Goal: Task Accomplishment & Management: Manage account settings

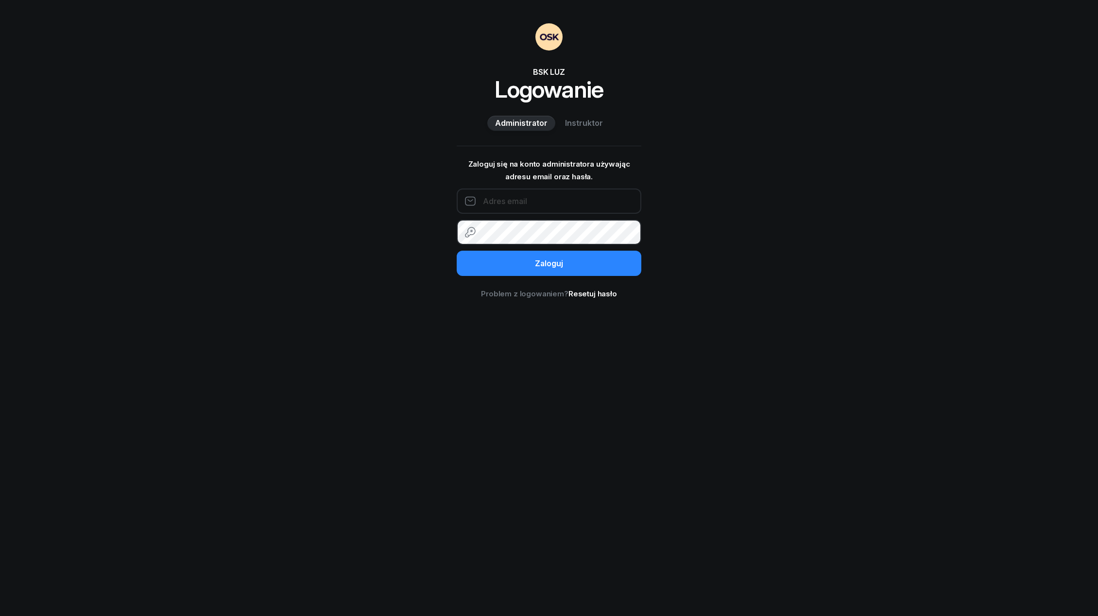
type input "[EMAIL_ADDRESS][DOMAIN_NAME]"
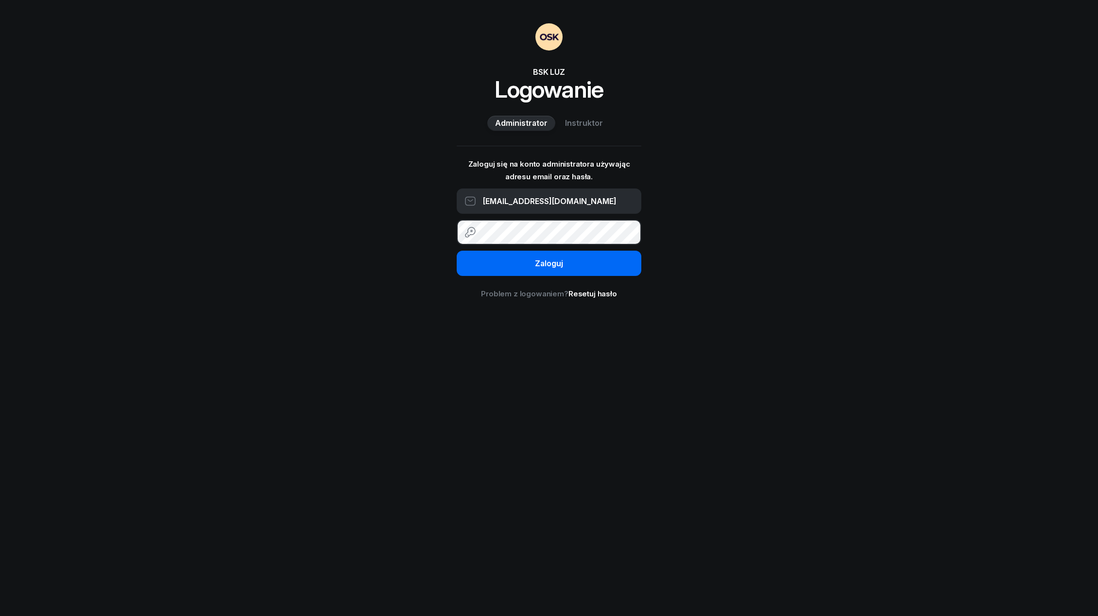
click at [543, 267] on div "Zaloguj" at bounding box center [549, 264] width 28 height 13
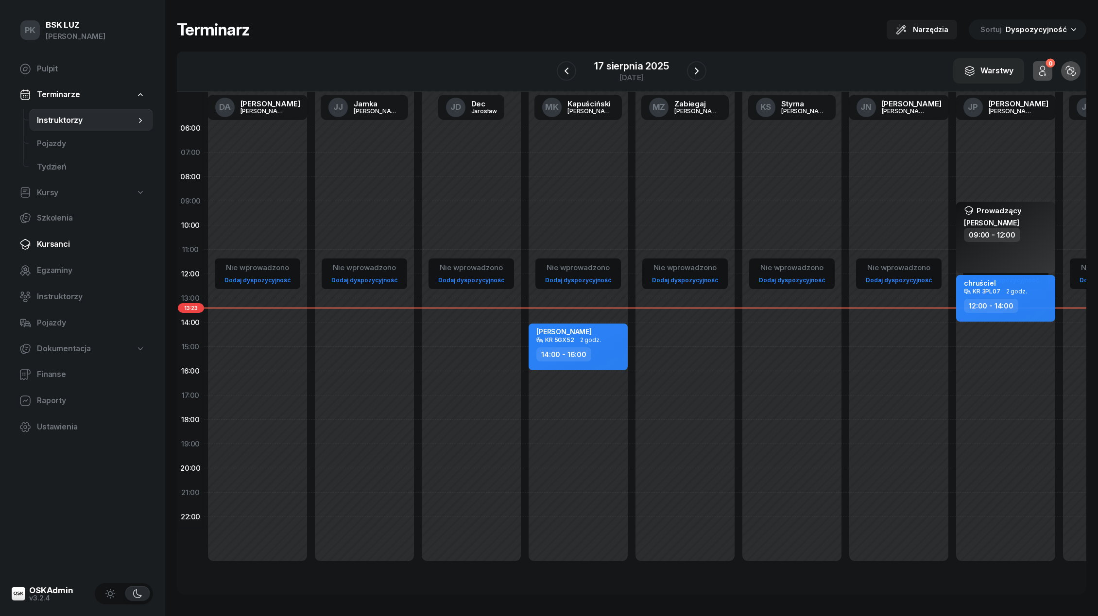
click at [52, 249] on span "Kursanci" at bounding box center [91, 244] width 108 height 13
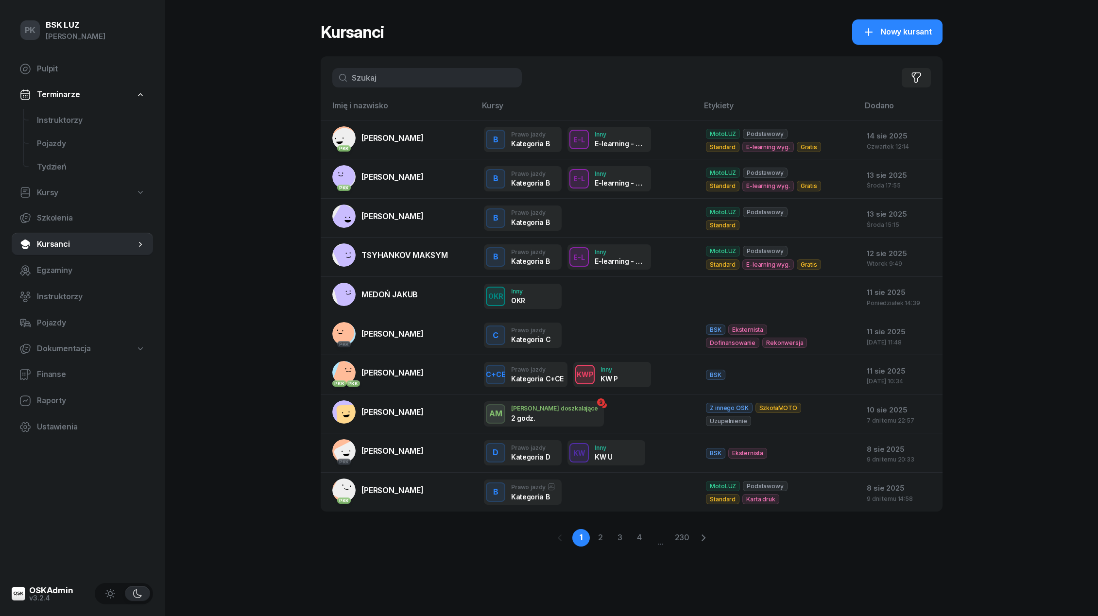
click at [364, 80] on input "text" at bounding box center [426, 77] width 189 height 19
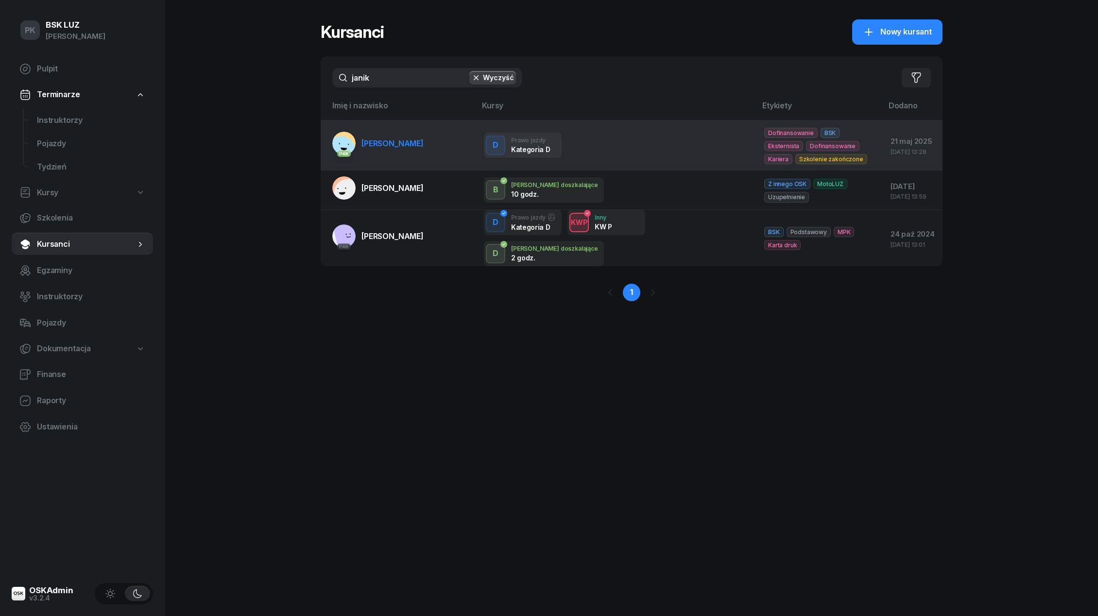
type input "janik"
click at [394, 145] on span "JANIK RAFAŁ" at bounding box center [392, 143] width 62 height 10
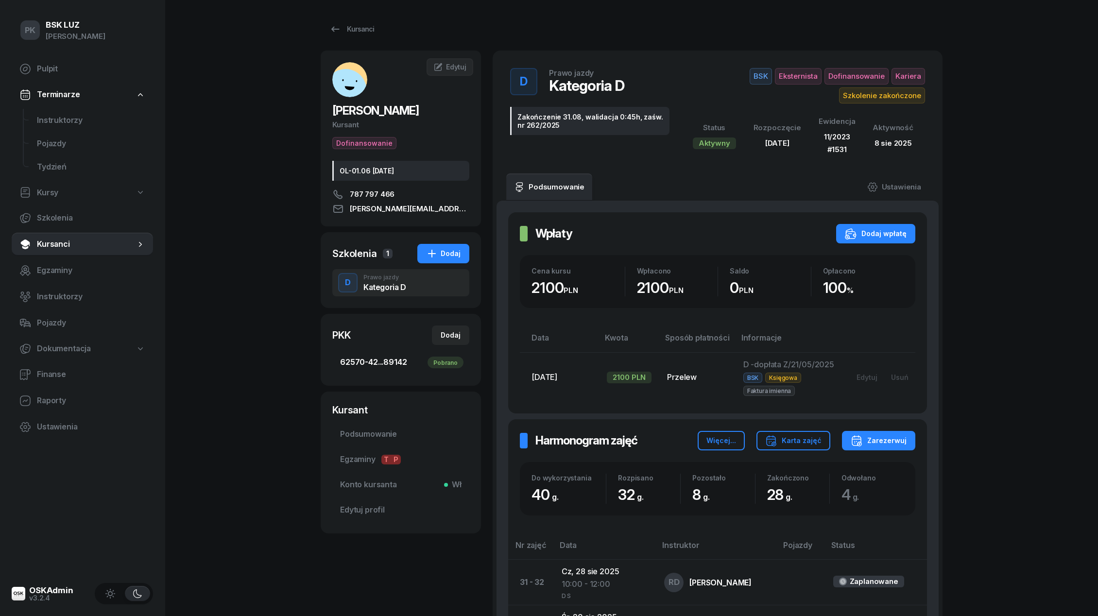
click at [413, 353] on link "62570-42...89142 Pobrano" at bounding box center [400, 362] width 137 height 23
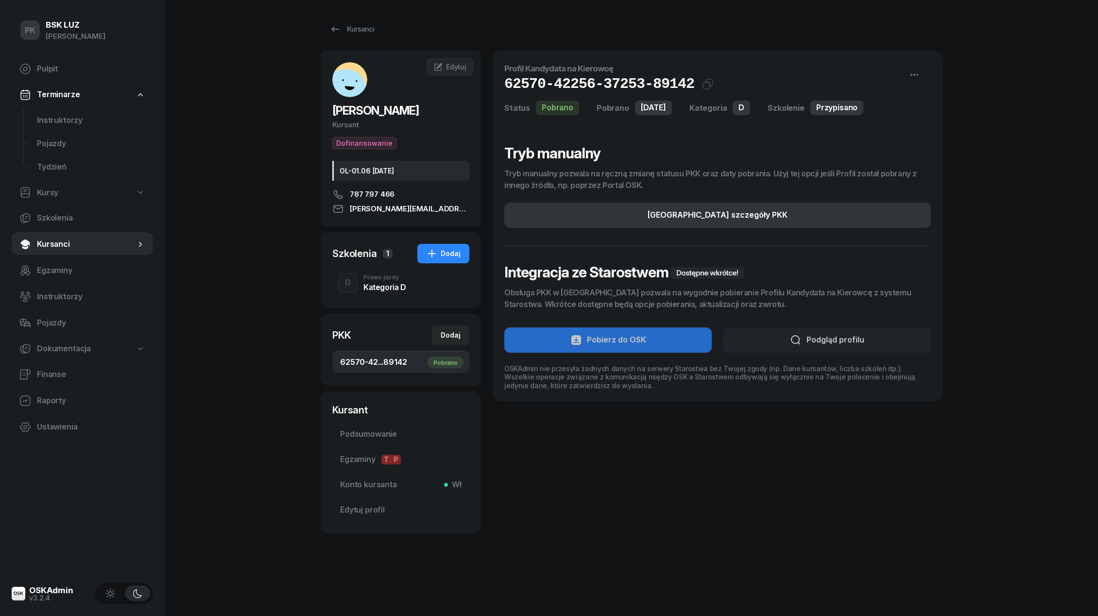
click at [880, 214] on button "[GEOGRAPHIC_DATA] szczegóły PKK" at bounding box center [717, 215] width 427 height 25
select select "D"
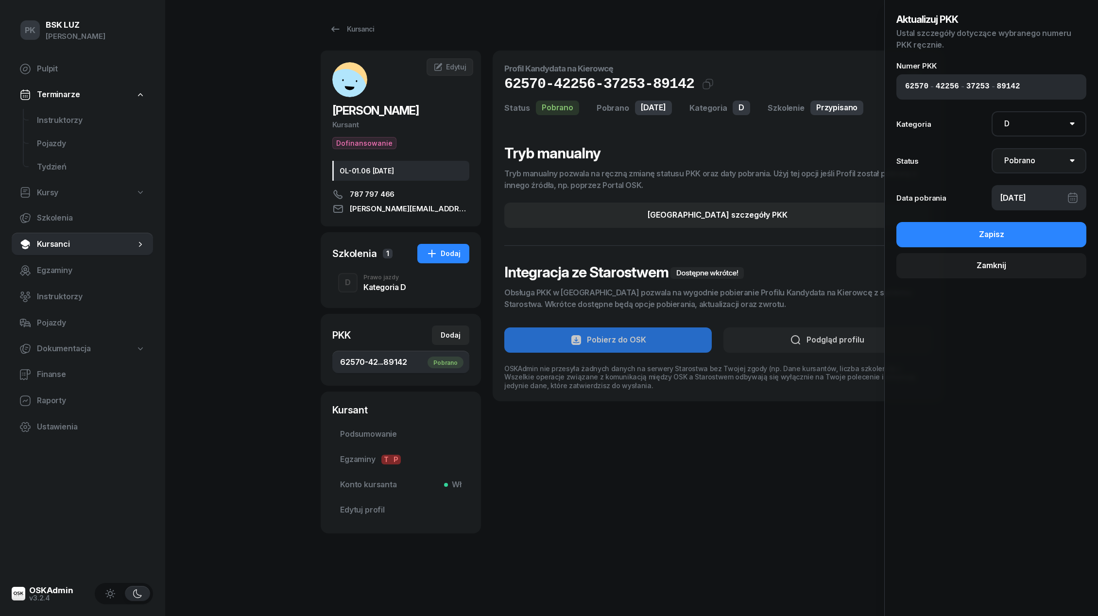
click at [1027, 155] on select "Nie pobrano Pobrano Zwrócono Zaktualizowano" at bounding box center [1039, 160] width 95 height 25
select select "UpdateAndReturn"
click at [992, 148] on select "Nie pobrano Pobrano Zwrócono Zaktualizowano" at bounding box center [1039, 160] width 95 height 25
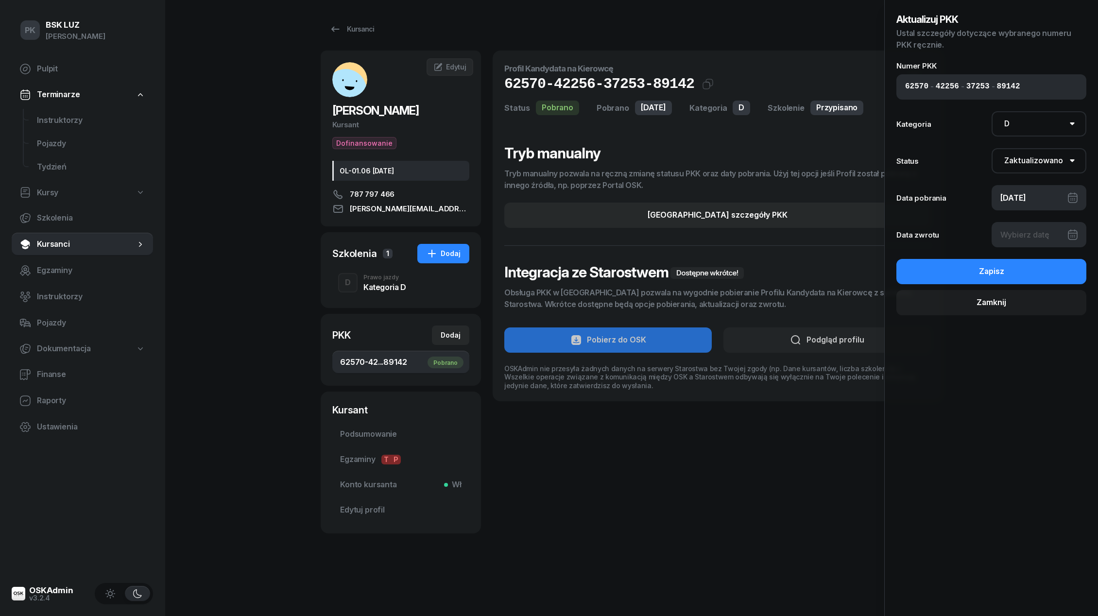
click at [1026, 229] on div at bounding box center [1039, 234] width 95 height 25
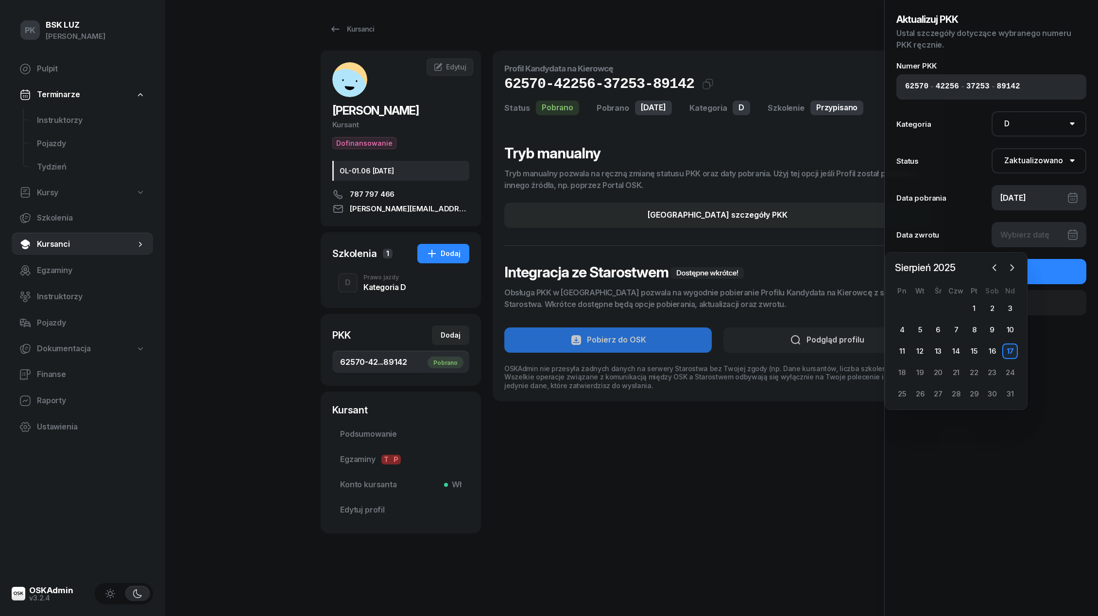
click at [1012, 350] on div "17" at bounding box center [1010, 352] width 16 height 16
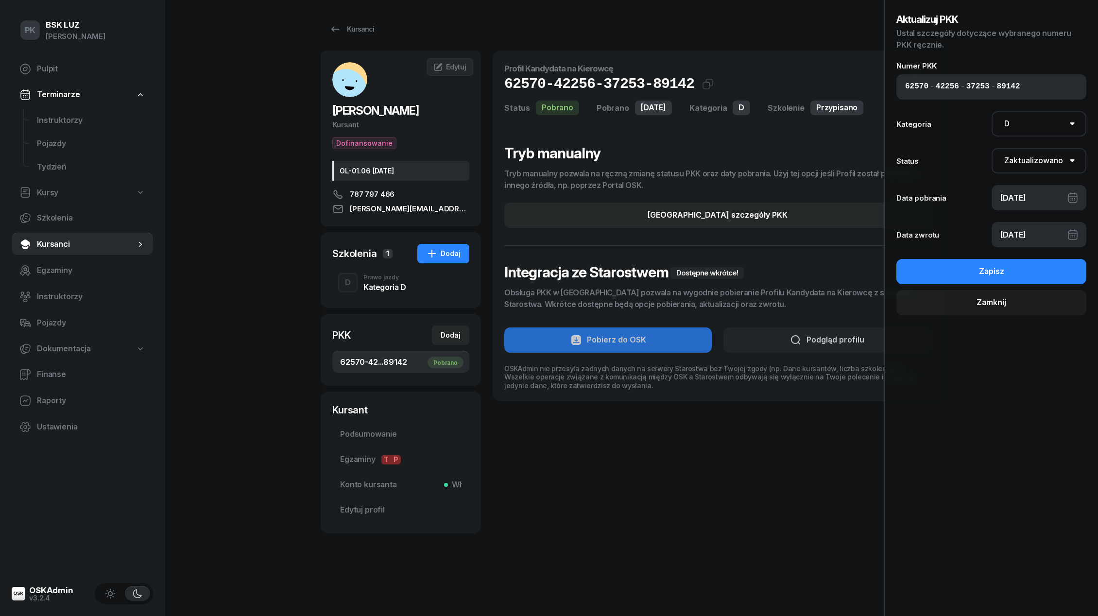
click at [1028, 239] on div "17/08/2025" at bounding box center [1039, 234] width 95 height 25
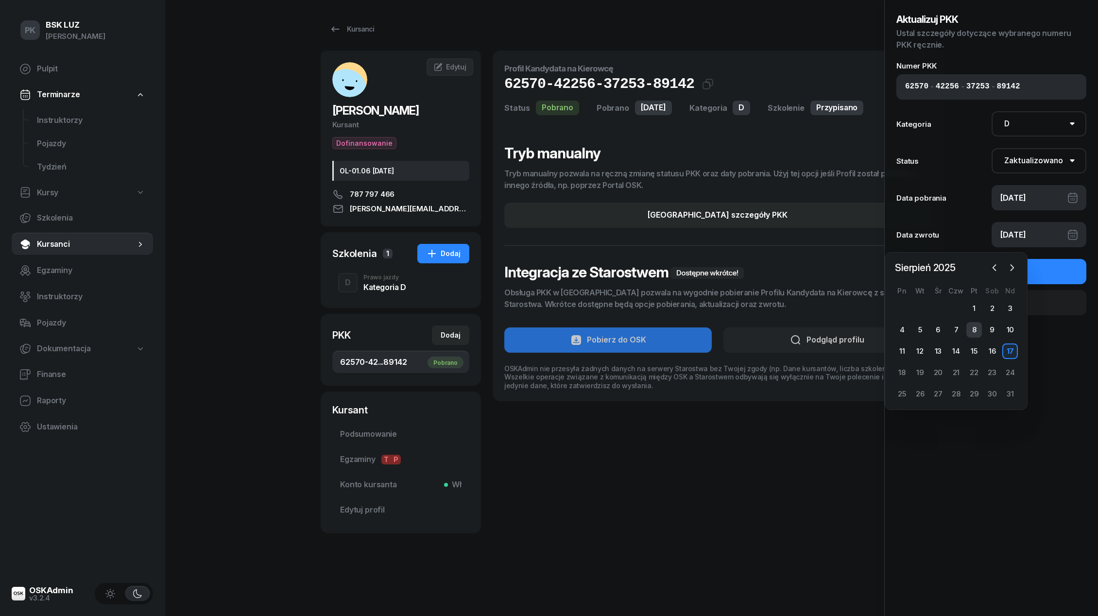
click at [975, 326] on div "8" at bounding box center [974, 330] width 16 height 16
type input "08/08/2025"
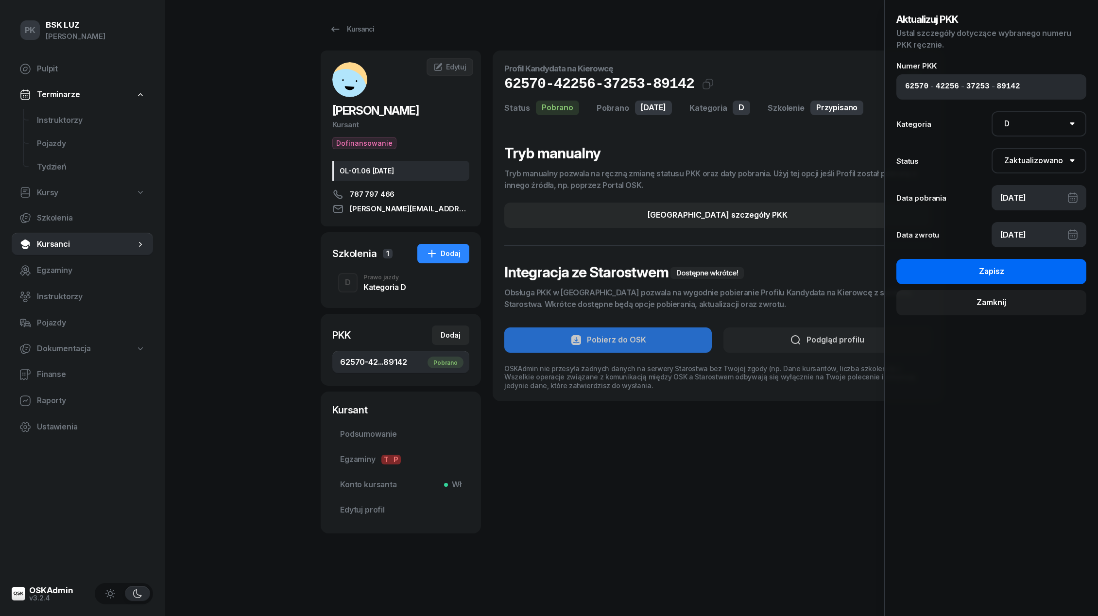
click at [1017, 273] on button "Zapisz" at bounding box center [991, 271] width 190 height 25
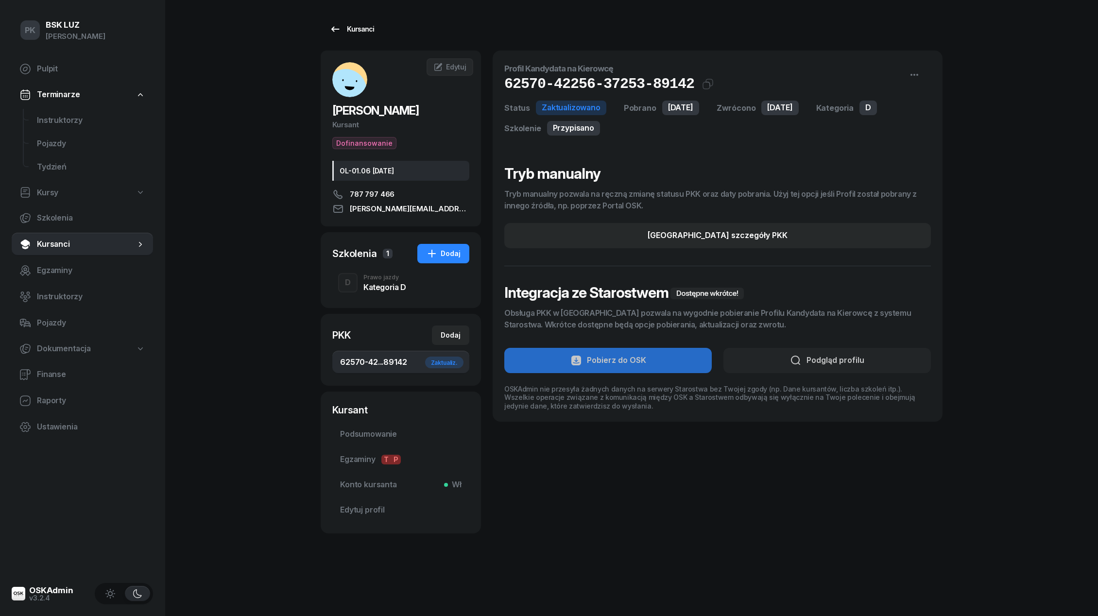
click at [354, 26] on div "Kursanci" at bounding box center [351, 29] width 45 height 12
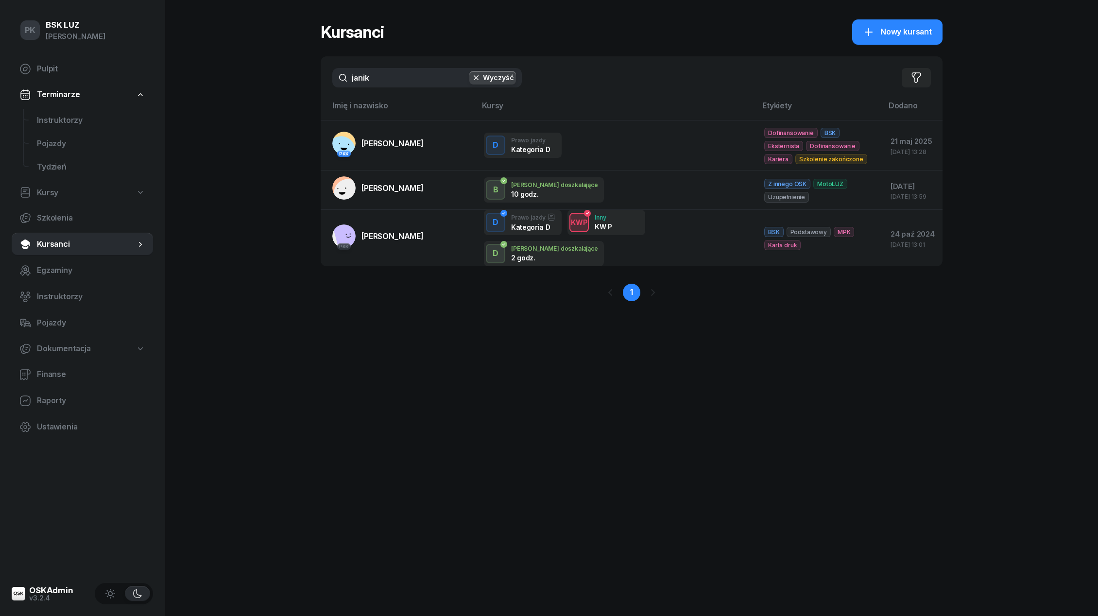
drag, startPoint x: 382, startPoint y: 79, endPoint x: 291, endPoint y: 79, distance: 91.3
click at [292, 79] on div "PK BSK LUZ Piotr Klimek Pulpit Terminarze Instruktorzy Pojazdy Tydzień Kursy Sz…" at bounding box center [549, 308] width 1098 height 616
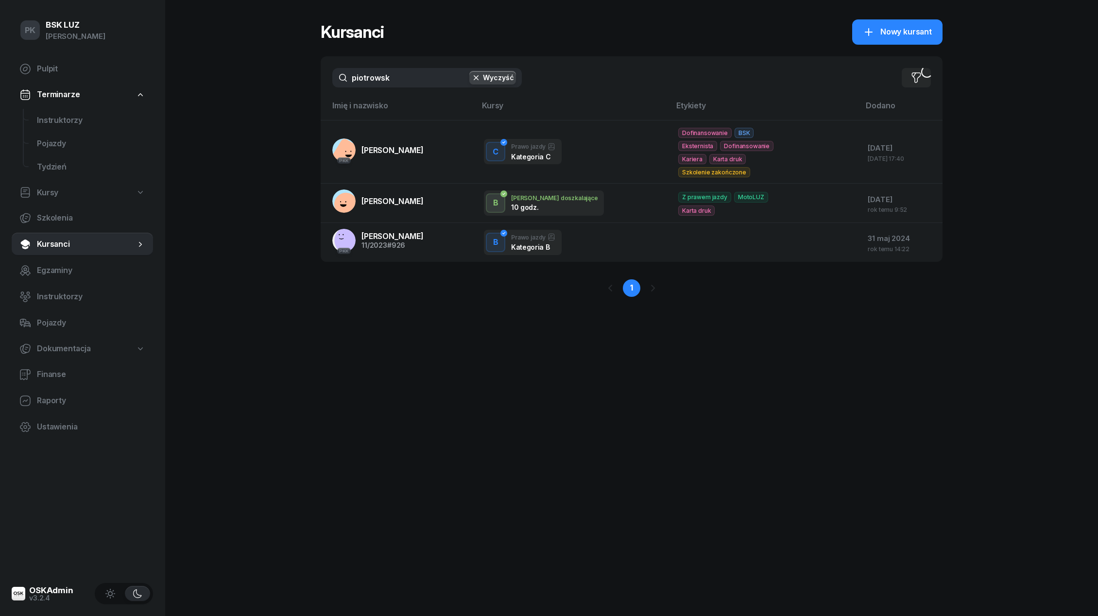
type input "piotrowski"
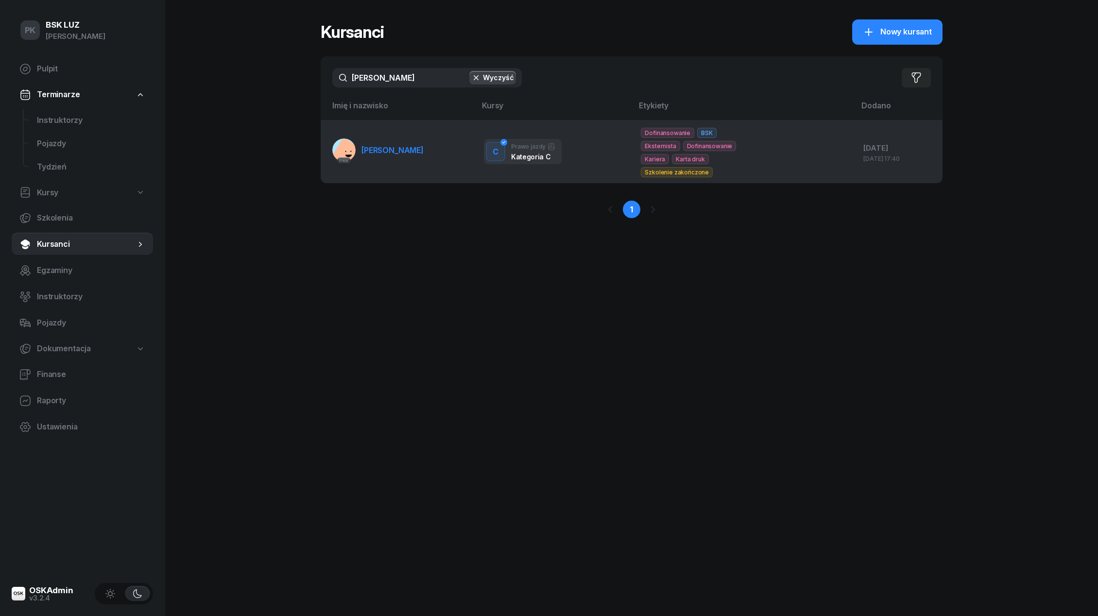
click at [369, 145] on span "PIOTROWSKI NORBERT" at bounding box center [392, 150] width 62 height 10
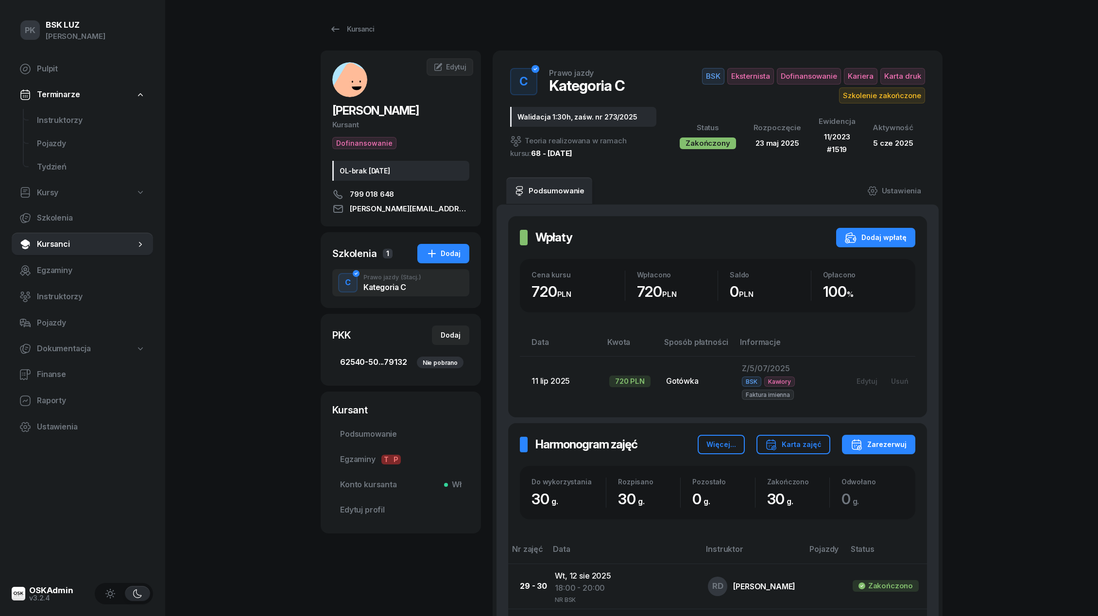
click at [401, 362] on span "62540-50...79132 Nie pobrano" at bounding box center [400, 362] width 121 height 13
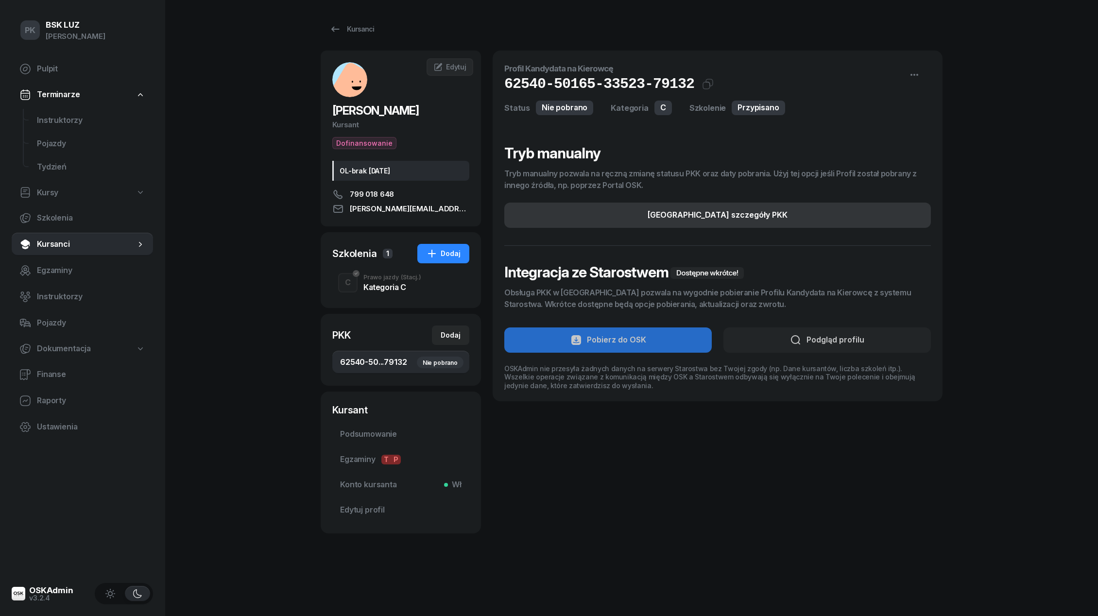
click at [731, 223] on button "[GEOGRAPHIC_DATA] szczegóły PKK" at bounding box center [717, 215] width 427 height 25
select select "C"
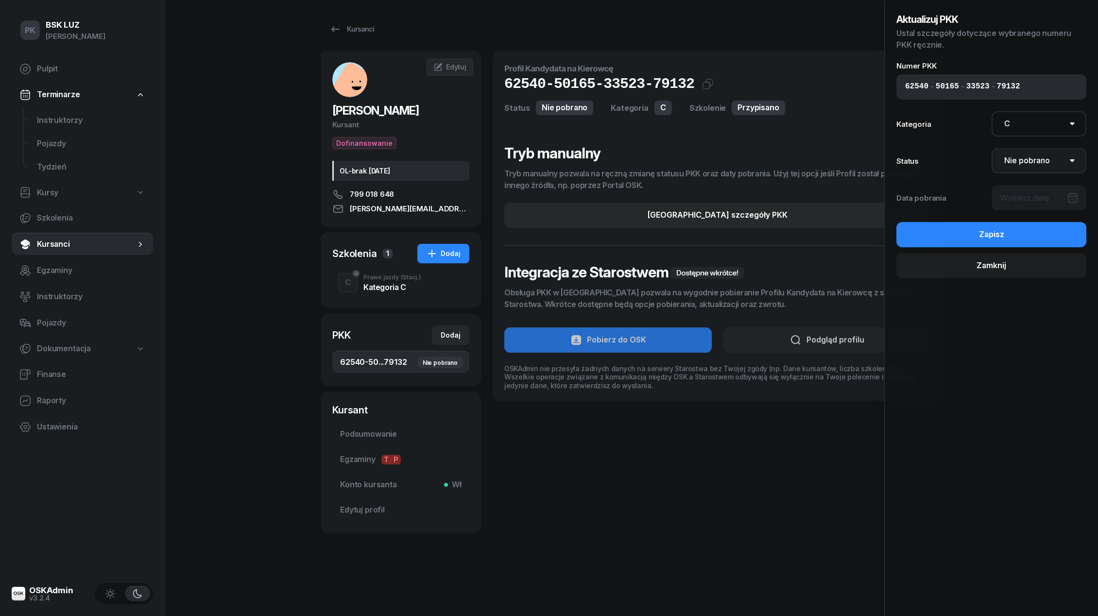
click at [1036, 158] on select "Nie pobrano Pobrano Zwrócono Zaktualizowano" at bounding box center [1039, 160] width 95 height 25
select select "Get"
click at [992, 148] on select "Nie pobrano Pobrano Zwrócono Zaktualizowano" at bounding box center [1039, 160] width 95 height 25
click at [1028, 206] on div at bounding box center [1039, 197] width 95 height 25
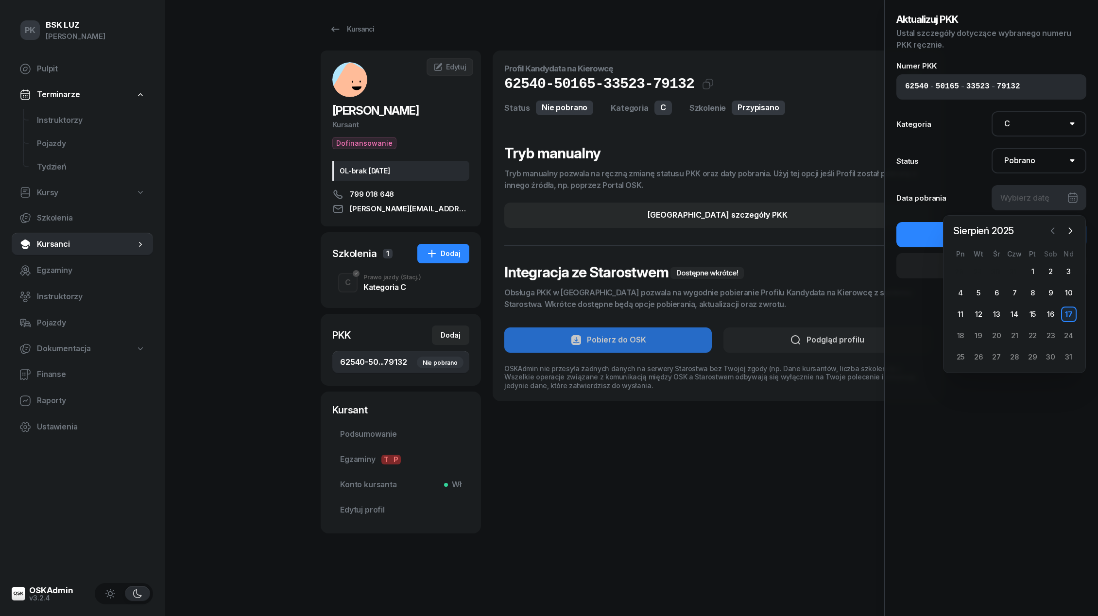
click at [1049, 230] on icon "button" at bounding box center [1053, 231] width 10 height 10
click at [996, 337] on div "21" at bounding box center [997, 336] width 16 height 16
type input "21/05/2025"
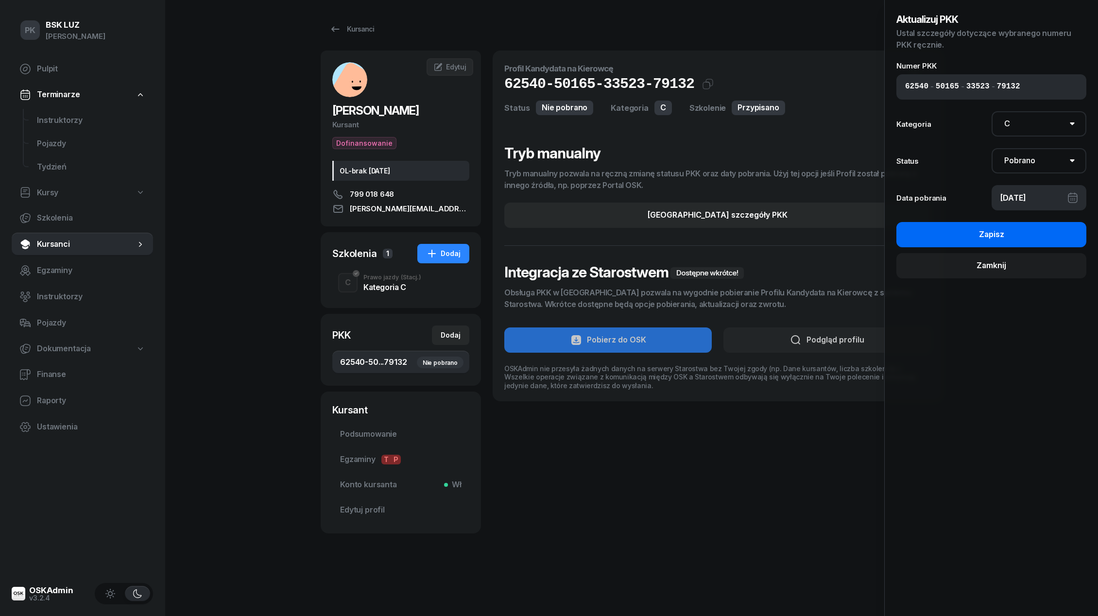
click at [1048, 229] on button "Zapisz" at bounding box center [991, 234] width 190 height 25
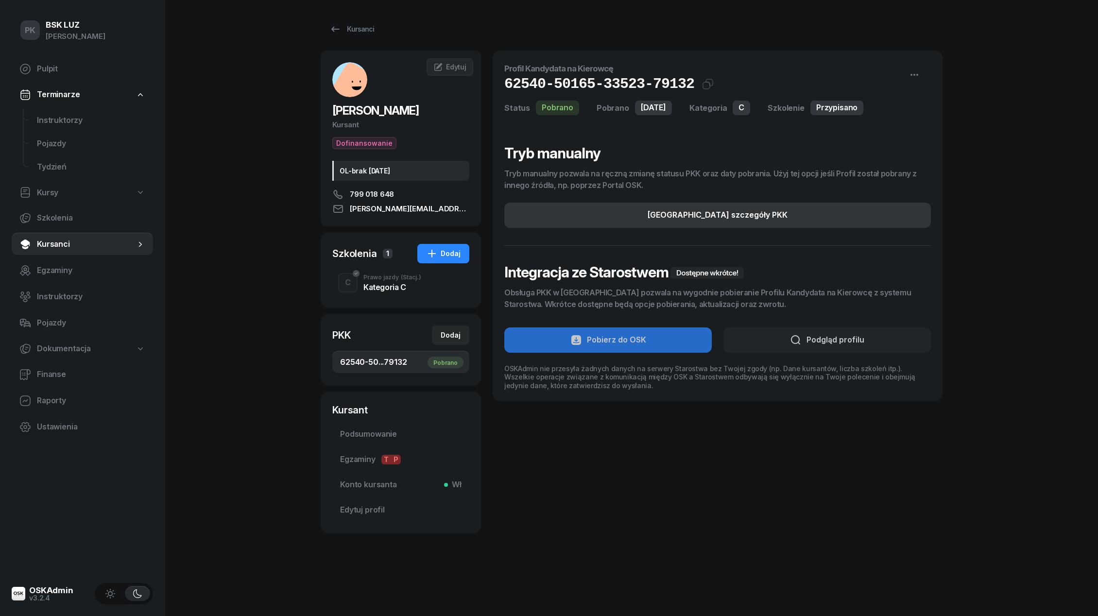
click at [689, 220] on div "[GEOGRAPHIC_DATA] szczegóły PKK" at bounding box center [718, 215] width 140 height 13
select select "C"
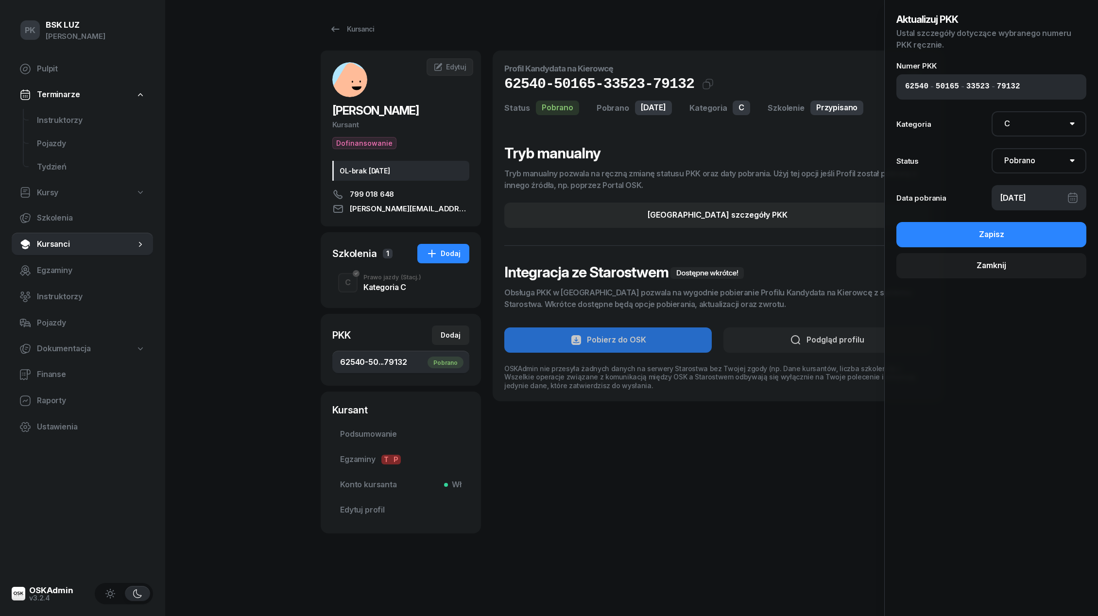
click at [1029, 197] on div "21/05/2025" at bounding box center [1039, 197] width 95 height 25
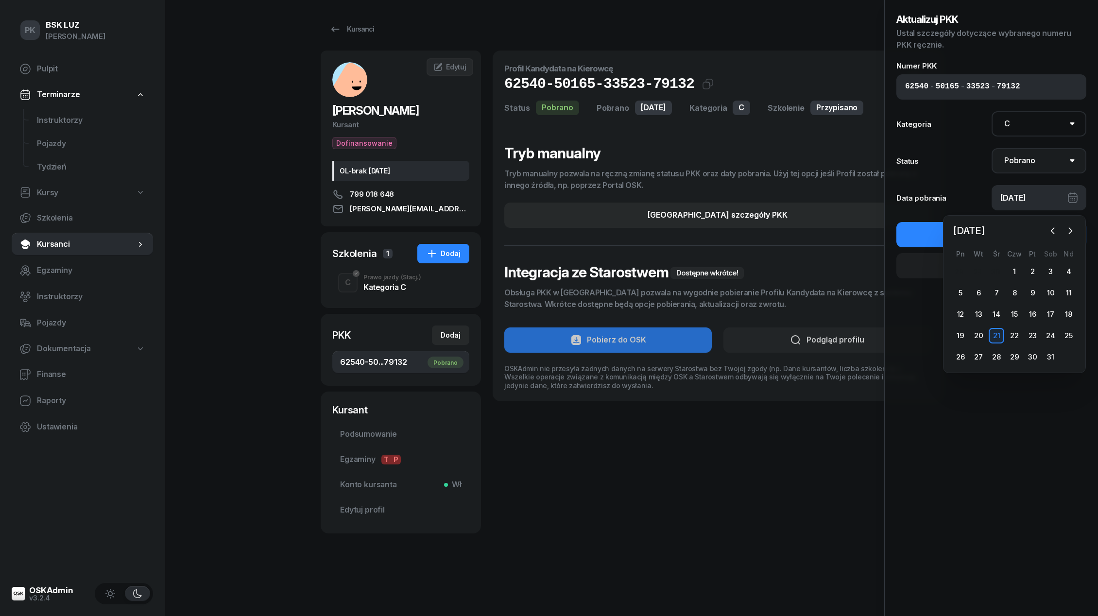
click at [1018, 161] on select "Nie pobrano Pobrano Zwrócono Zaktualizowano" at bounding box center [1039, 160] width 95 height 25
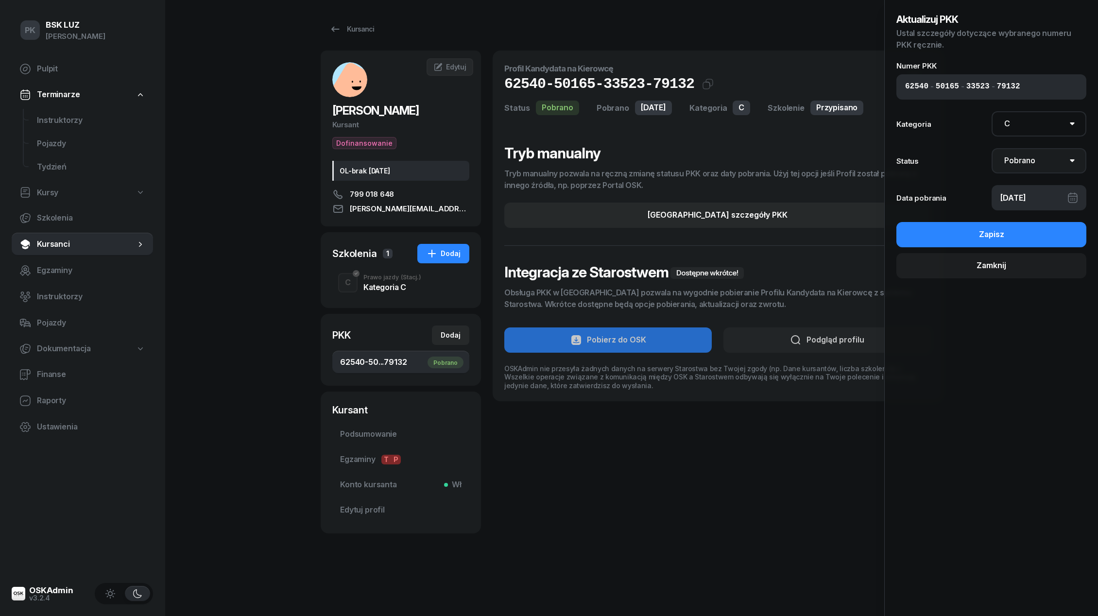
select select "UpdateAndReturn"
click at [992, 148] on select "Nie pobrano Pobrano Zwrócono Zaktualizowano" at bounding box center [1039, 160] width 95 height 25
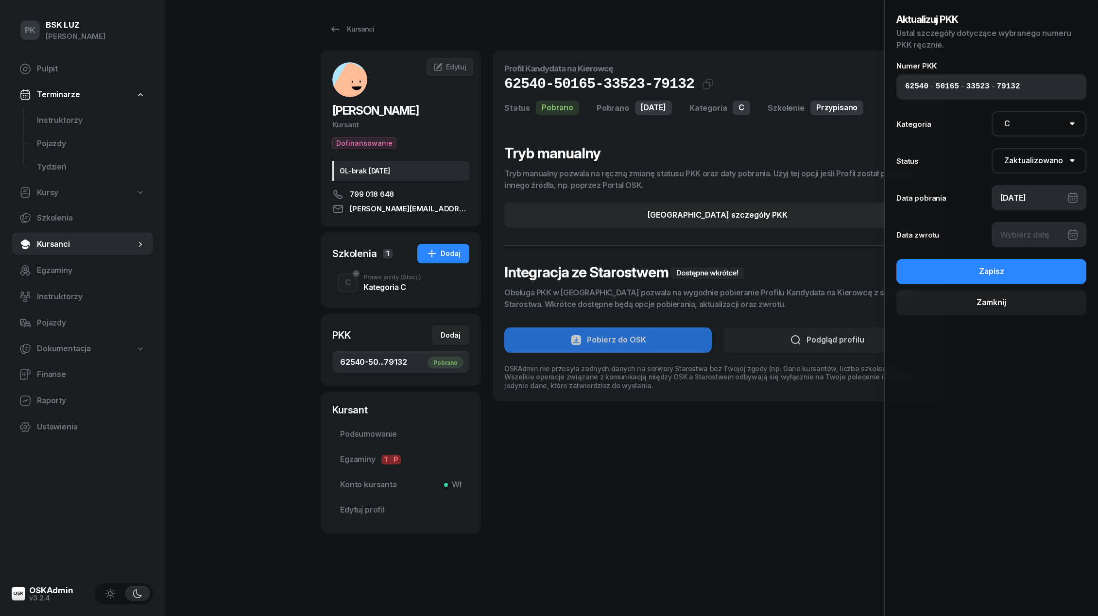
click at [1015, 194] on div "21/05/2025" at bounding box center [1039, 197] width 95 height 25
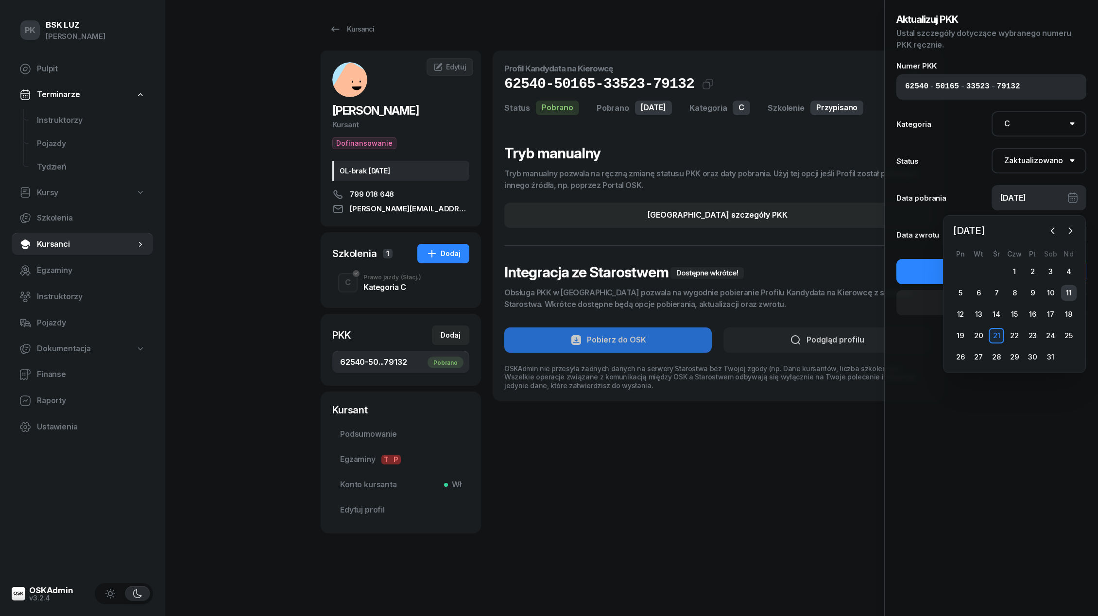
click at [1072, 287] on div "11" at bounding box center [1069, 293] width 16 height 16
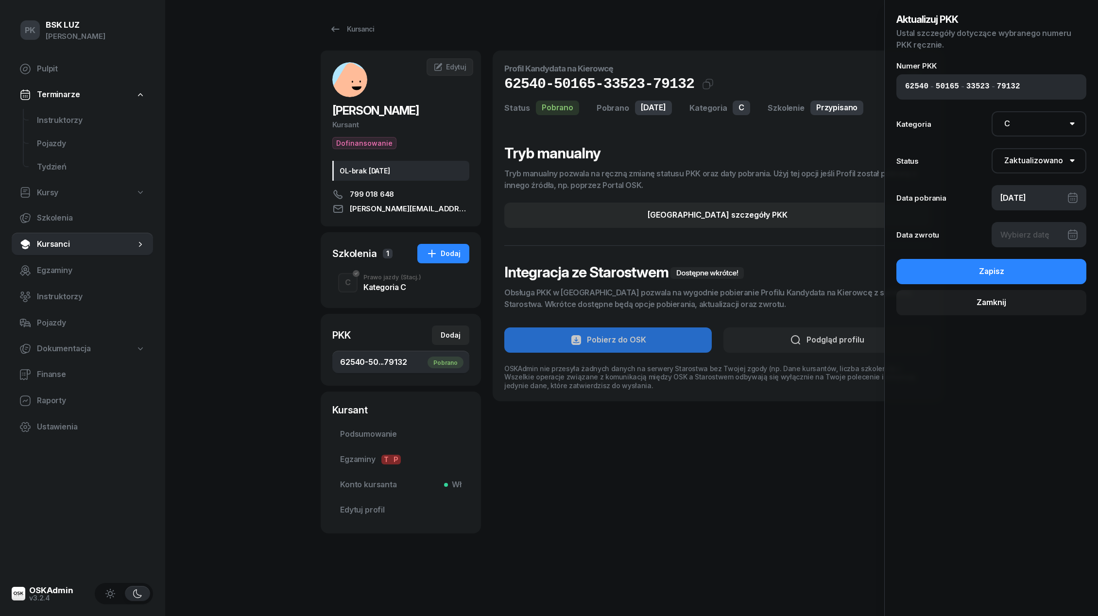
click at [1044, 201] on div "11/05/2025" at bounding box center [1039, 197] width 95 height 25
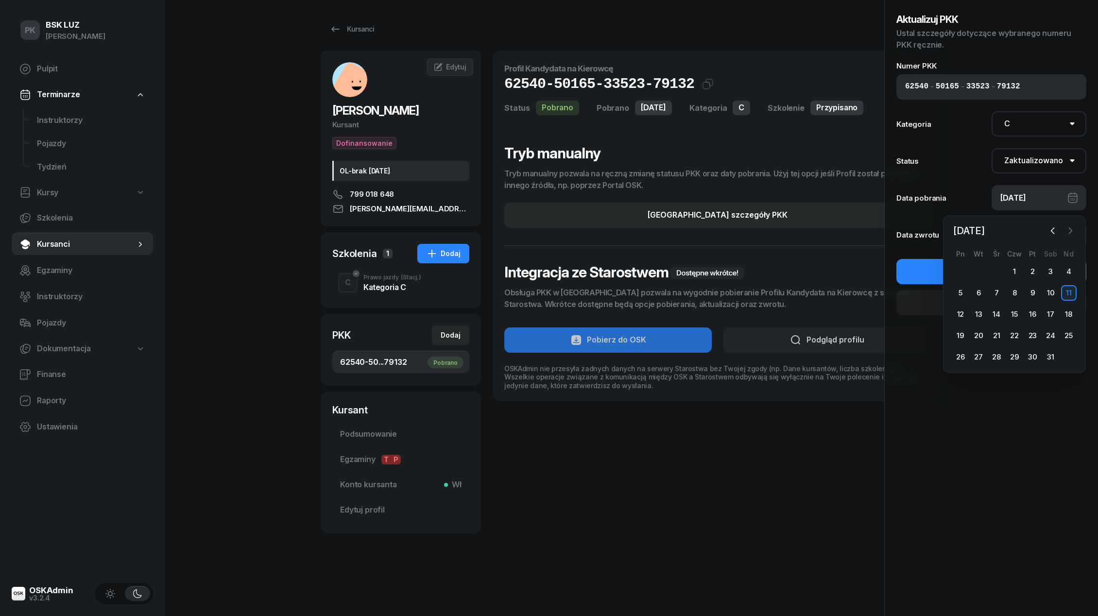
click at [1069, 227] on icon "button" at bounding box center [1071, 231] width 10 height 10
click at [1049, 226] on icon "button" at bounding box center [1053, 231] width 10 height 10
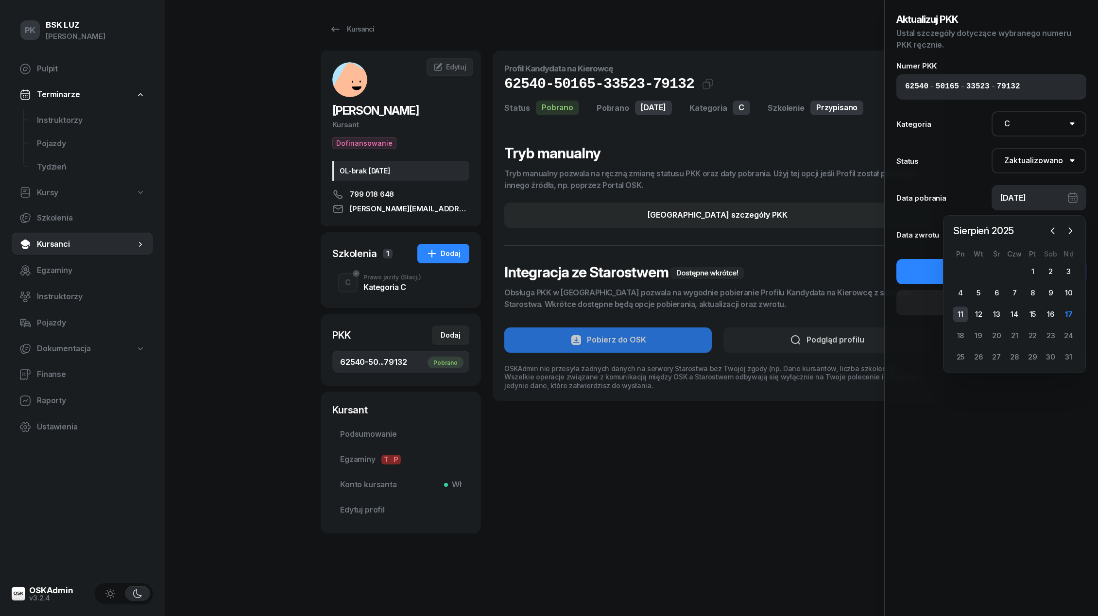
click at [963, 314] on div "11" at bounding box center [961, 315] width 16 height 16
type input "[DATE]"
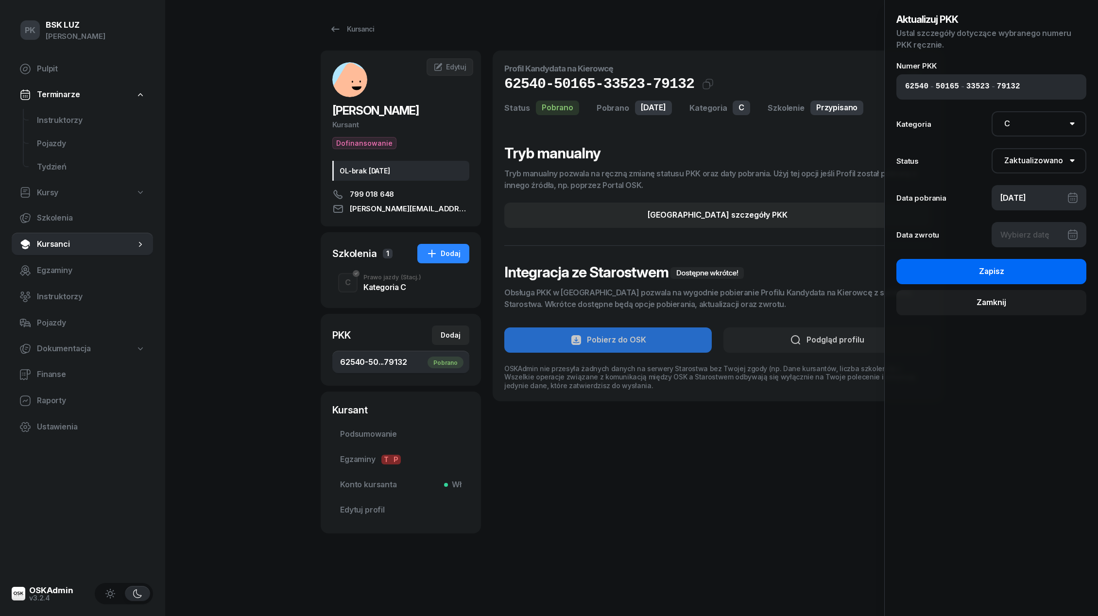
click at [978, 277] on button "Zapisz" at bounding box center [991, 271] width 190 height 25
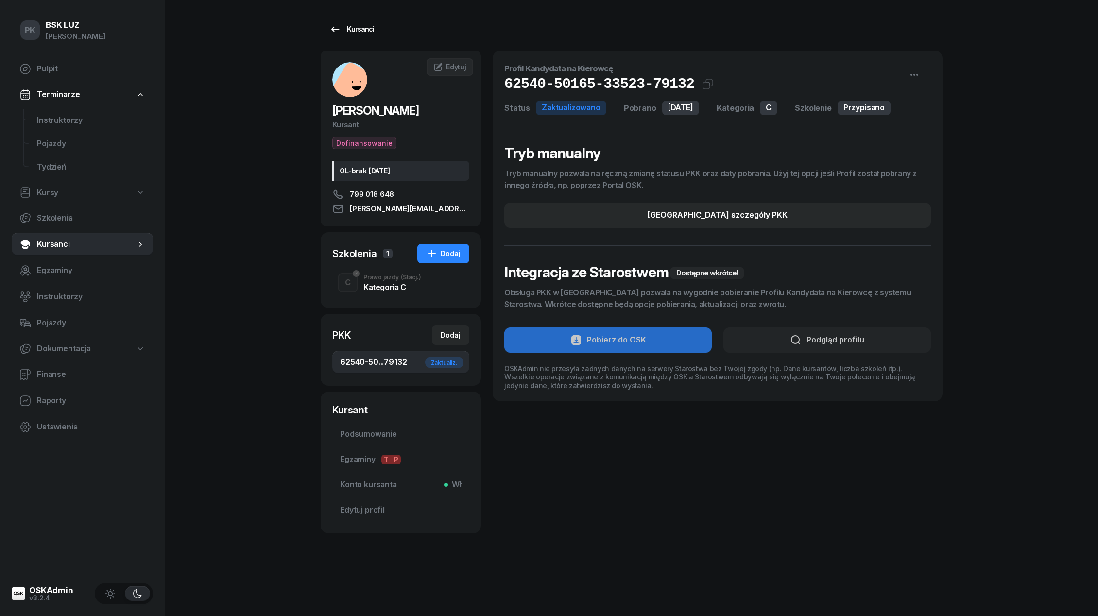
click at [356, 22] on link "Kursanci" at bounding box center [352, 28] width 62 height 19
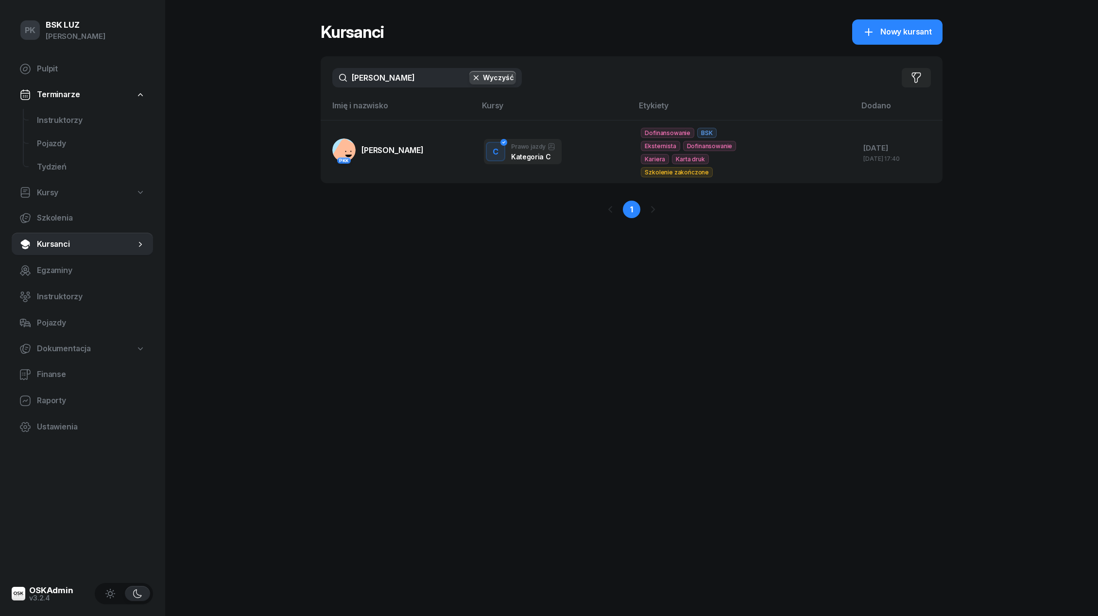
drag, startPoint x: 398, startPoint y: 73, endPoint x: 306, endPoint y: 75, distance: 92.3
click at [310, 74] on div "PK BSK LUZ Piotr Klimek Pulpit Terminarze Instruktorzy Pojazdy Tydzień Kursy Sz…" at bounding box center [549, 308] width 1098 height 616
type input "kowalik"
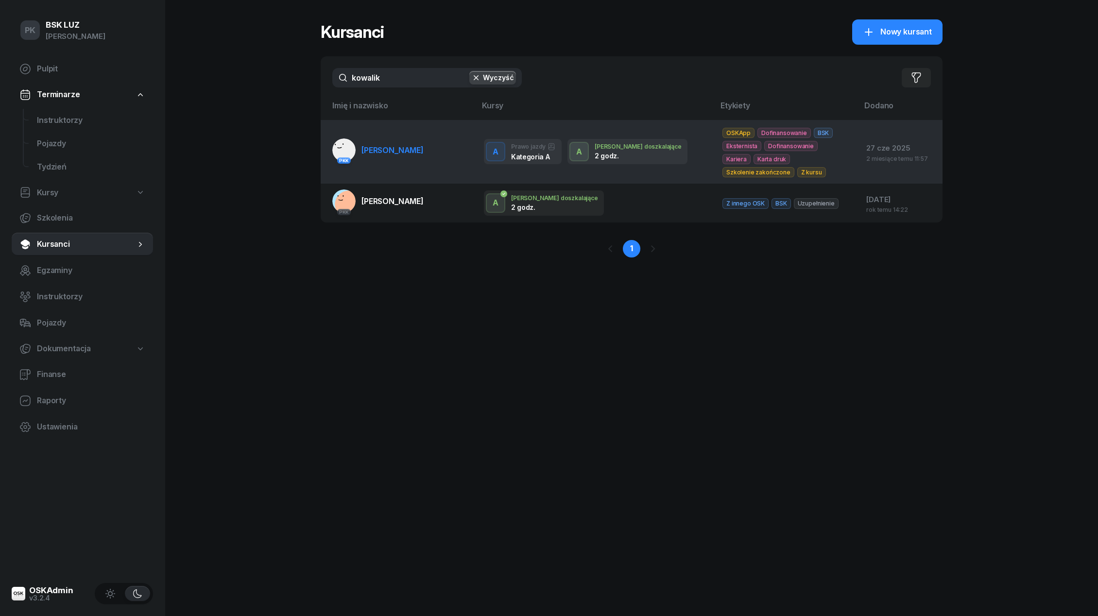
click at [388, 137] on td "PKK KOWALIK MICHAŁ" at bounding box center [398, 152] width 155 height 64
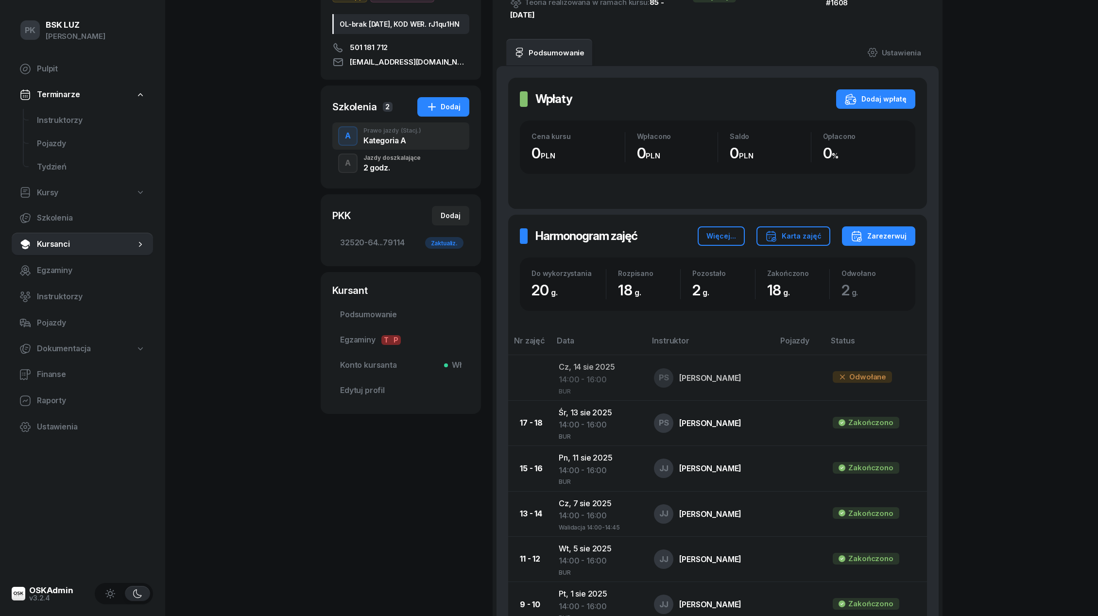
scroll to position [74, 0]
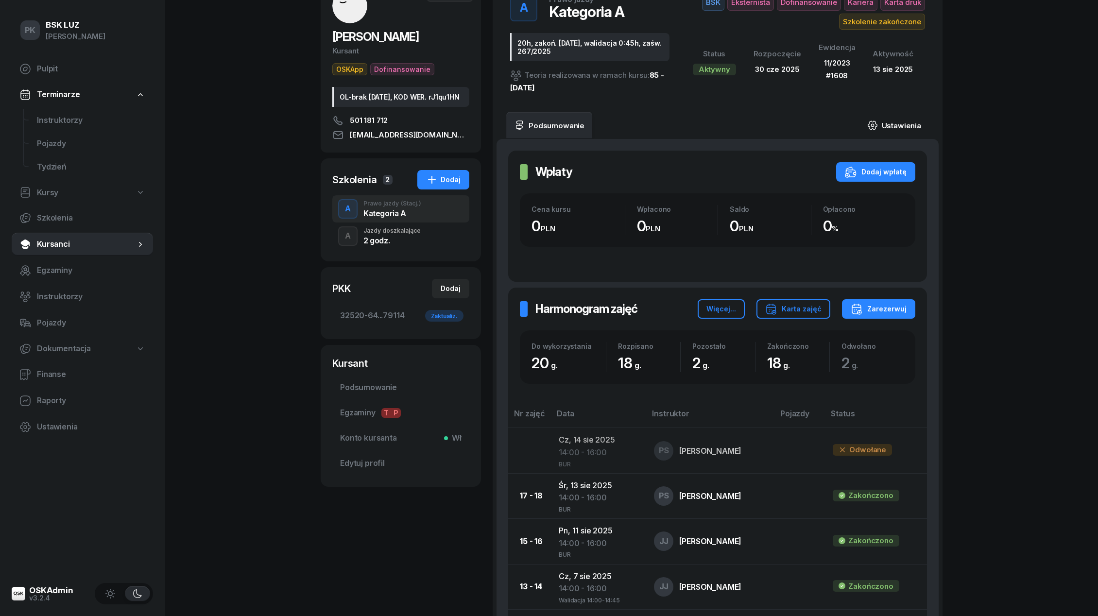
click at [910, 120] on link "Ustawienia" at bounding box center [894, 125] width 69 height 27
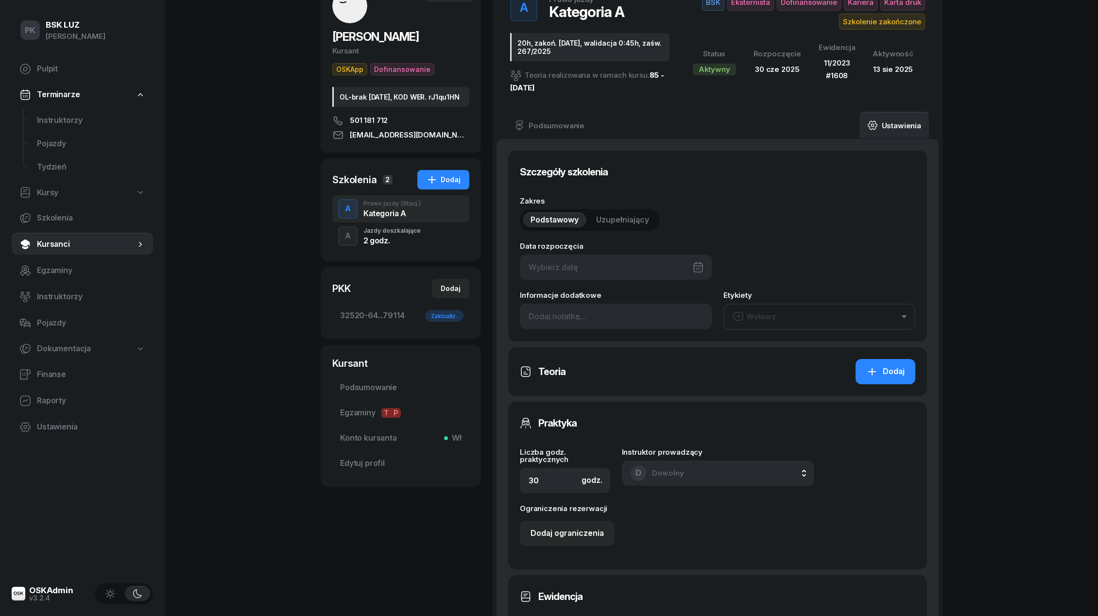
type input "30/06/2025"
type input "20h, zakoń. [DATE], walidacja 0:45h, zaśw. 267/2025"
type input "20"
type input "32520"
type input "64050"
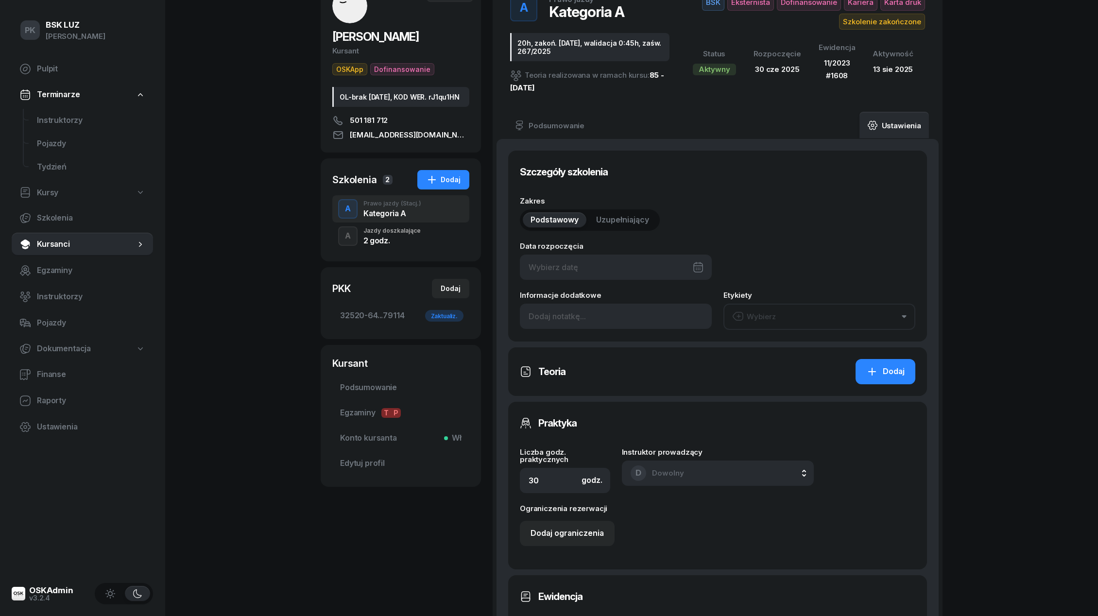
type input "34073"
type input "79114"
type input "11/2023"
type input "1608"
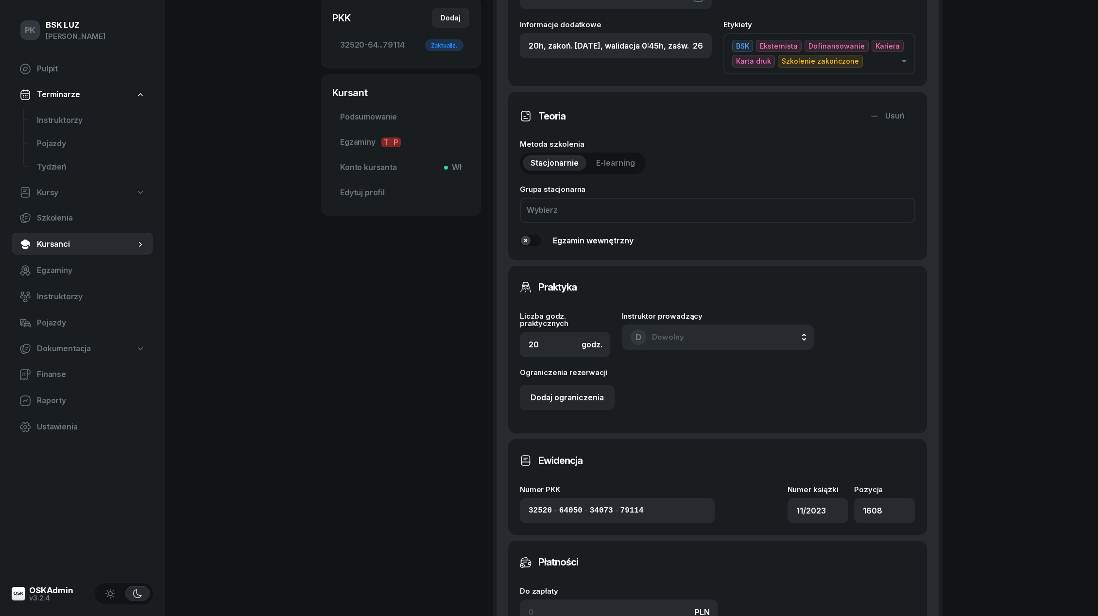
scroll to position [288, 0]
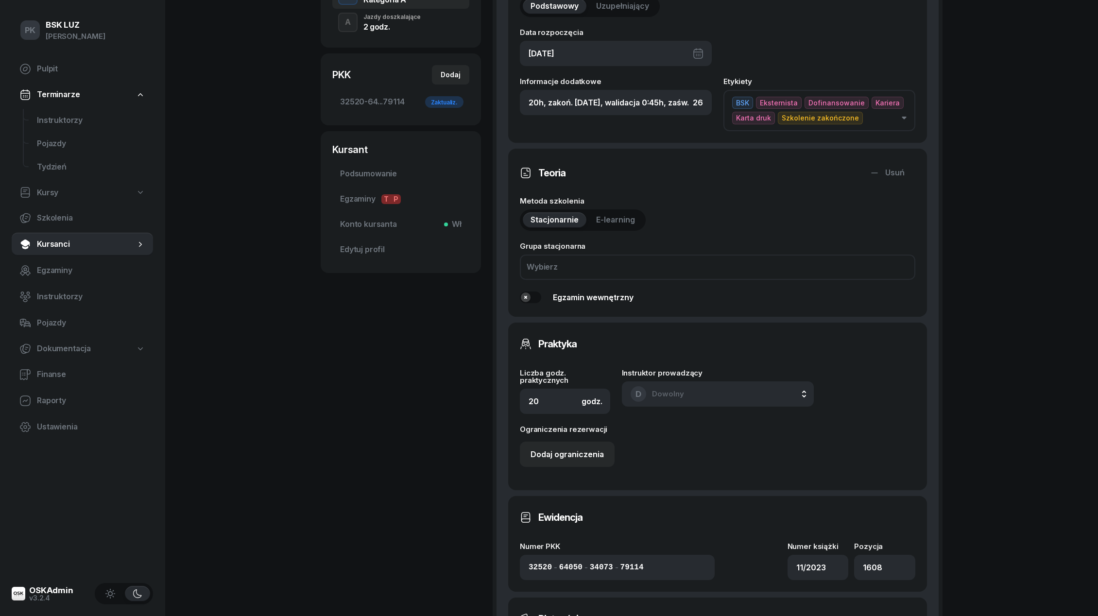
click at [701, 402] on button "D Dowolny" at bounding box center [718, 393] width 192 height 25
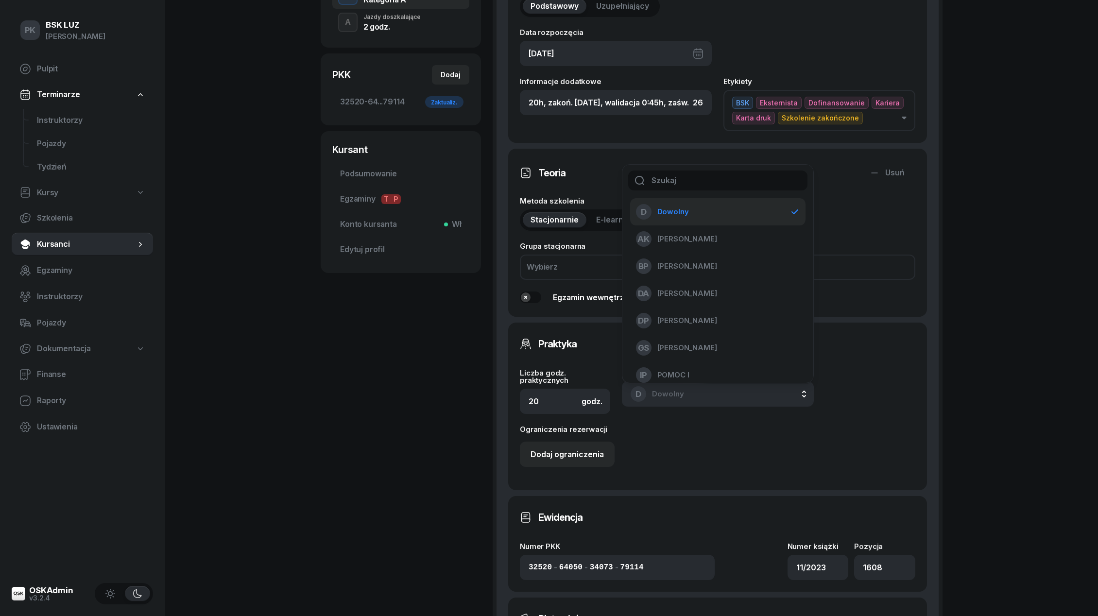
click at [744, 392] on button "D Dowolny" at bounding box center [718, 393] width 192 height 25
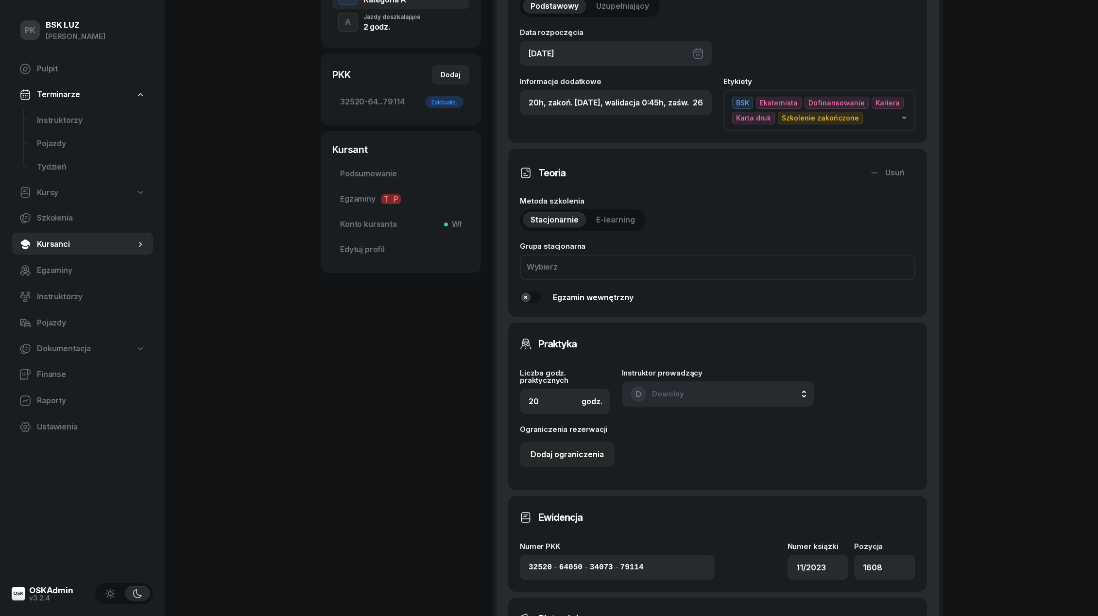
click at [744, 392] on button "D Dowolny" at bounding box center [718, 393] width 192 height 25
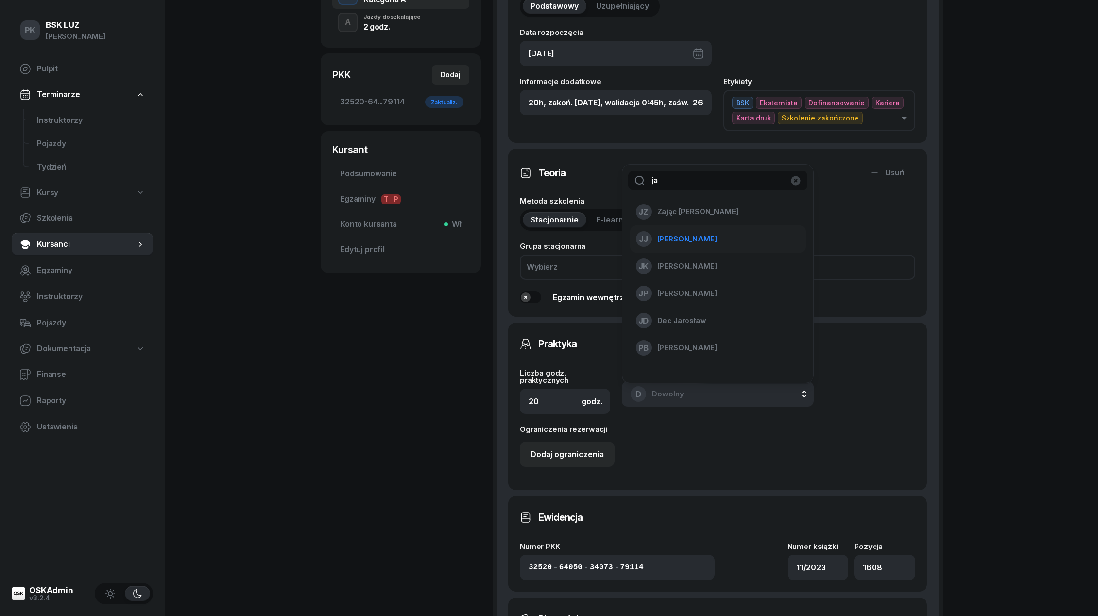
type input "ja"
click at [694, 238] on span "[PERSON_NAME]" at bounding box center [687, 239] width 60 height 13
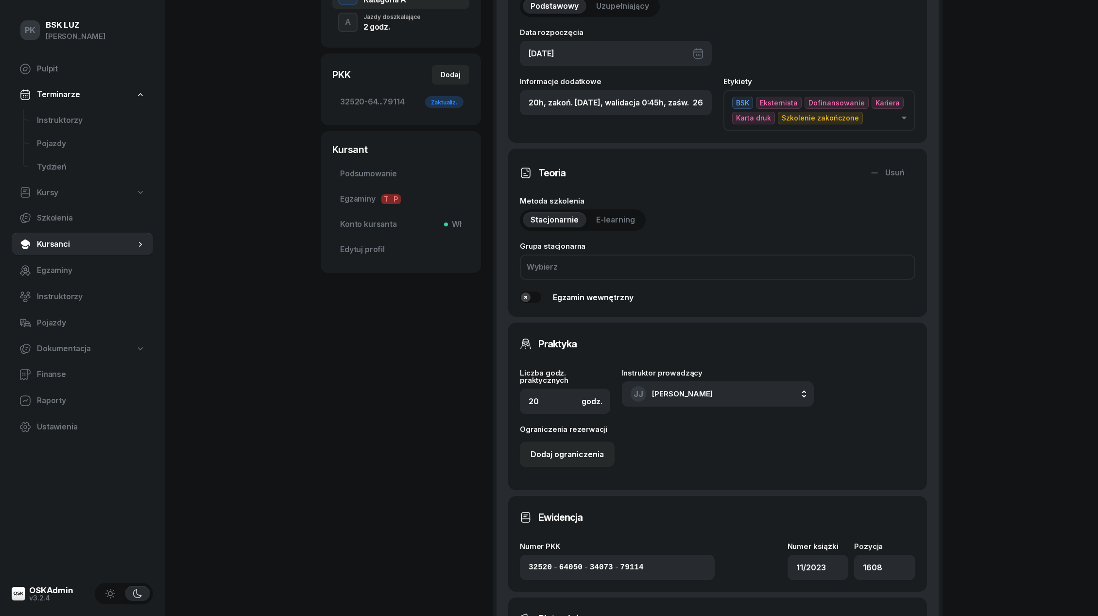
click at [728, 460] on div "Dodaj ograniczenia" at bounding box center [718, 454] width 396 height 25
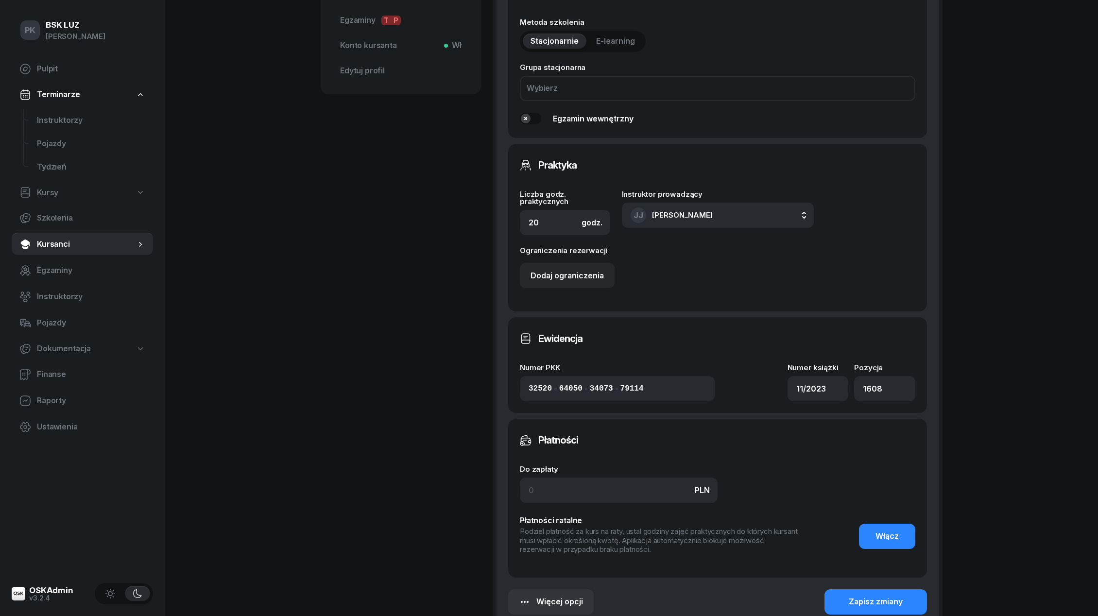
scroll to position [575, 0]
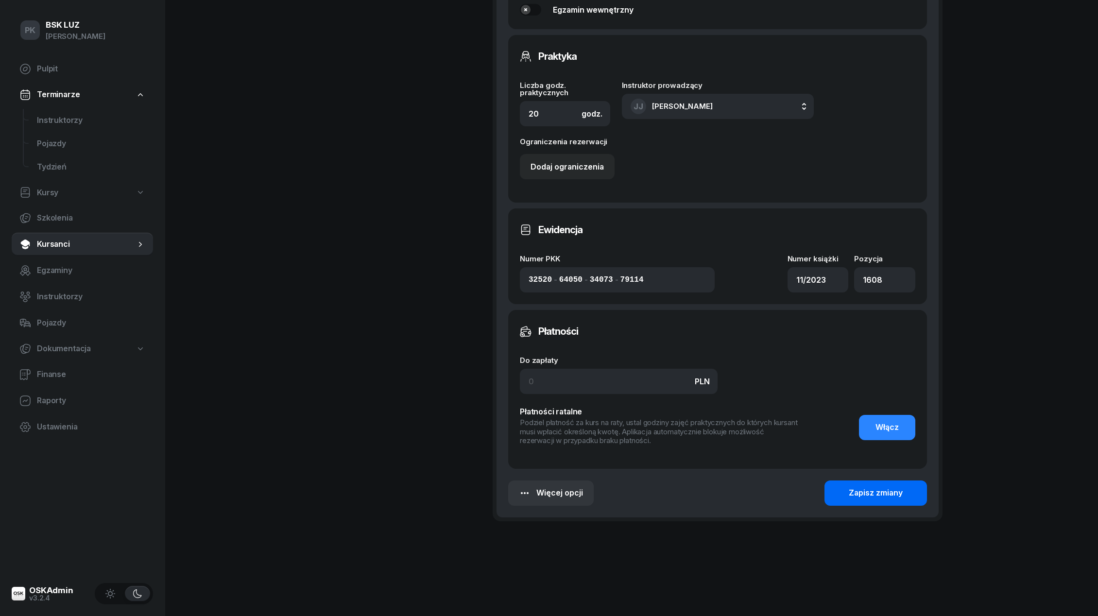
click at [860, 488] on div "Zapisz zmiany" at bounding box center [876, 493] width 54 height 13
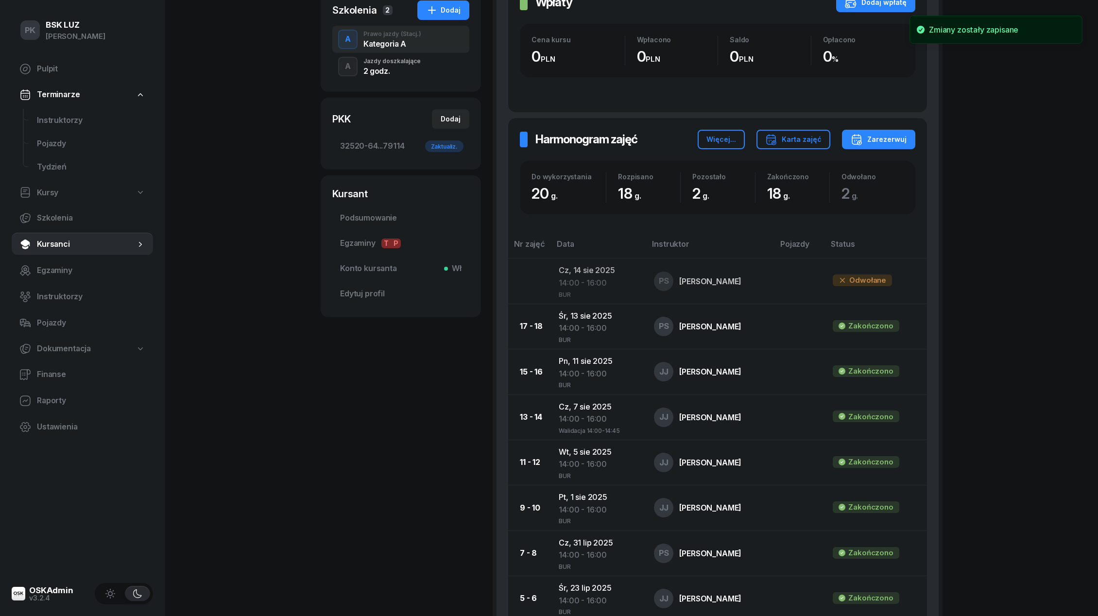
scroll to position [97, 0]
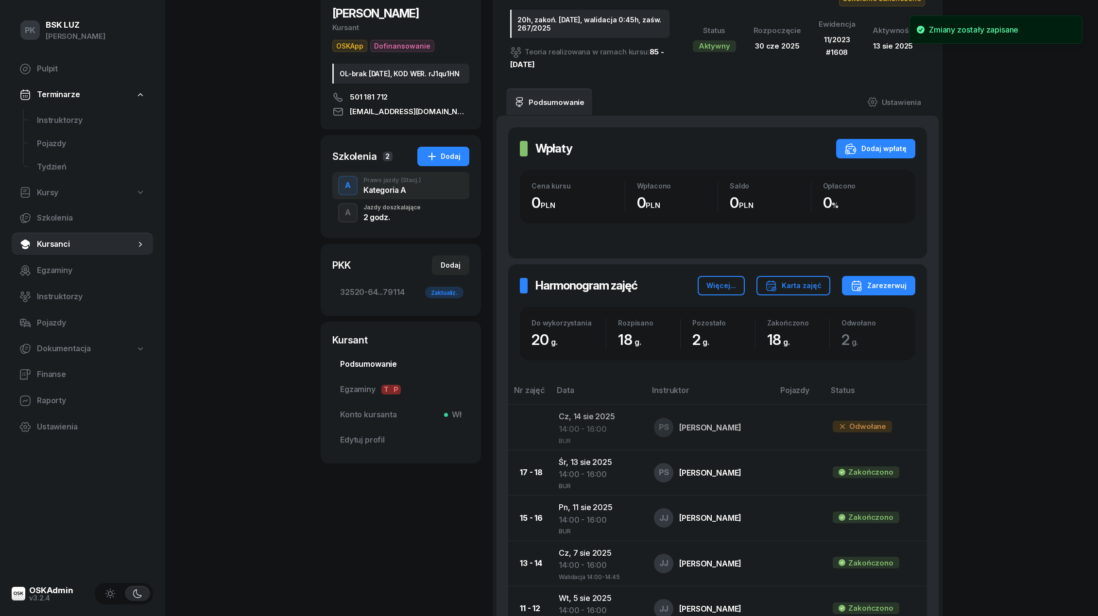
click at [385, 370] on span "Podsumowanie" at bounding box center [400, 364] width 121 height 13
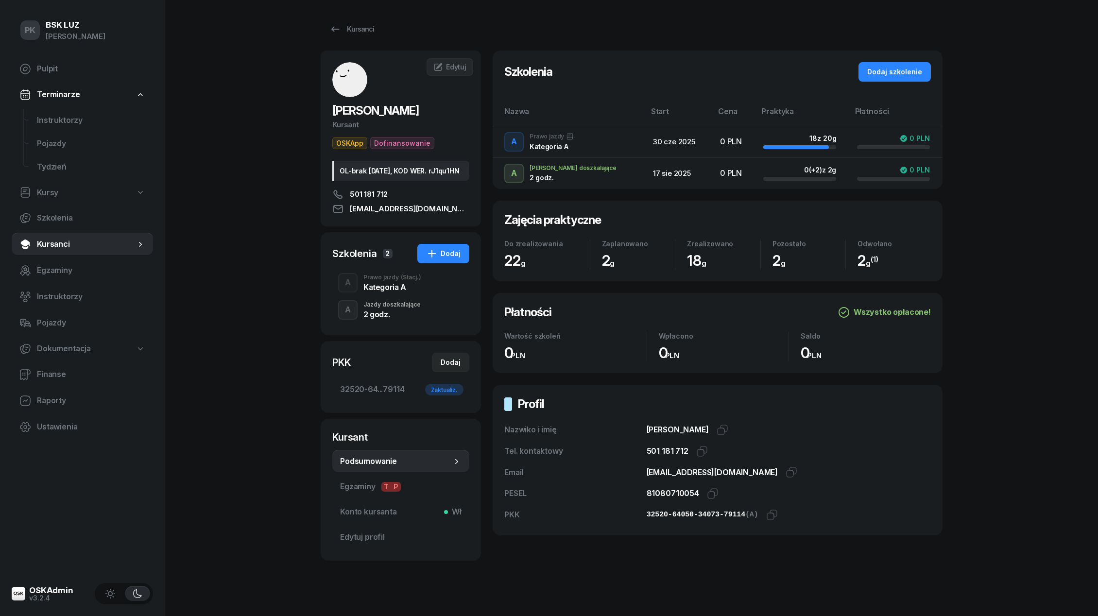
click at [422, 287] on div "A Prawo jazdy (Stacj.) Kategoria A" at bounding box center [400, 282] width 137 height 27
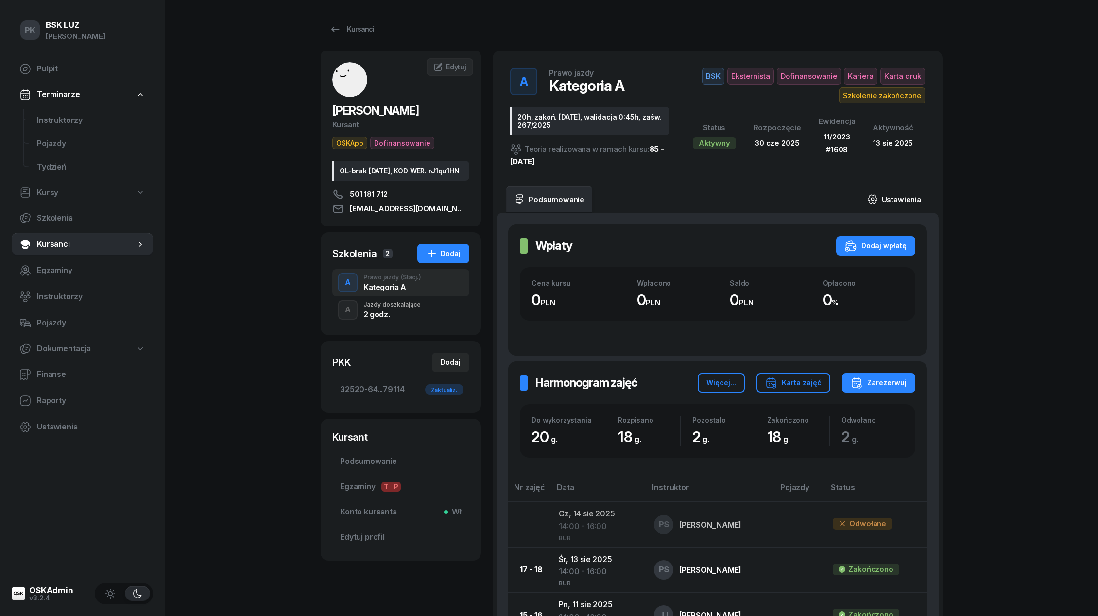
click at [921, 194] on link "Ustawienia" at bounding box center [894, 199] width 69 height 27
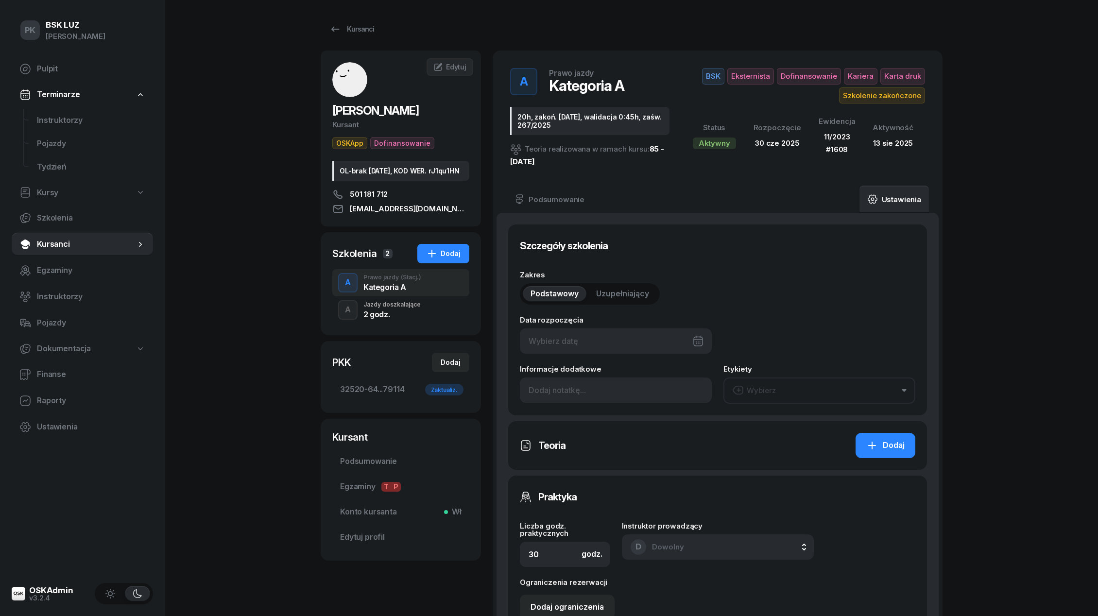
type input "30/06/2025"
type input "20h, zakoń. [DATE], walidacja 0:45h, zaśw. 267/2025"
type input "20"
type input "32520"
type input "64050"
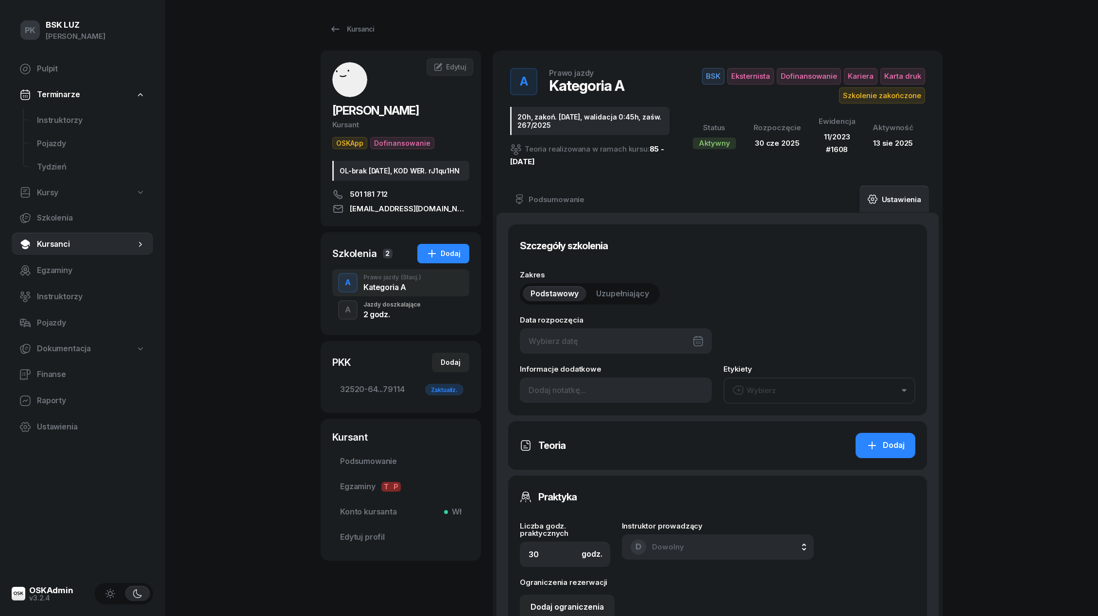
type input "34073"
type input "79114"
type input "11/2023"
type input "1608"
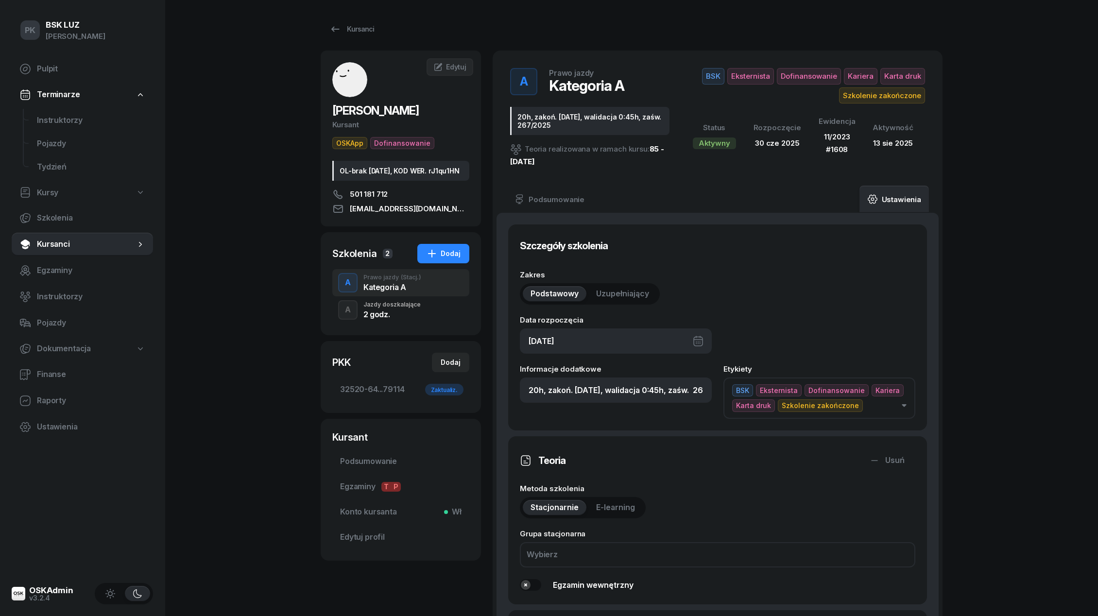
click at [869, 263] on div "Szczegóły szkolenia Zakres Podstawowy Uzupełniający Data rozpoczęcia 30/06/2025…" at bounding box center [717, 327] width 419 height 206
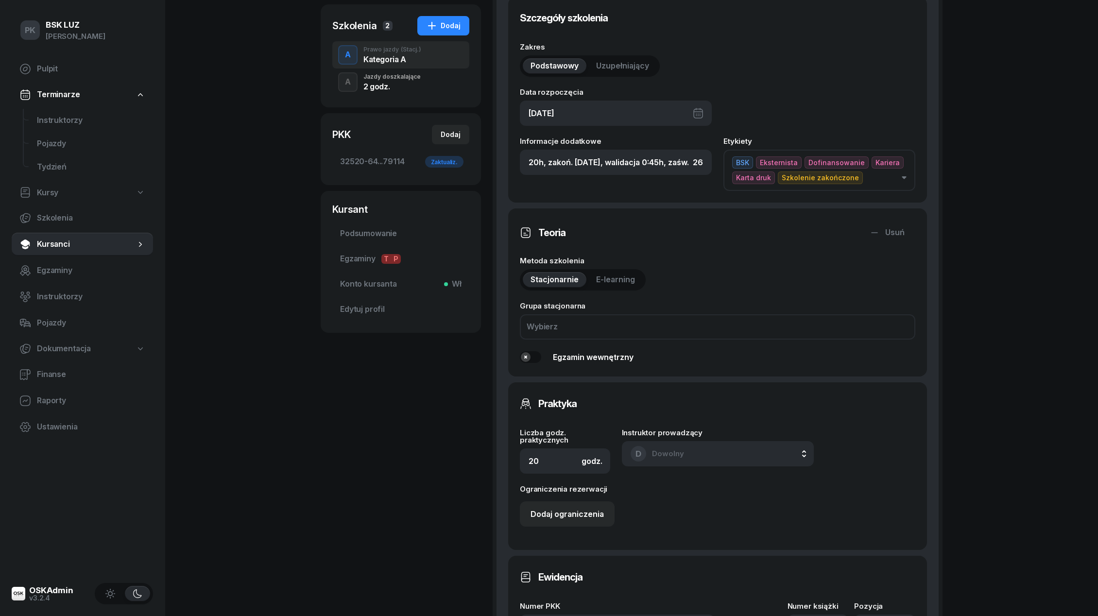
scroll to position [575, 0]
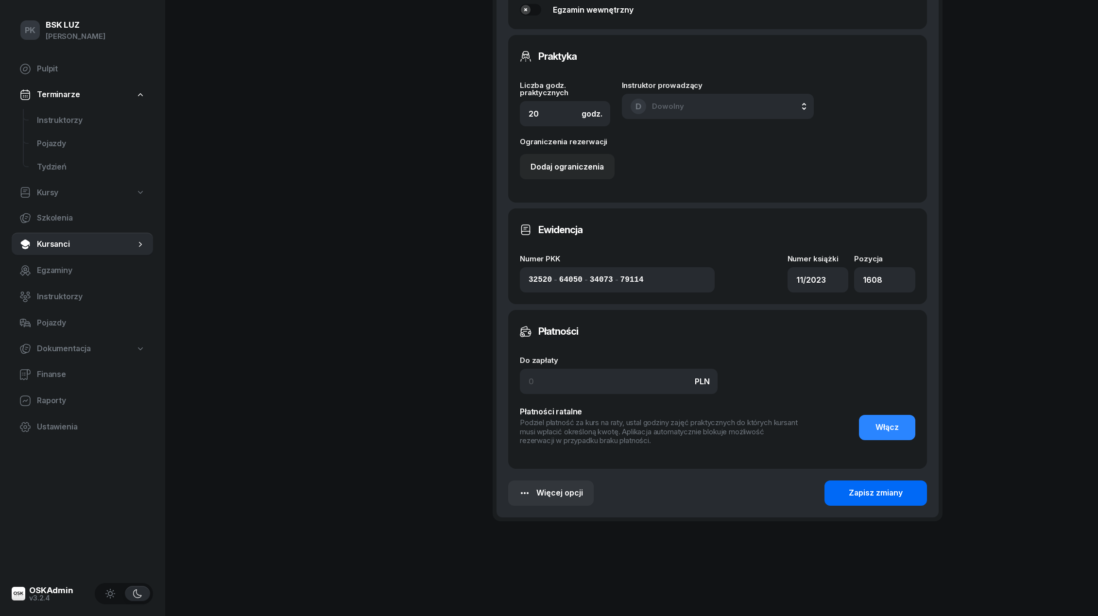
click at [868, 502] on button "Zapisz zmiany" at bounding box center [876, 493] width 103 height 25
click at [858, 500] on button "Zapisz zmiany" at bounding box center [876, 493] width 103 height 25
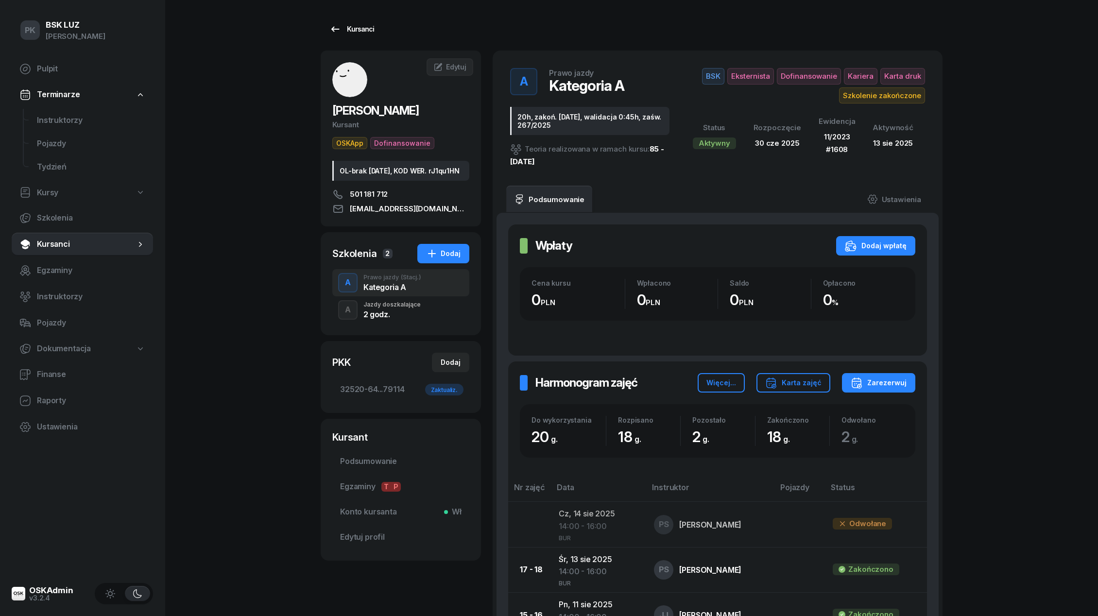
click at [349, 26] on div "Kursanci" at bounding box center [351, 29] width 45 height 12
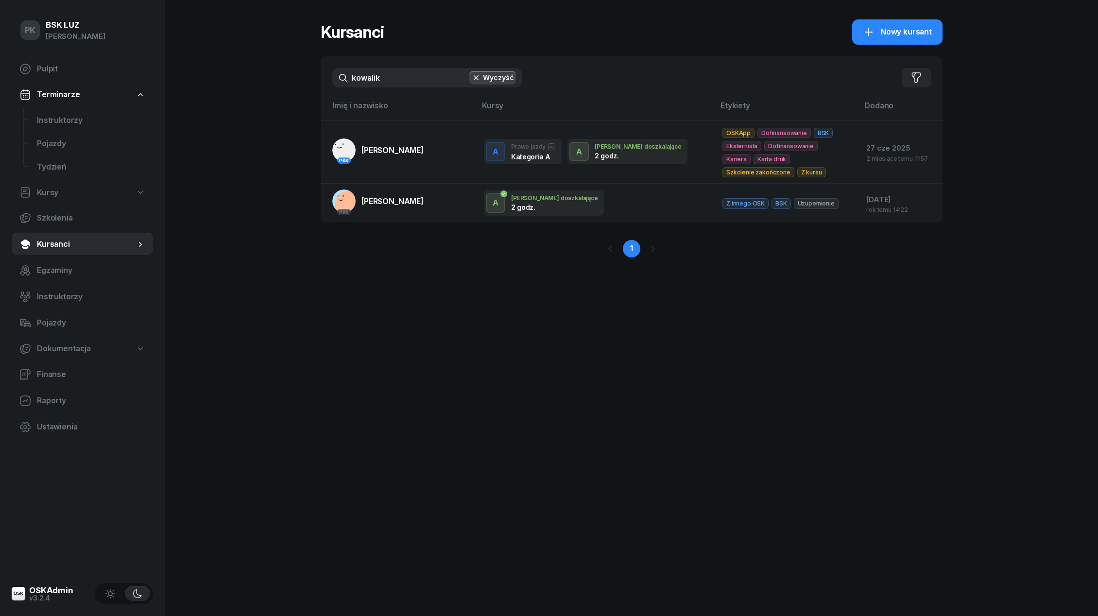
drag, startPoint x: 376, startPoint y: 73, endPoint x: 354, endPoint y: 73, distance: 22.4
click at [354, 73] on input "kowalik" at bounding box center [426, 77] width 189 height 19
drag, startPoint x: 391, startPoint y: 78, endPoint x: 310, endPoint y: 78, distance: 81.6
click at [310, 78] on div "PK BSK [PERSON_NAME] Pulpit Terminarze Instruktorzy Pojazdy Tydzień Kursy Szkol…" at bounding box center [549, 308] width 1098 height 616
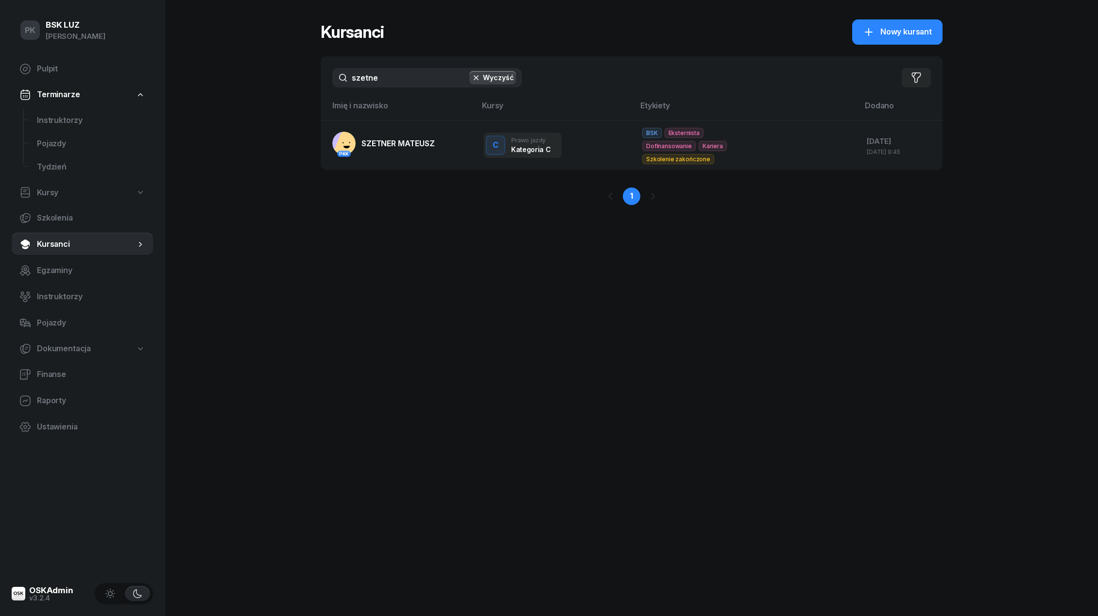
type input "szetner"
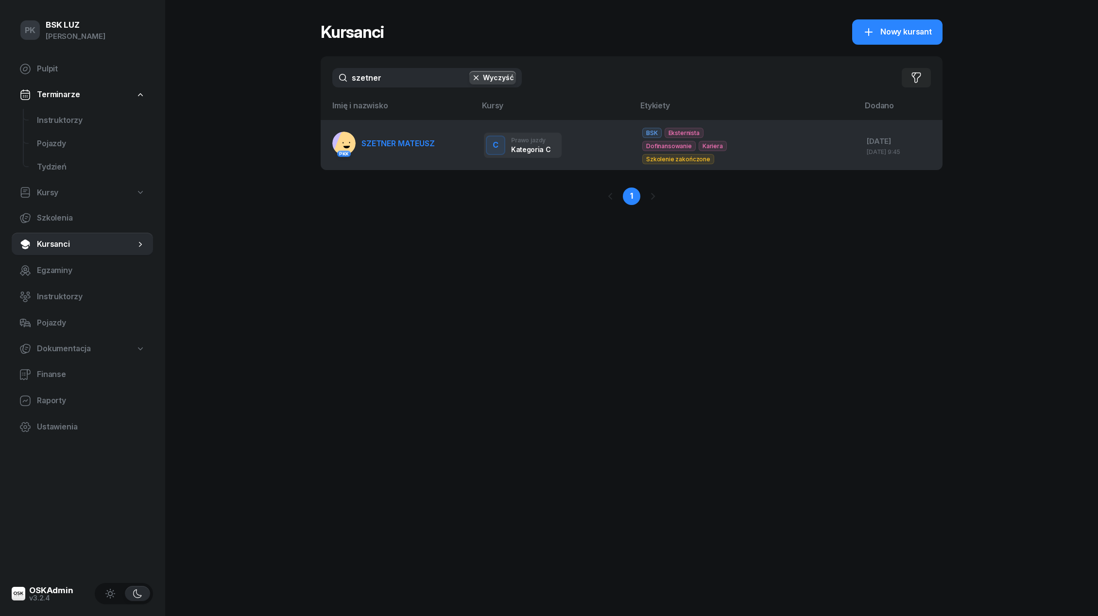
click at [370, 138] on span "SZETNER MATEUSZ" at bounding box center [397, 143] width 73 height 10
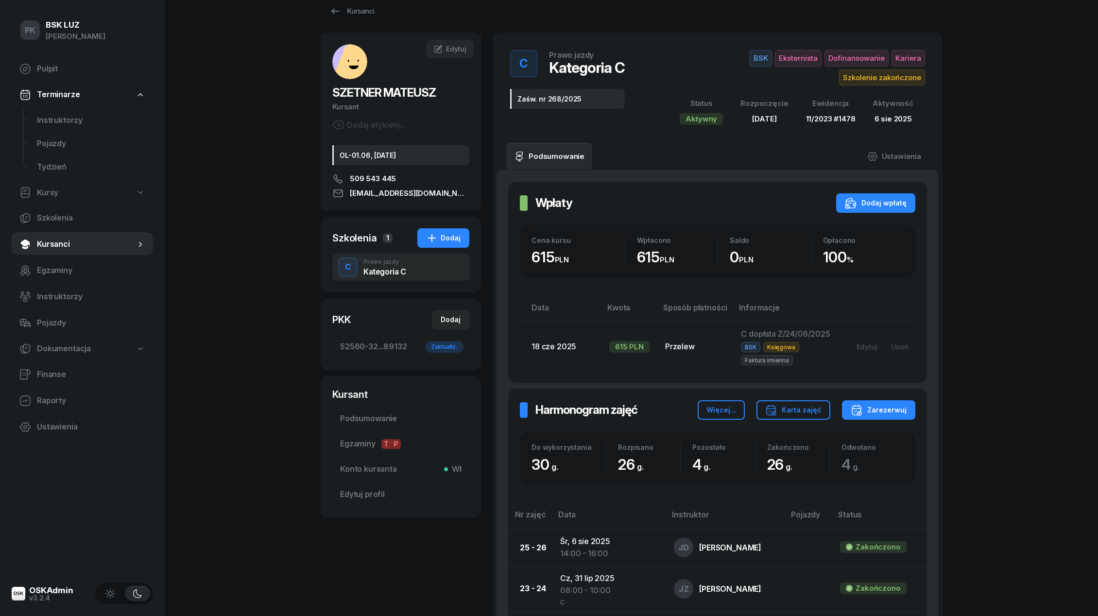
scroll to position [17, 0]
click at [390, 347] on span "52560-32...89132 Zaktualiz." at bounding box center [400, 347] width 121 height 13
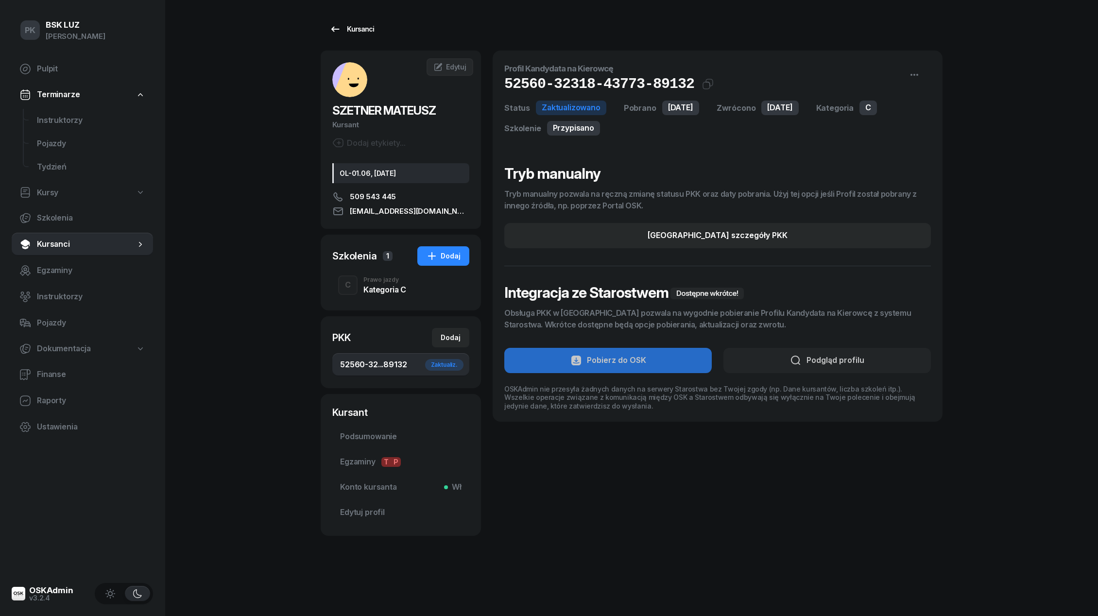
click at [364, 29] on div "Kursanci" at bounding box center [351, 29] width 45 height 12
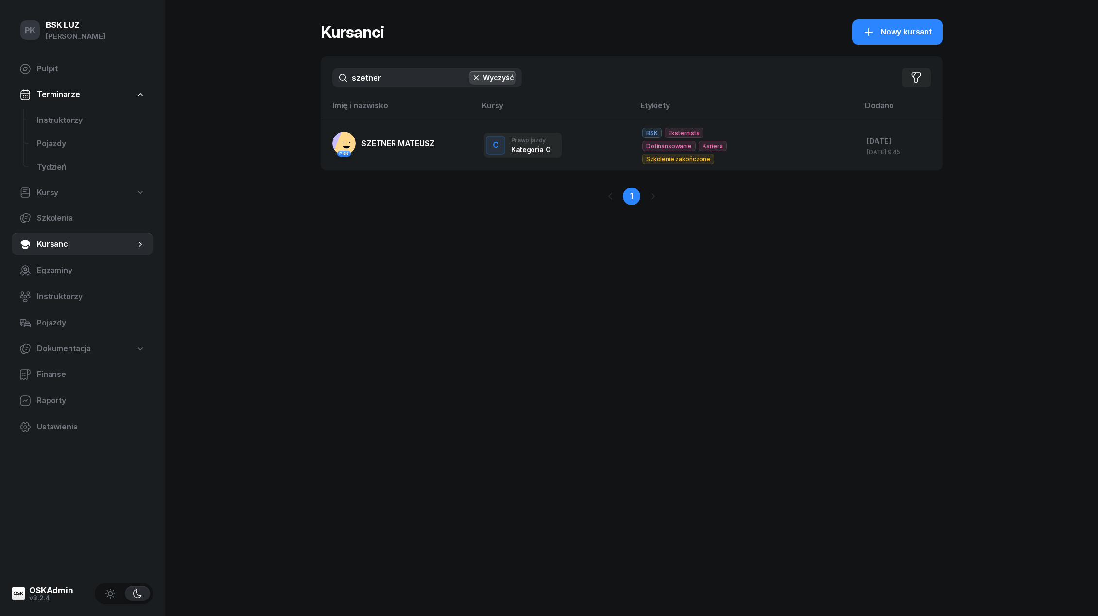
drag, startPoint x: 387, startPoint y: 76, endPoint x: 295, endPoint y: 76, distance: 91.3
click at [296, 76] on div "PK BSK [PERSON_NAME] Pulpit Terminarze Instruktorzy Pojazdy Tydzień Kursy Szkol…" at bounding box center [549, 308] width 1098 height 616
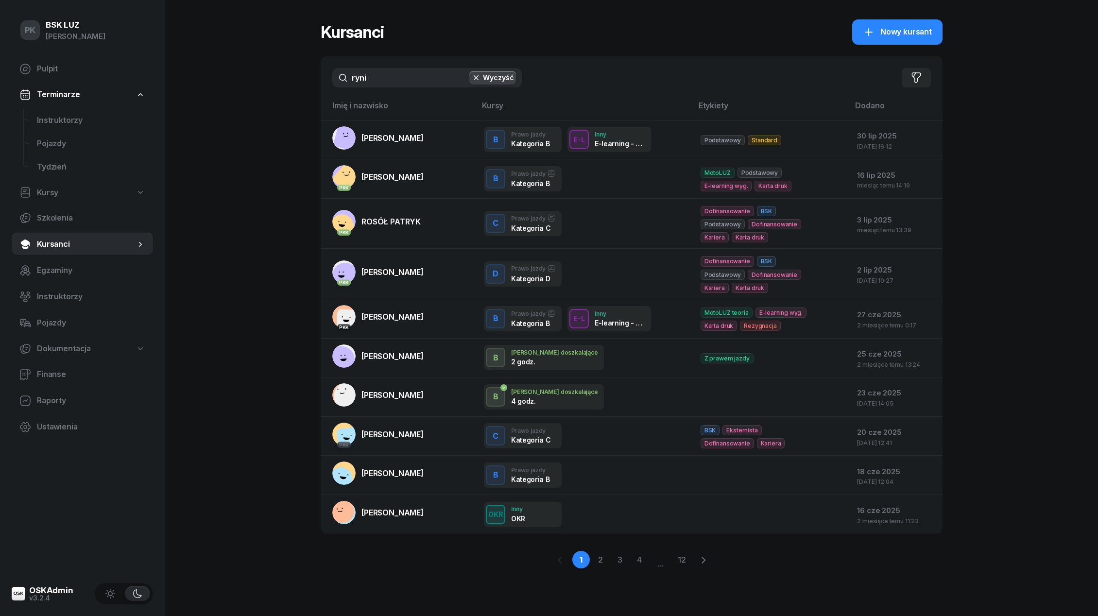
type input "rynia"
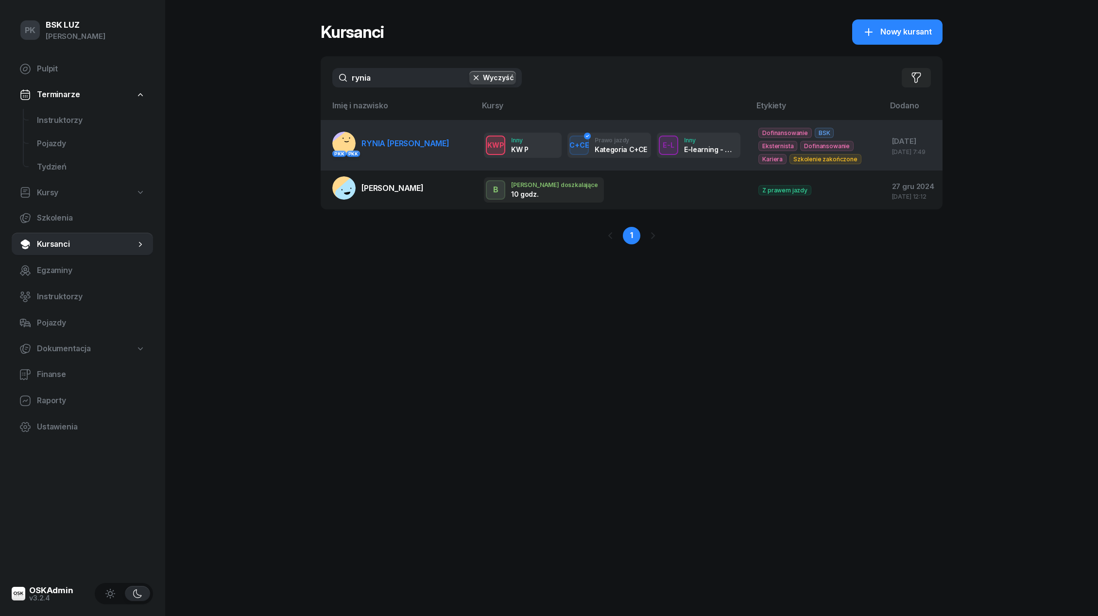
click at [409, 148] on span "RYNIA [PERSON_NAME]" at bounding box center [405, 143] width 88 height 10
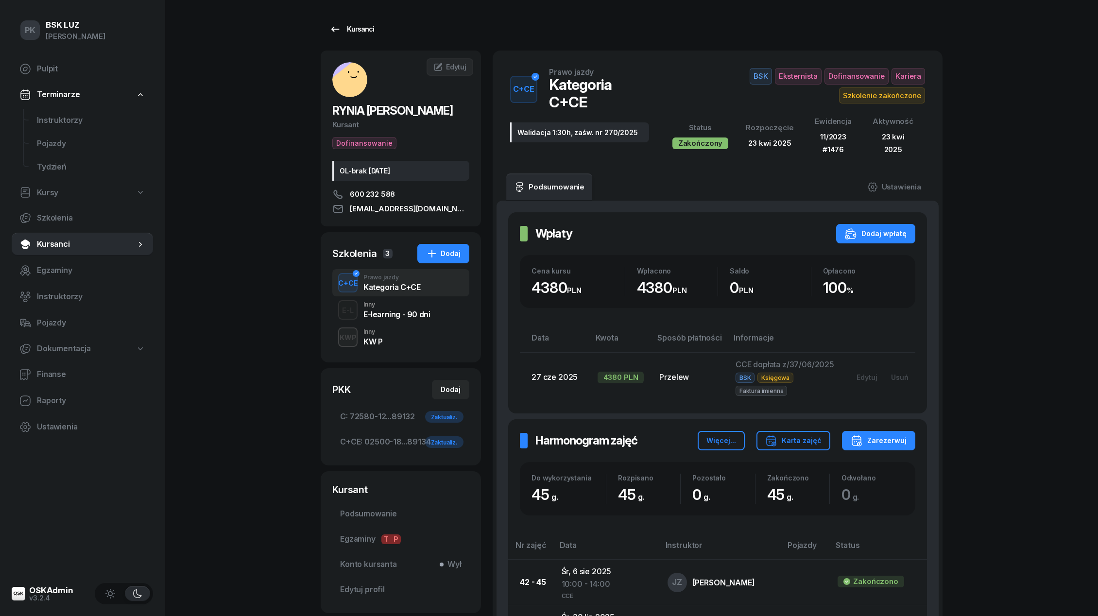
click at [356, 38] on link "Kursanci" at bounding box center [352, 28] width 62 height 19
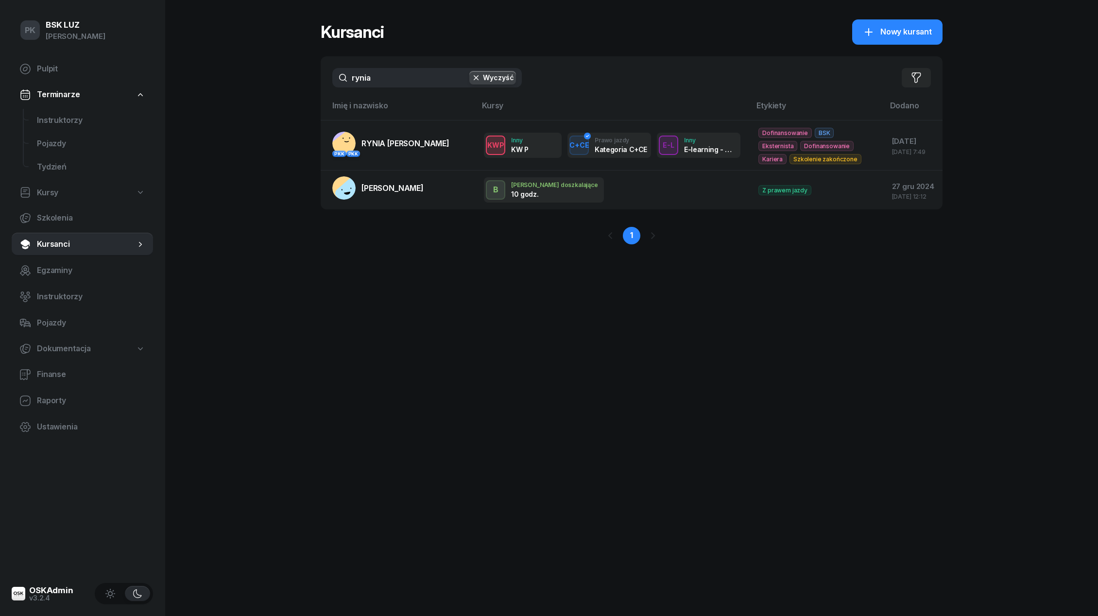
drag, startPoint x: 387, startPoint y: 75, endPoint x: 308, endPoint y: 78, distance: 79.3
click at [308, 76] on div "PK BSK [PERSON_NAME] Pulpit Terminarze Instruktorzy Pojazdy Tydzień Kursy Szkol…" at bounding box center [549, 308] width 1098 height 616
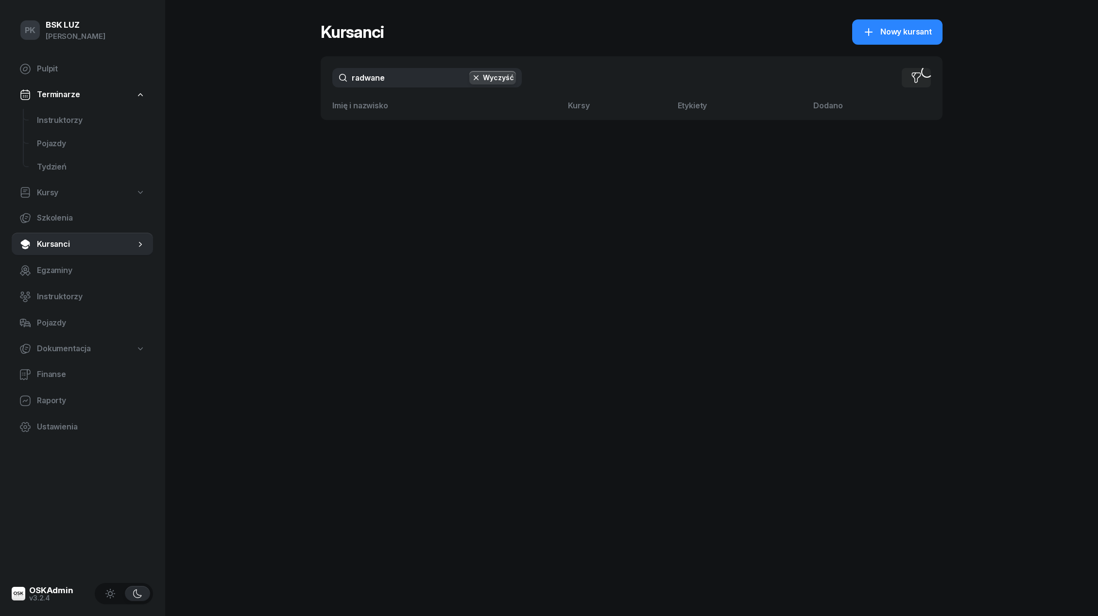
type input "radwan"
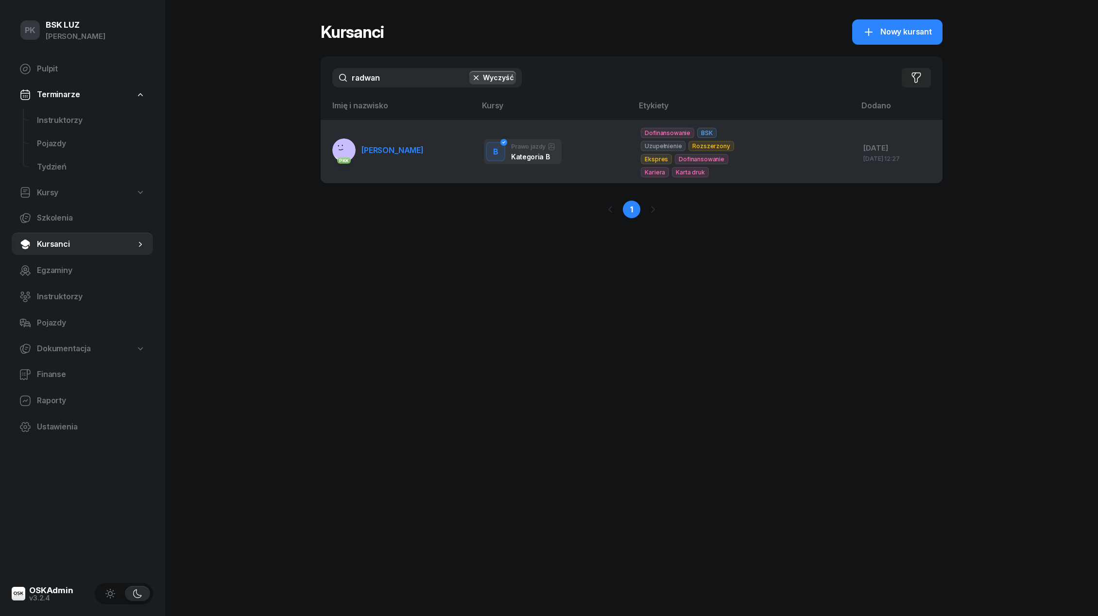
click at [361, 152] on link "PKK [PERSON_NAME]" at bounding box center [377, 149] width 91 height 23
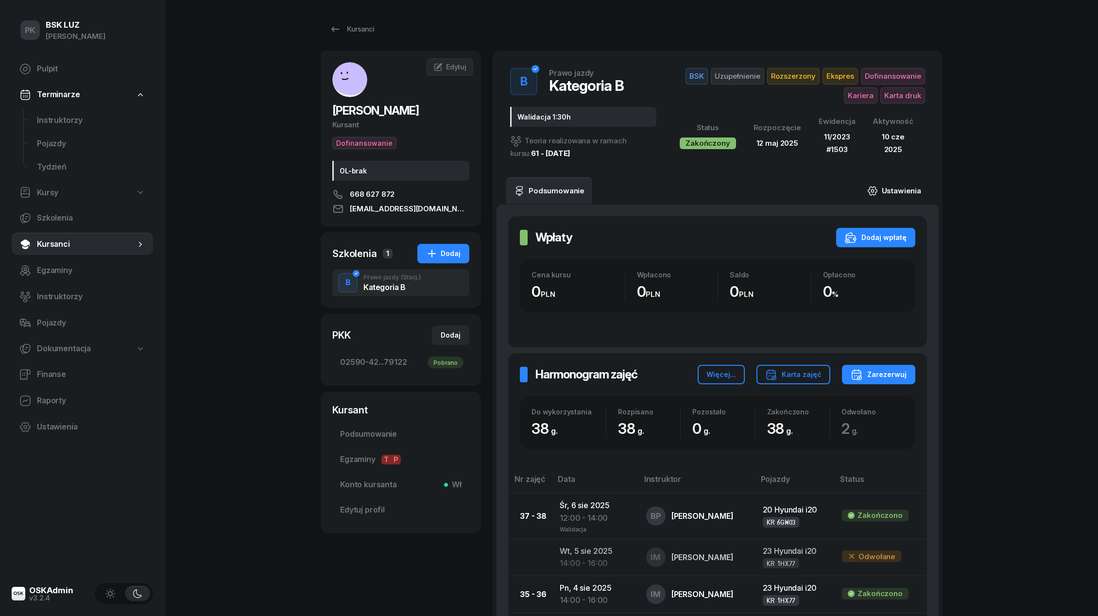
click at [882, 197] on link "Ustawienia" at bounding box center [894, 190] width 69 height 27
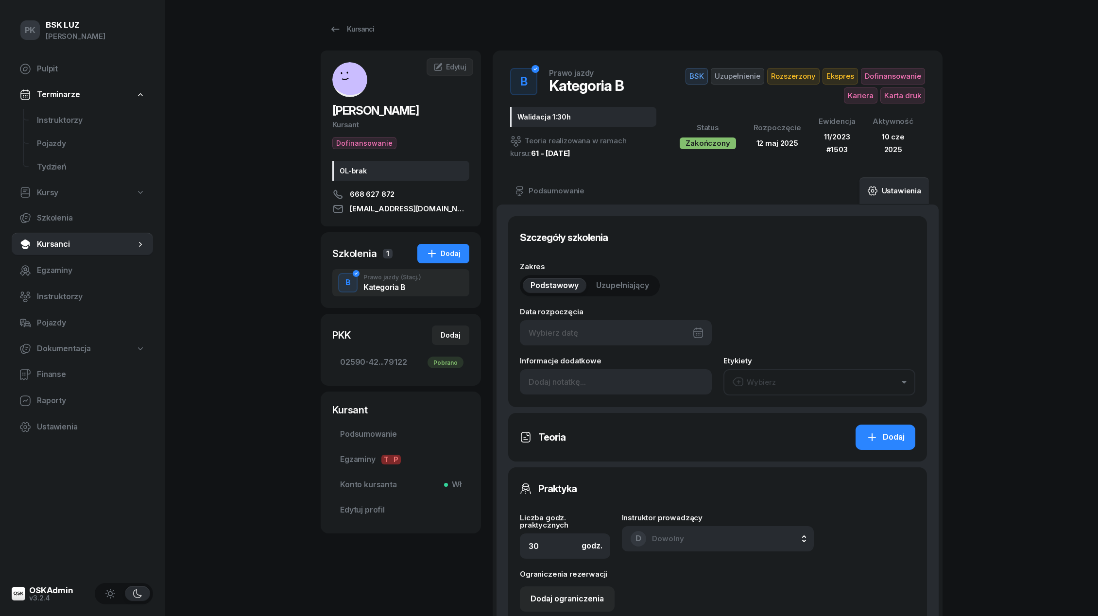
type input "[DATE]"
type input "Walidacja 1:30h"
type input "38"
type input "11/2023"
type input "1503"
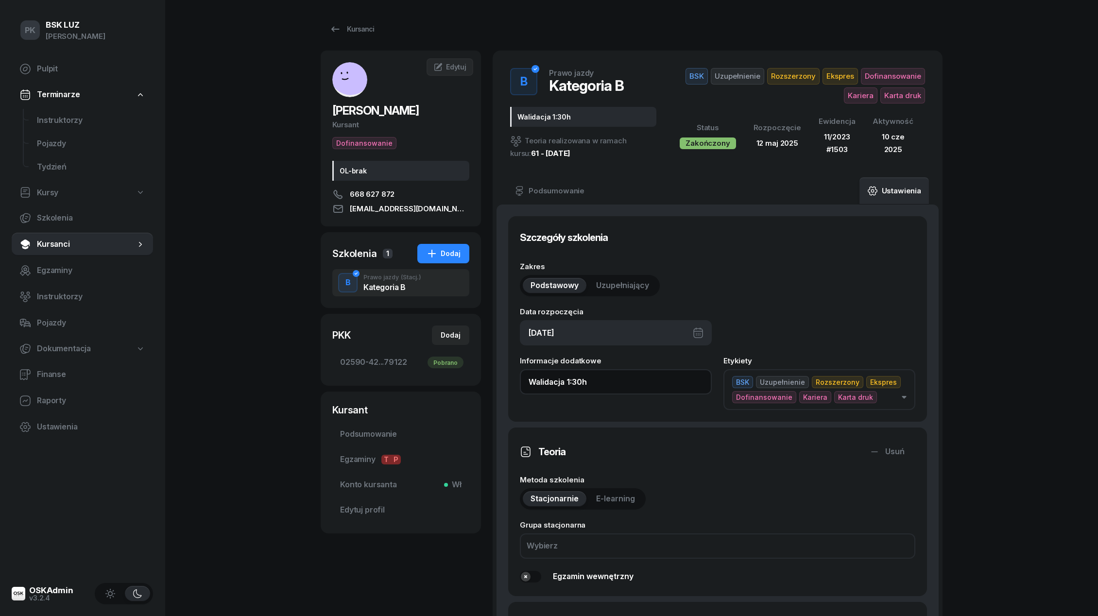
click at [604, 383] on input "Walidacja 1:30h" at bounding box center [616, 381] width 192 height 25
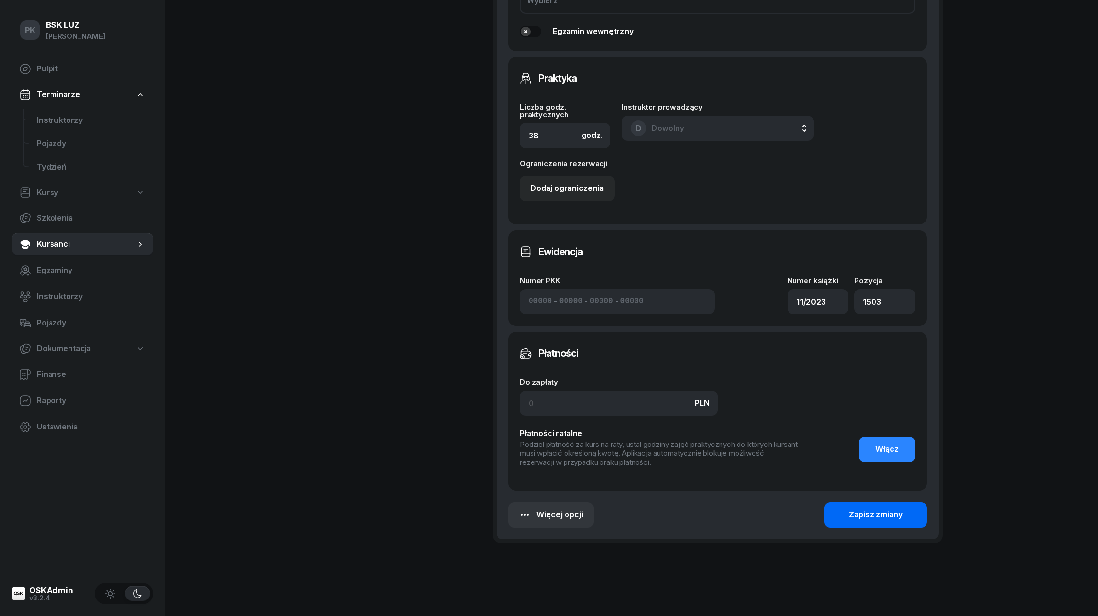
type input "Walidacja 1:30h, zaśw. nr 269/2025"
click at [849, 515] on div "Zapisz zmiany" at bounding box center [876, 515] width 54 height 13
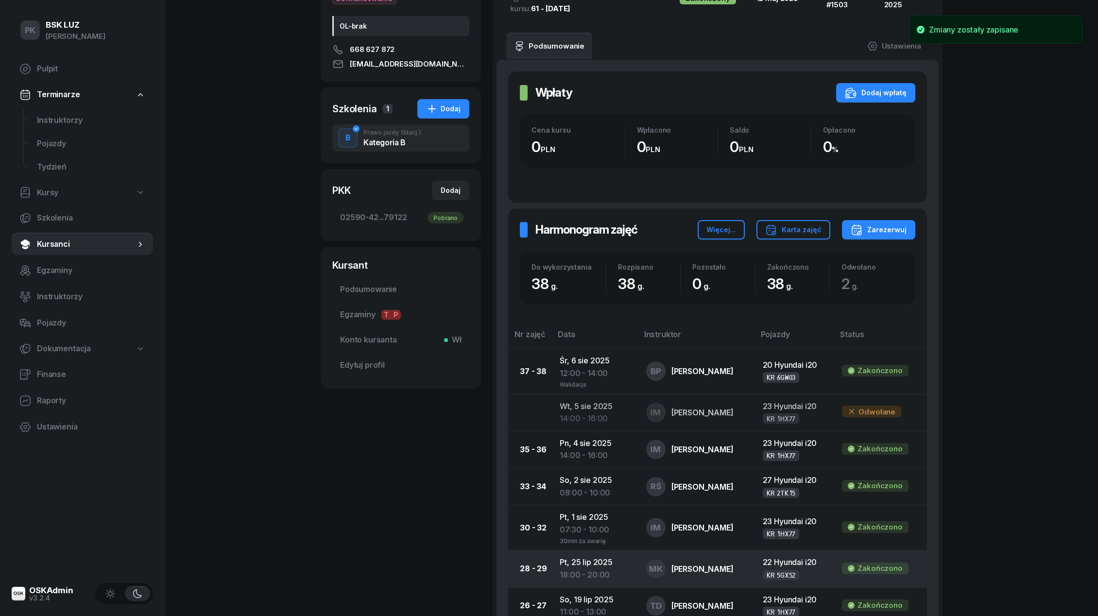
scroll to position [0, 0]
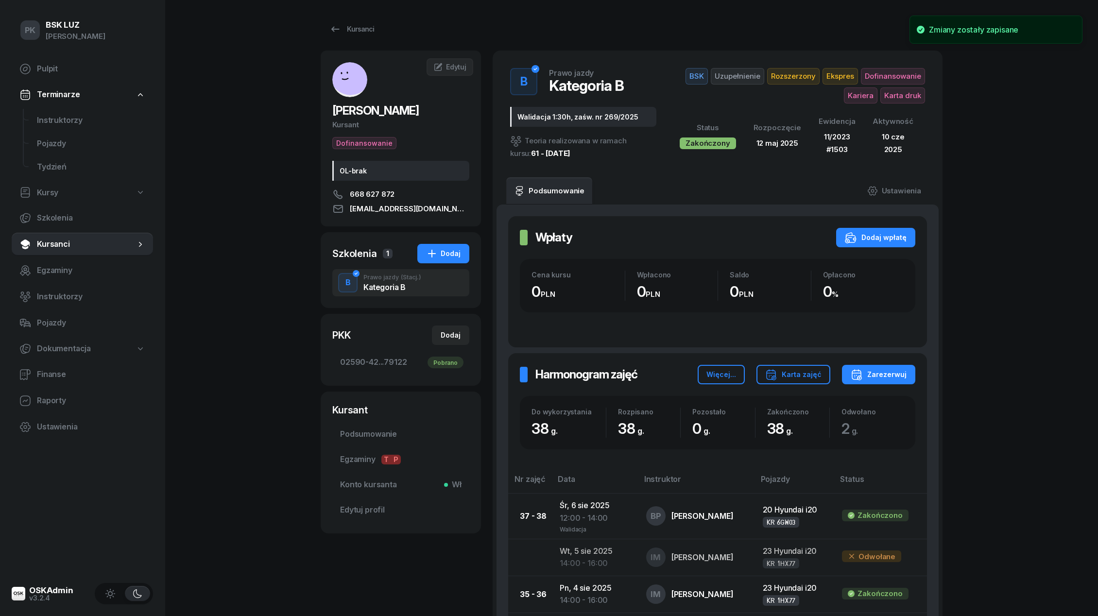
click at [901, 104] on div "BSK Uzupełnienie Rozszerzony Ekspres Dofinansowanie Kariera Karta druk Status Z…" at bounding box center [796, 114] width 257 height 92
click at [901, 100] on span "Karta druk" at bounding box center [902, 95] width 45 height 17
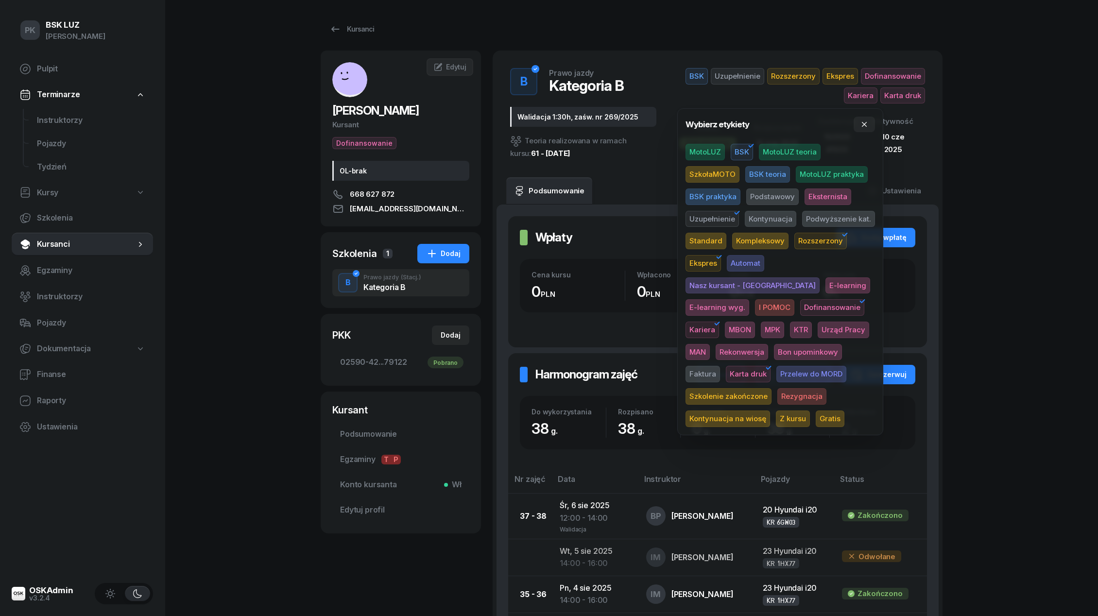
click at [772, 388] on span "Szkolenie zakończone" at bounding box center [729, 396] width 86 height 17
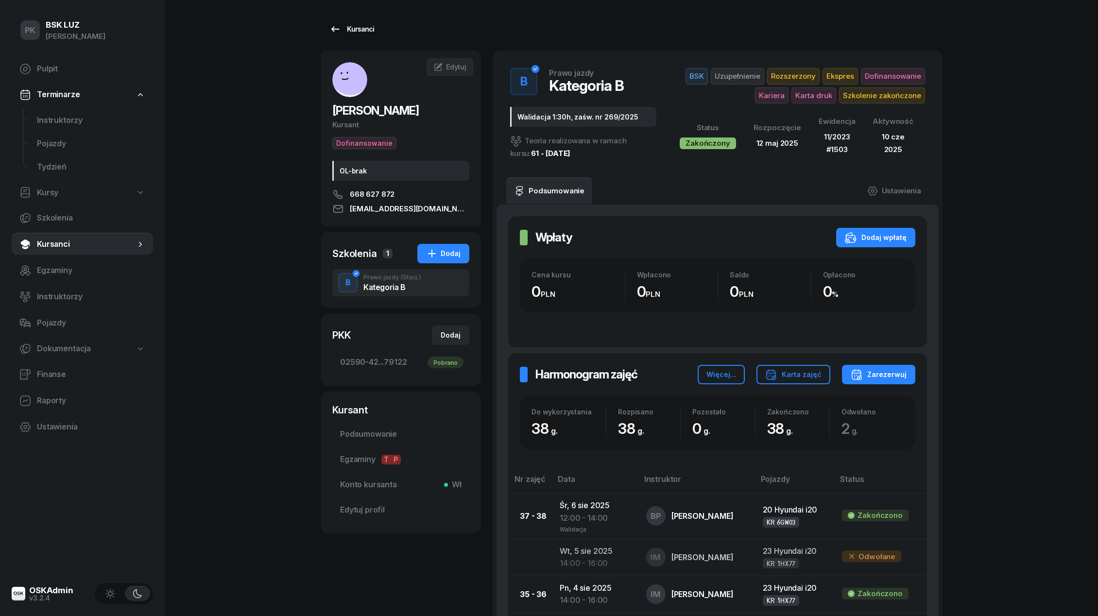
click at [351, 24] on div "Kursanci" at bounding box center [351, 29] width 45 height 12
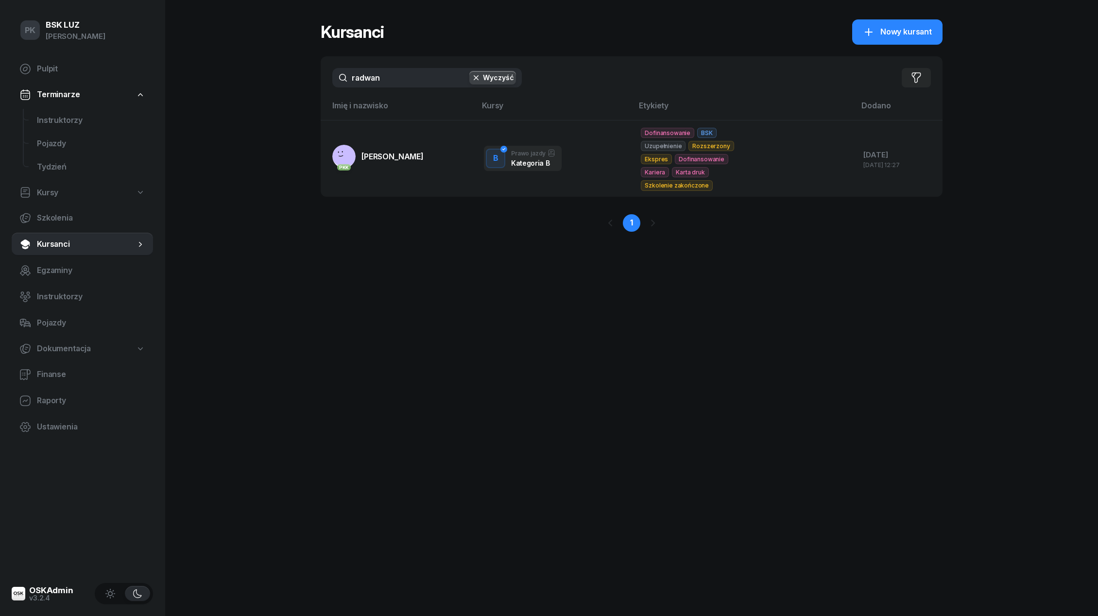
drag, startPoint x: 389, startPoint y: 78, endPoint x: 295, endPoint y: 78, distance: 93.8
click at [295, 78] on div "PK BSK [PERSON_NAME] Pulpit Terminarze Instruktorzy Pojazdy Tydzień Kursy Szkol…" at bounding box center [549, 308] width 1098 height 616
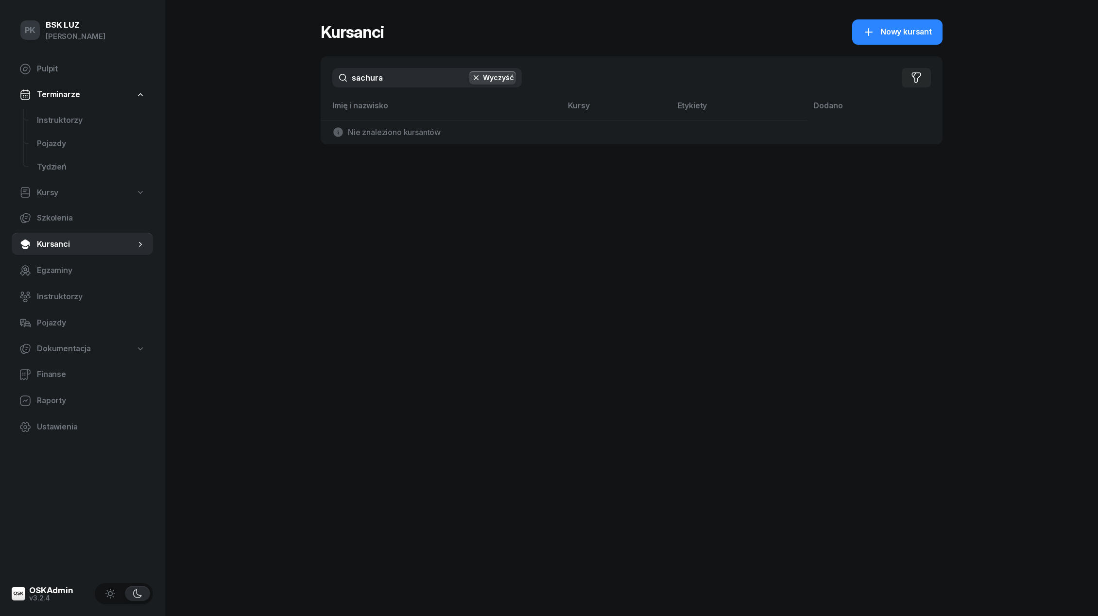
click at [355, 77] on input "sachura" at bounding box center [426, 77] width 189 height 19
type input "stachura"
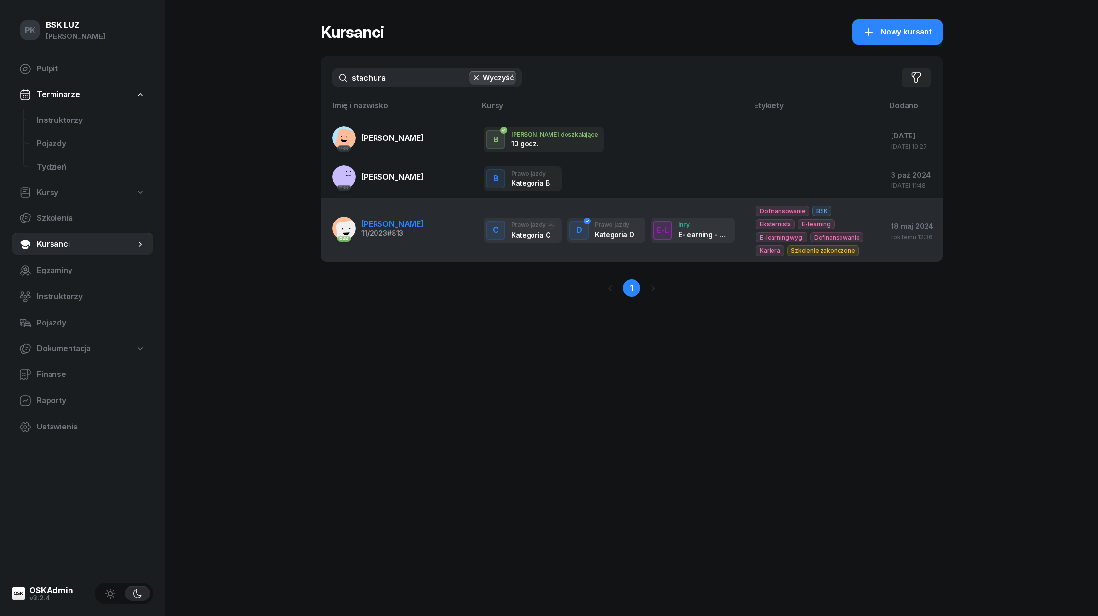
click at [379, 220] on span "[PERSON_NAME]" at bounding box center [392, 224] width 62 height 10
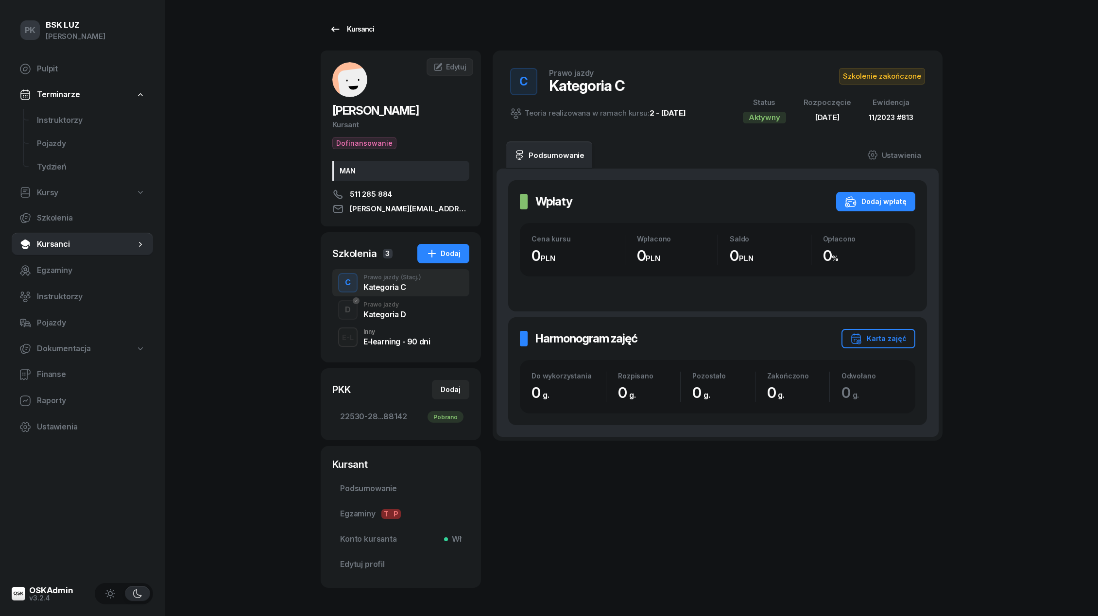
click at [352, 30] on div "Kursanci" at bounding box center [351, 29] width 45 height 12
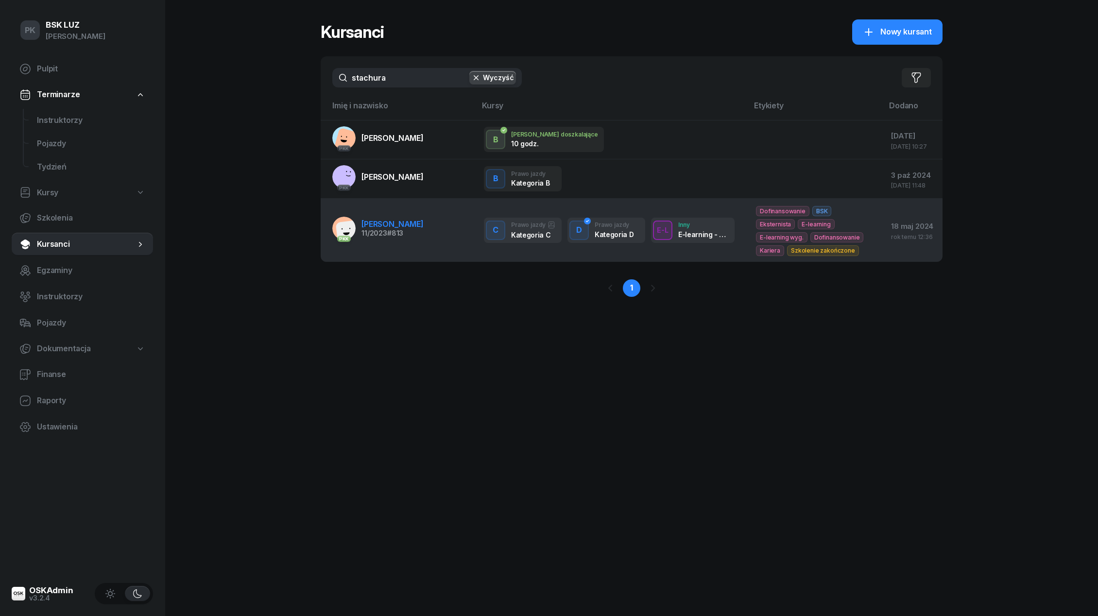
click at [402, 224] on span "[PERSON_NAME]" at bounding box center [392, 224] width 62 height 10
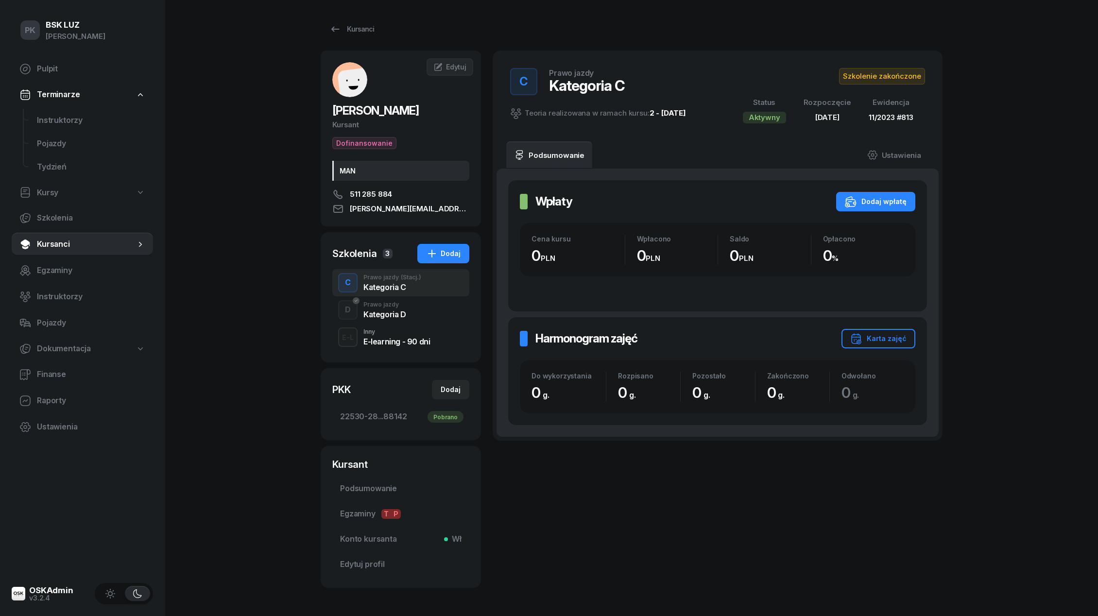
click at [387, 308] on div "Prawo jazdy" at bounding box center [384, 305] width 43 height 6
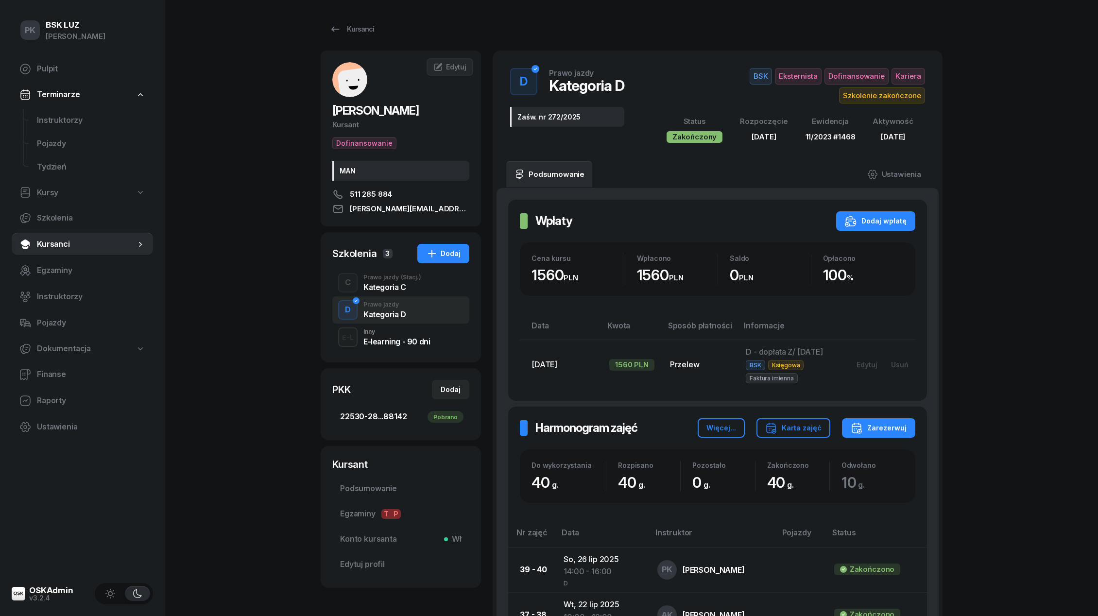
click at [393, 418] on span "22530-28...88142 Pobrano" at bounding box center [400, 417] width 121 height 13
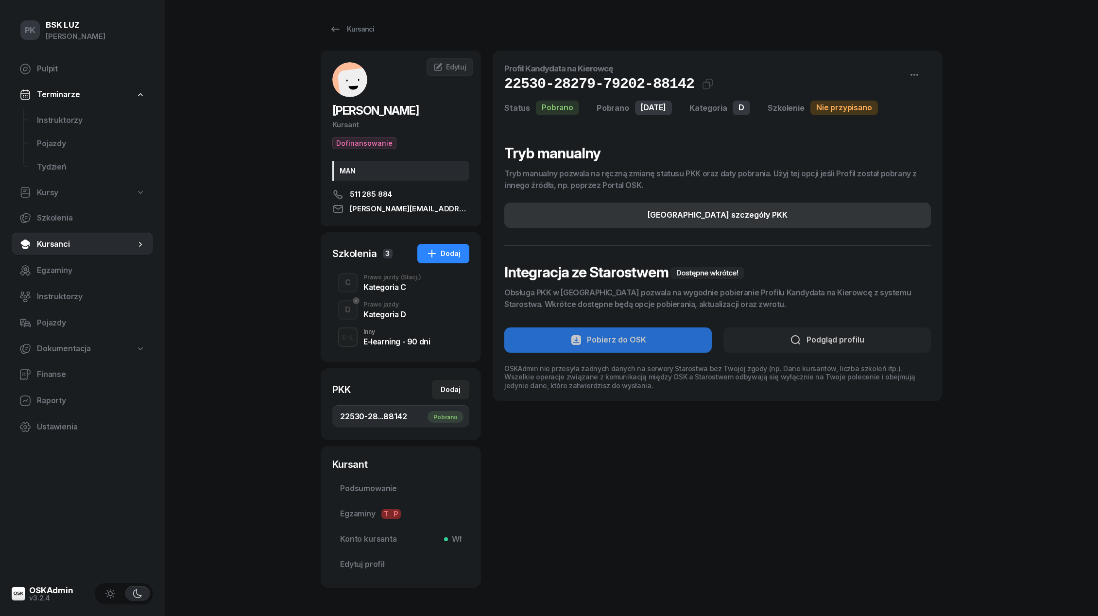
click at [739, 214] on div "[GEOGRAPHIC_DATA] szczegóły PKK" at bounding box center [718, 215] width 140 height 13
select select "D"
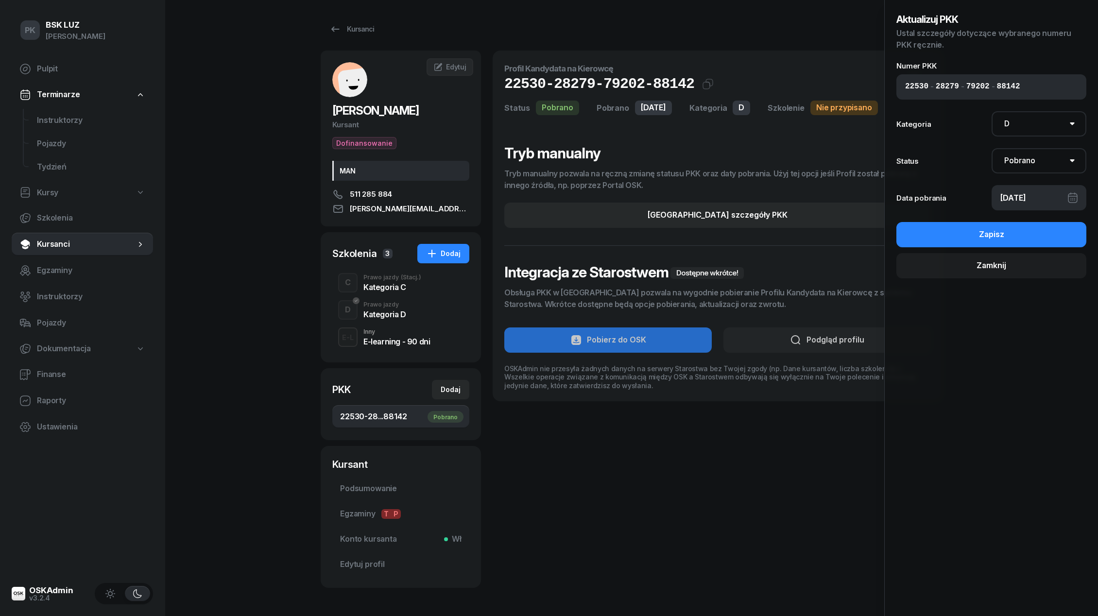
click at [1039, 155] on select "Nie pobrano Pobrano Zwrócono Zaktualizowano" at bounding box center [1039, 160] width 95 height 25
select select "UpdateAndReturn"
click at [992, 148] on select "Nie pobrano Pobrano Zwrócono Zaktualizowano" at bounding box center [1039, 160] width 95 height 25
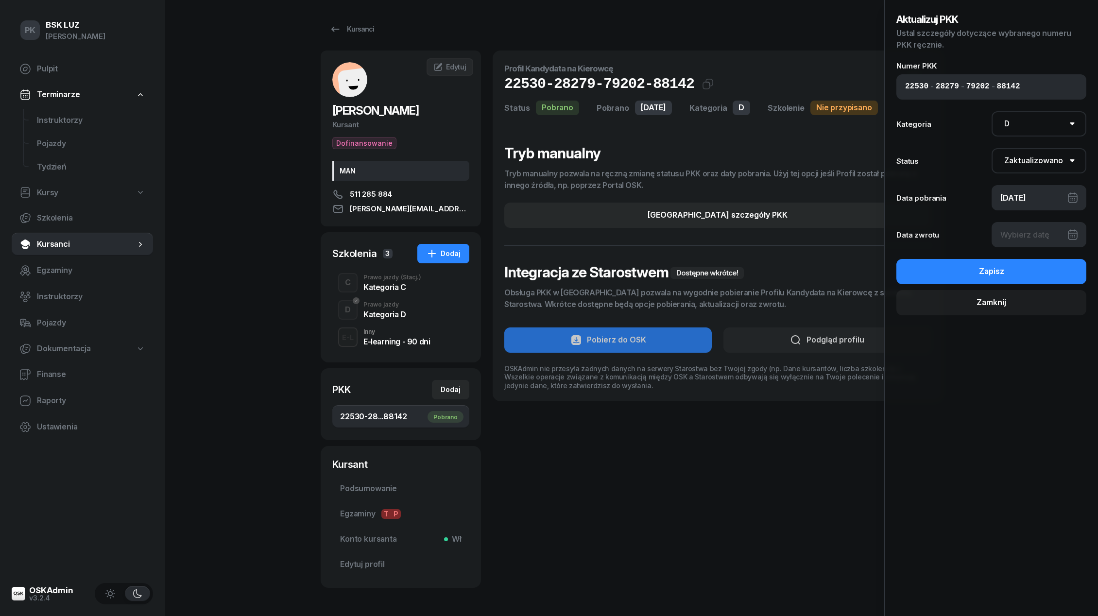
click at [1025, 244] on div at bounding box center [1039, 234] width 95 height 25
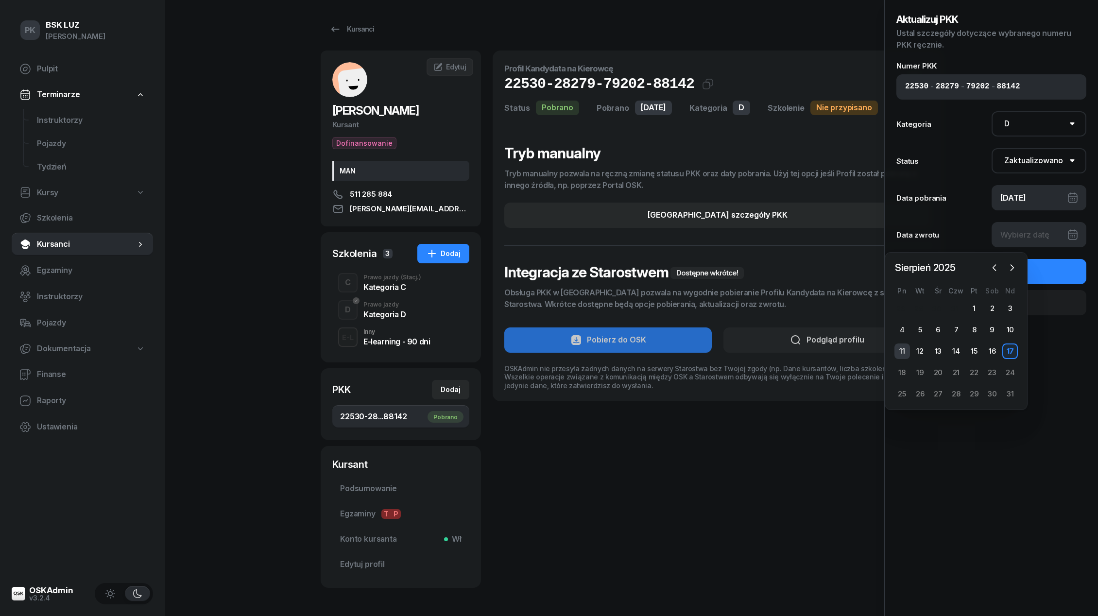
click at [904, 349] on div "11" at bounding box center [902, 352] width 16 height 16
type input "[DATE]"
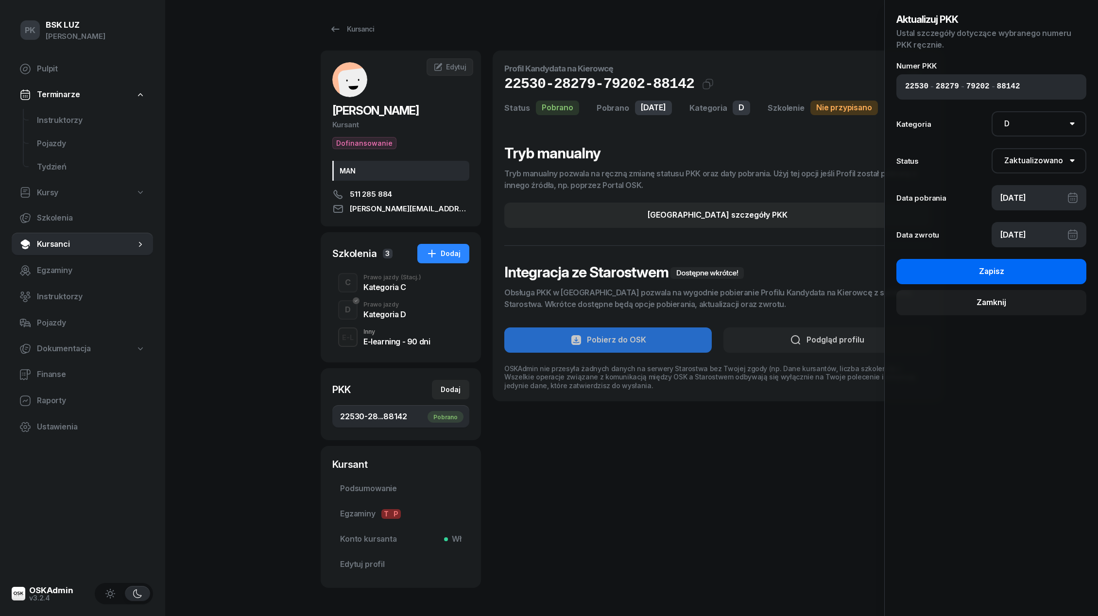
click at [955, 267] on button "Zapisz" at bounding box center [991, 271] width 190 height 25
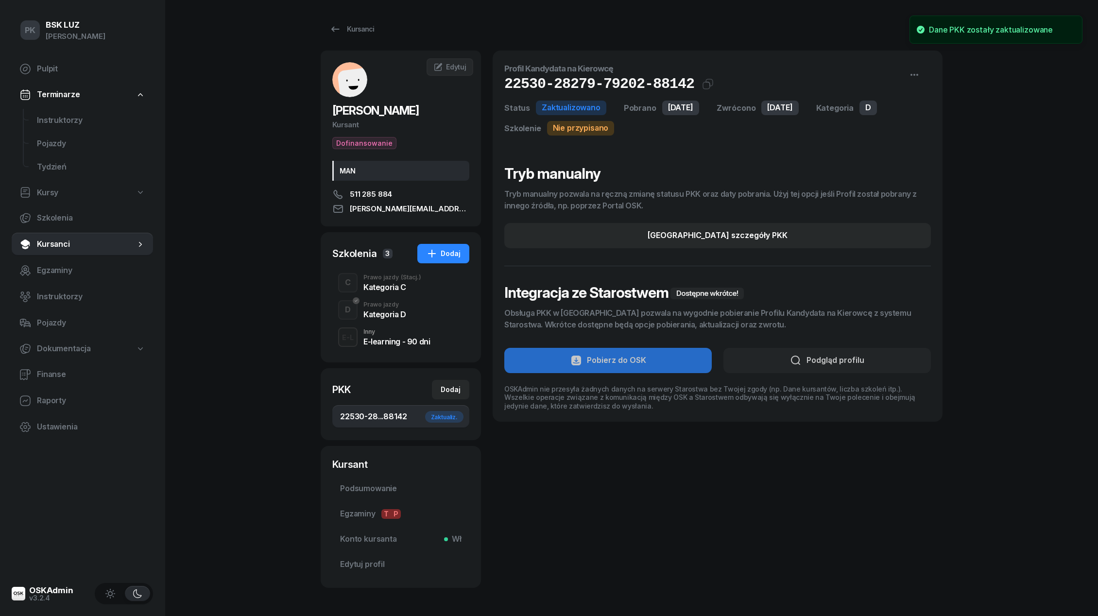
click at [395, 284] on div "Kategoria C" at bounding box center [392, 287] width 58 height 8
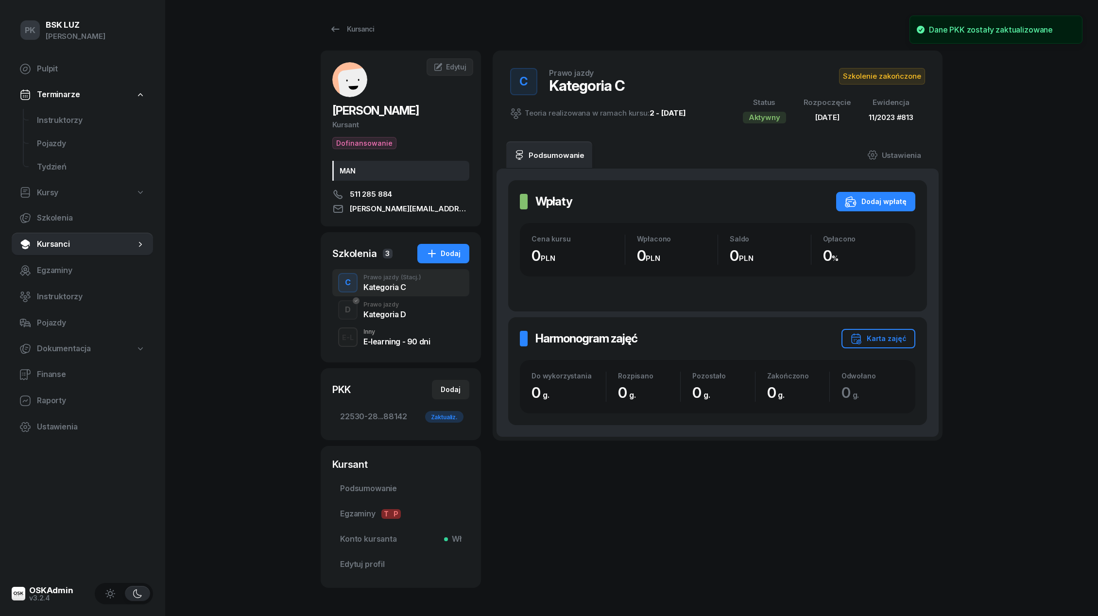
click at [394, 309] on div "Kategoria D" at bounding box center [384, 313] width 43 height 11
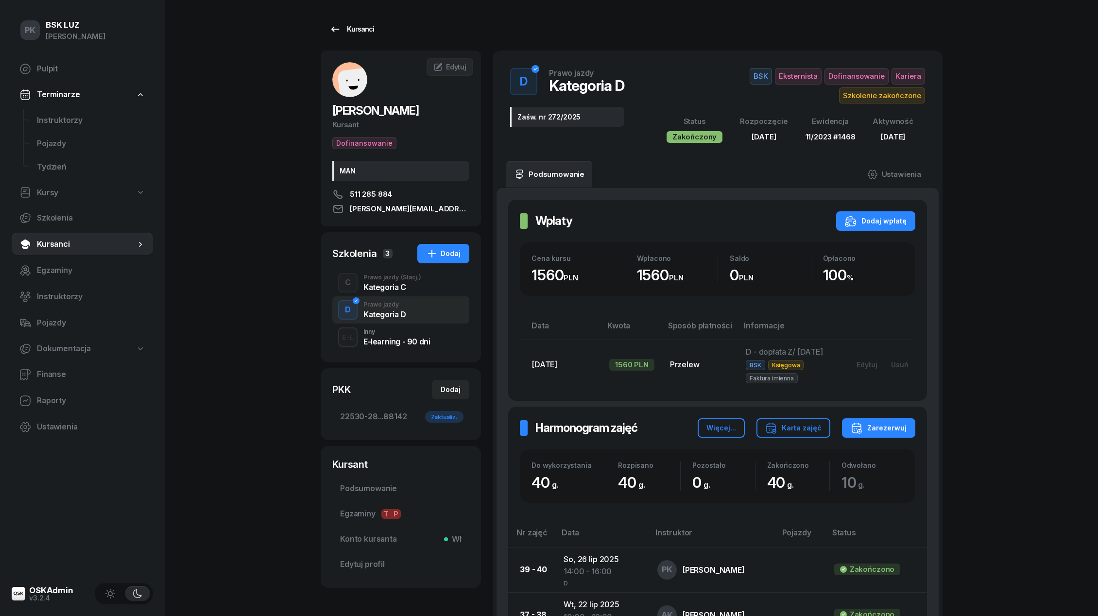
click at [350, 31] on div "Kursanci" at bounding box center [351, 29] width 45 height 12
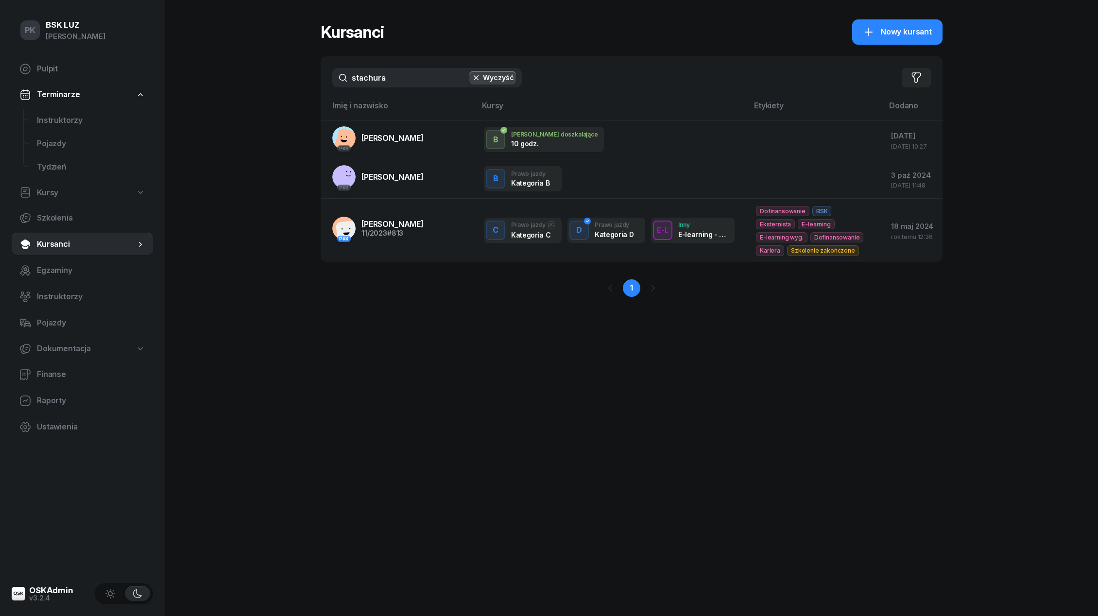
drag, startPoint x: 390, startPoint y: 77, endPoint x: 293, endPoint y: 77, distance: 97.2
click at [293, 77] on div "PK BSK [PERSON_NAME] Pulpit Terminarze Instruktorzy Pojazdy Tydzień Kursy Szkol…" at bounding box center [549, 308] width 1098 height 616
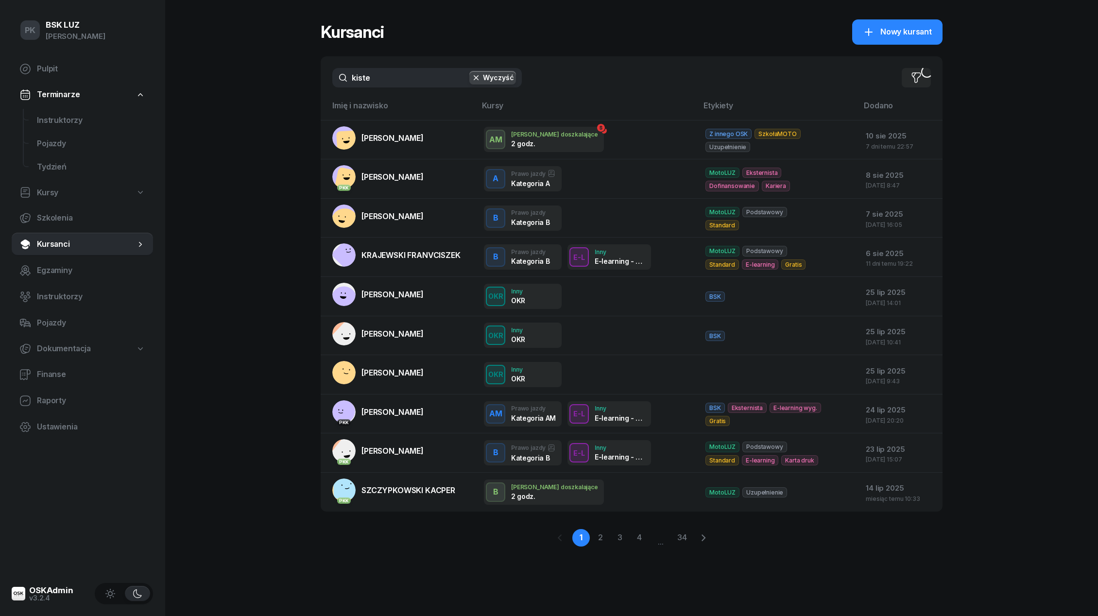
type input "[PERSON_NAME]"
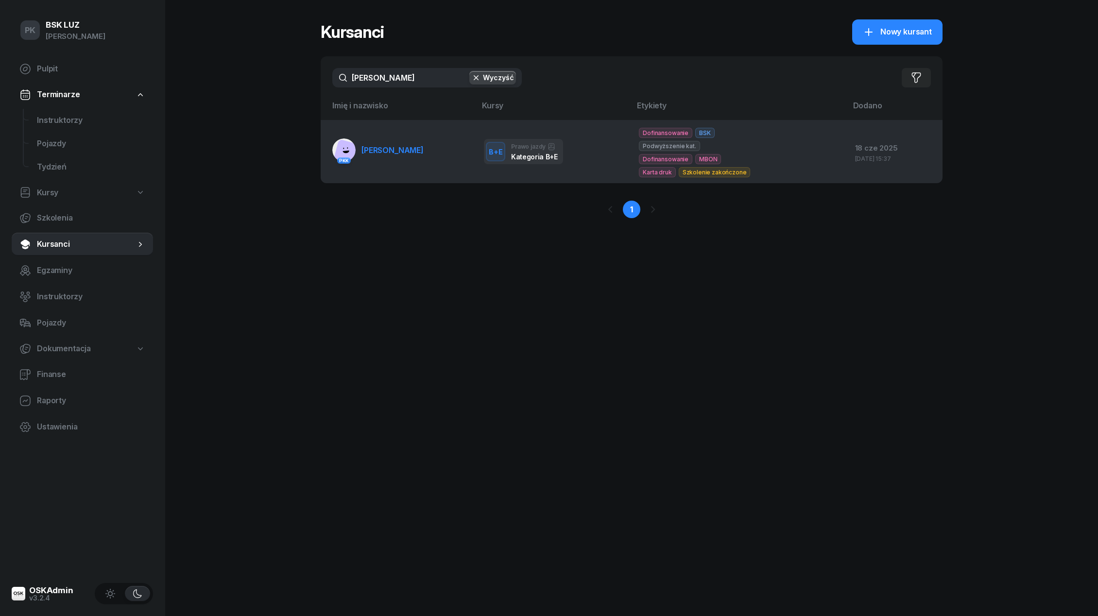
click at [361, 150] on span "[PERSON_NAME]" at bounding box center [392, 150] width 62 height 10
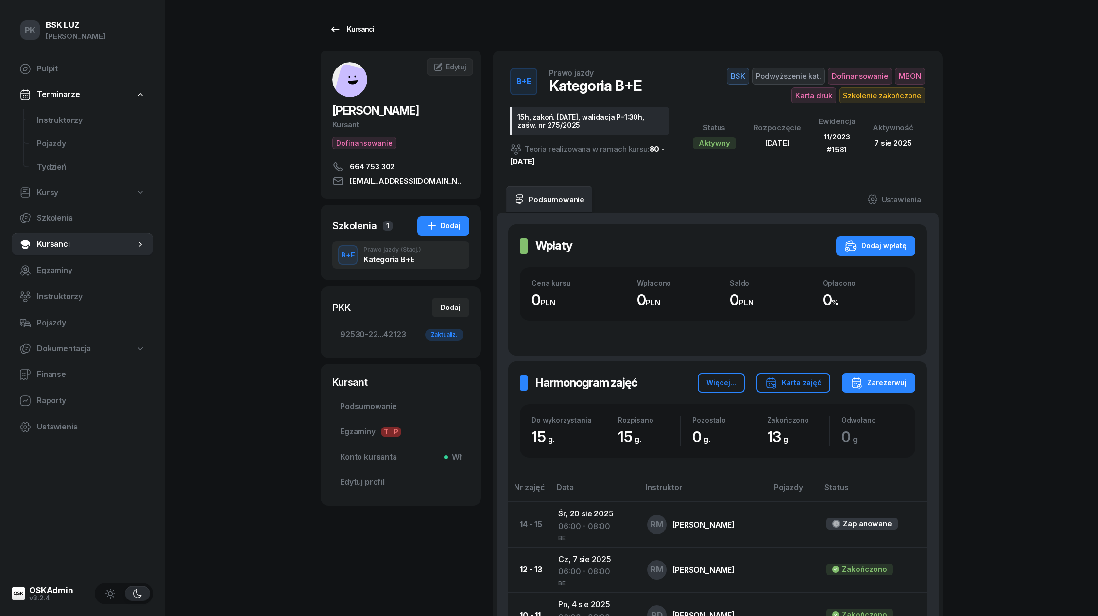
click at [361, 33] on div "Kursanci" at bounding box center [351, 29] width 45 height 12
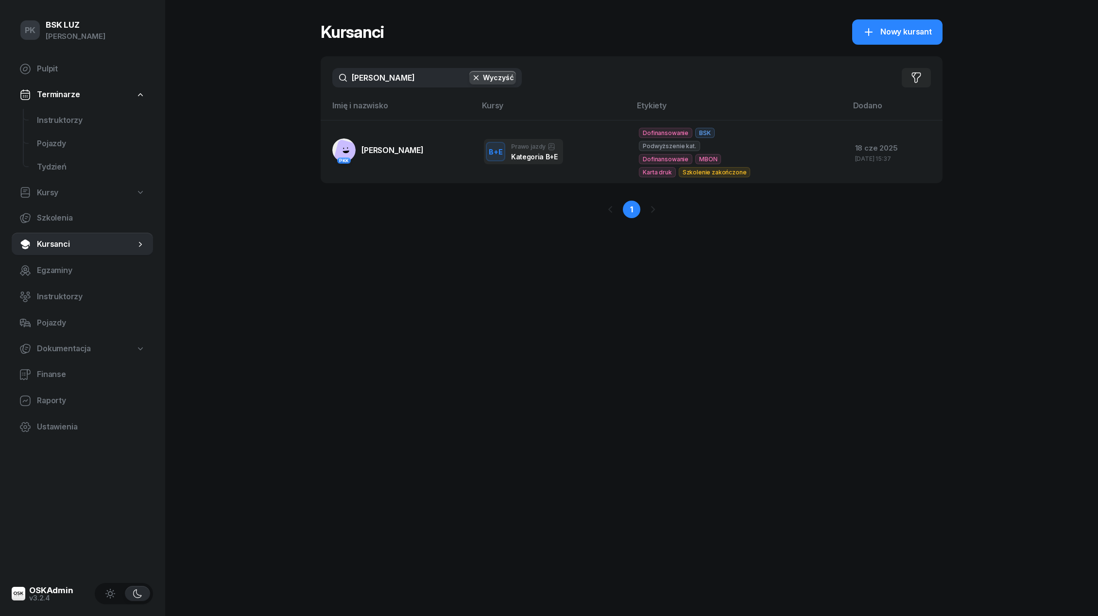
drag, startPoint x: 386, startPoint y: 77, endPoint x: 309, endPoint y: 77, distance: 77.7
click at [310, 77] on div "PK BSK [PERSON_NAME] Pulpit Terminarze Instruktorzy Pojazdy Tydzień Kursy Szkol…" at bounding box center [549, 308] width 1098 height 616
type input "ferdek"
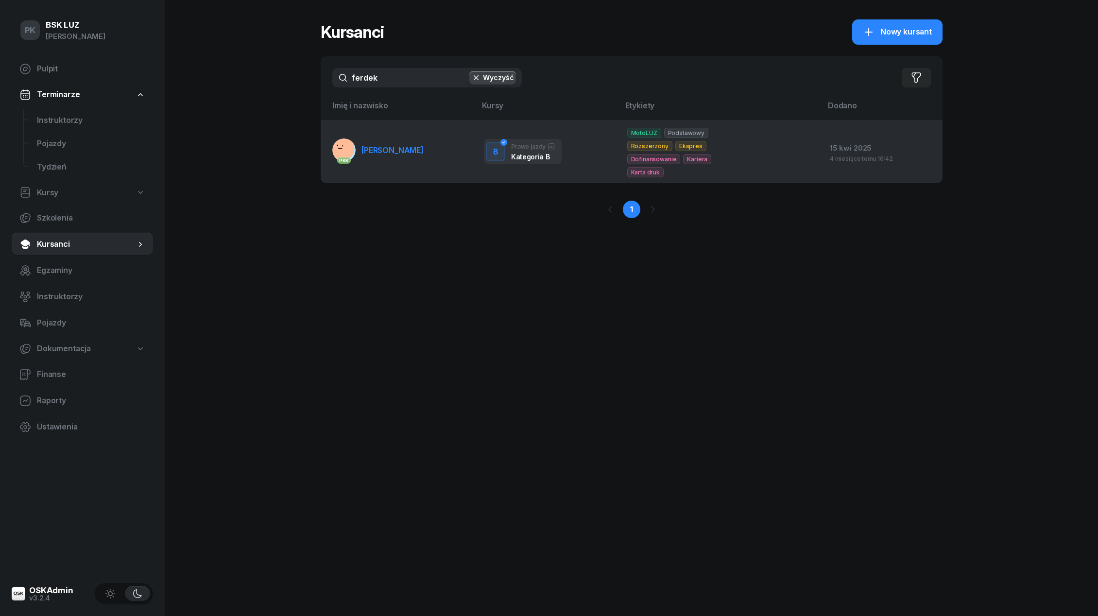
click at [407, 147] on span "[PERSON_NAME]" at bounding box center [392, 150] width 62 height 10
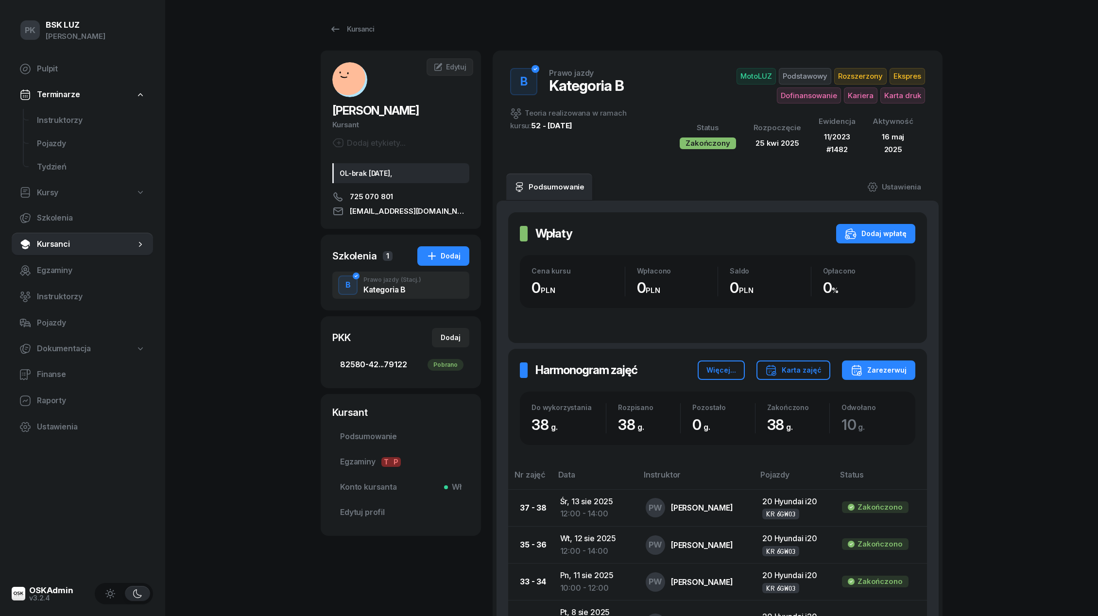
click at [382, 361] on span "82580-42...79122 Pobrano" at bounding box center [400, 365] width 121 height 13
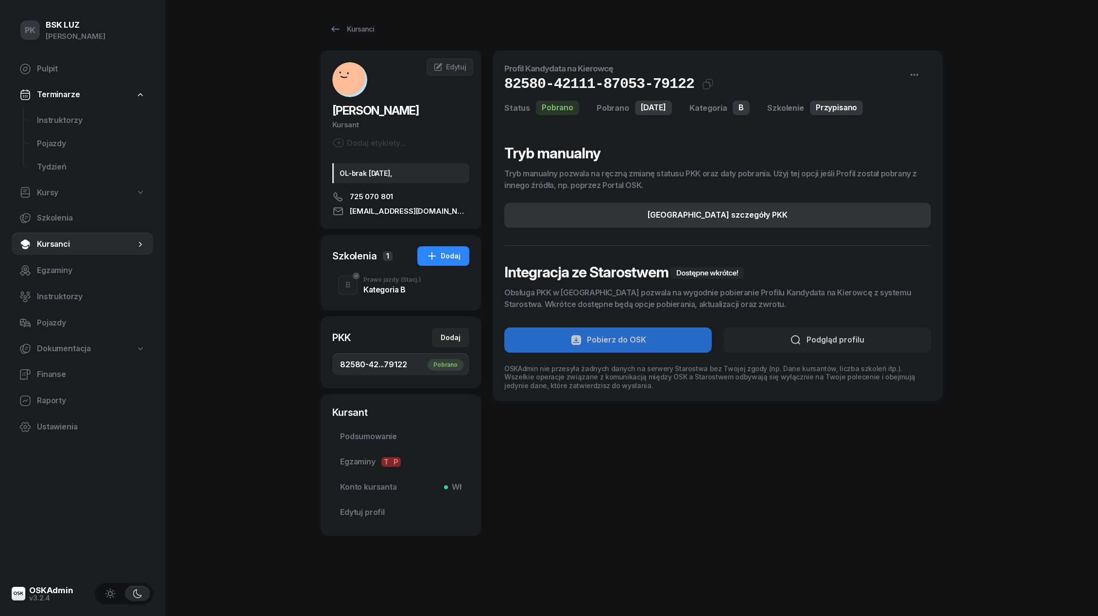
click at [783, 207] on button "[GEOGRAPHIC_DATA] szczegóły PKK" at bounding box center [717, 215] width 427 height 25
select select "B"
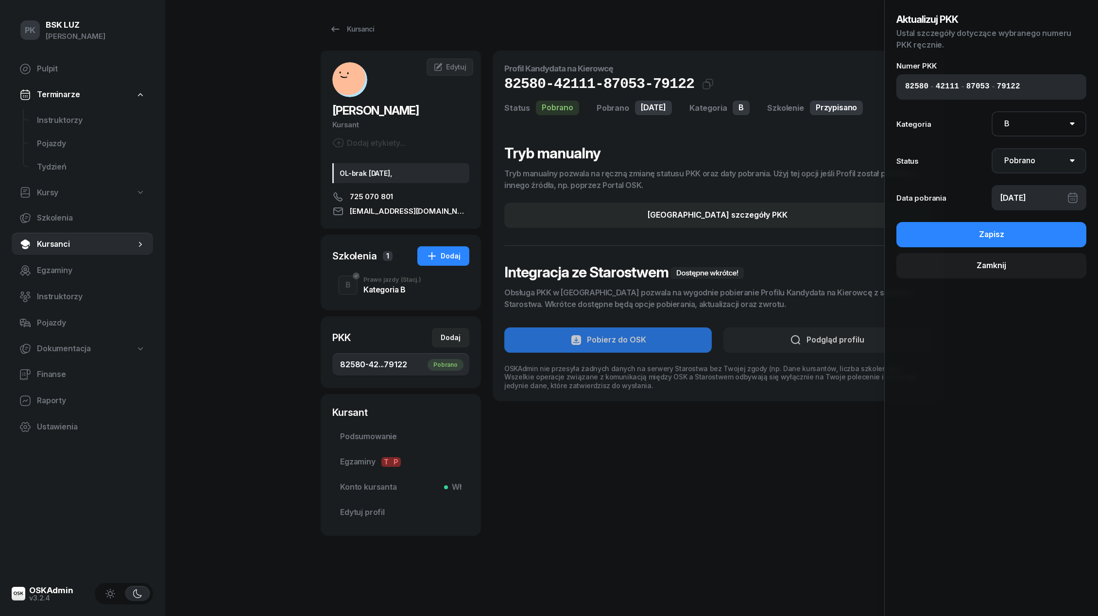
click at [1037, 163] on select "Nie pobrano Pobrano Zwrócono Zaktualizowano" at bounding box center [1039, 160] width 95 height 25
select select "UpdateAndReturn"
click at [992, 148] on select "Nie pobrano Pobrano Zwrócono Zaktualizowano" at bounding box center [1039, 160] width 95 height 25
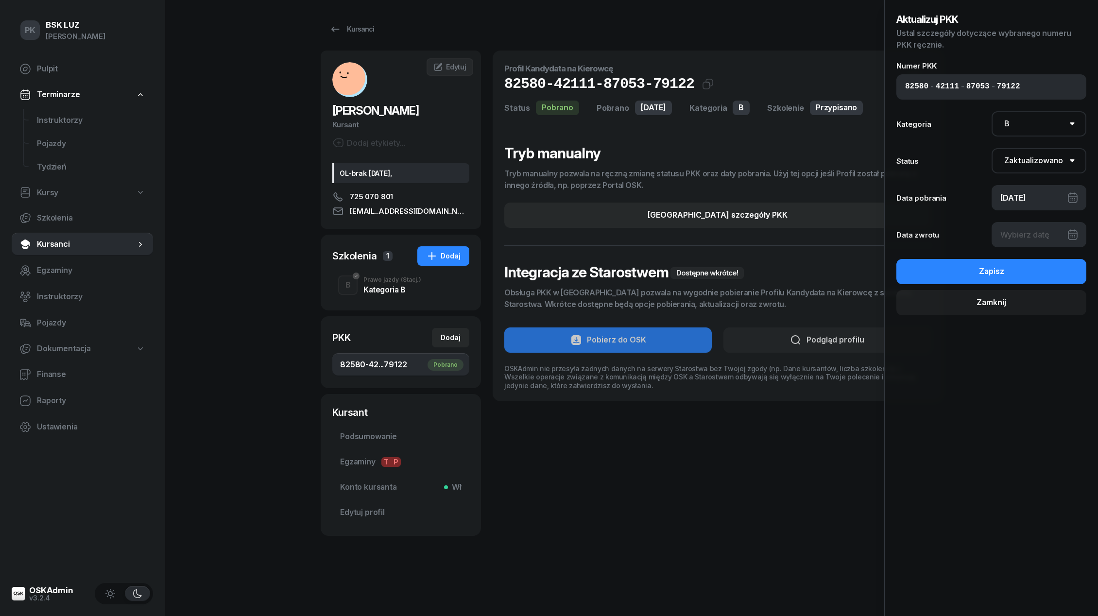
click at [1033, 233] on div at bounding box center [1039, 234] width 95 height 25
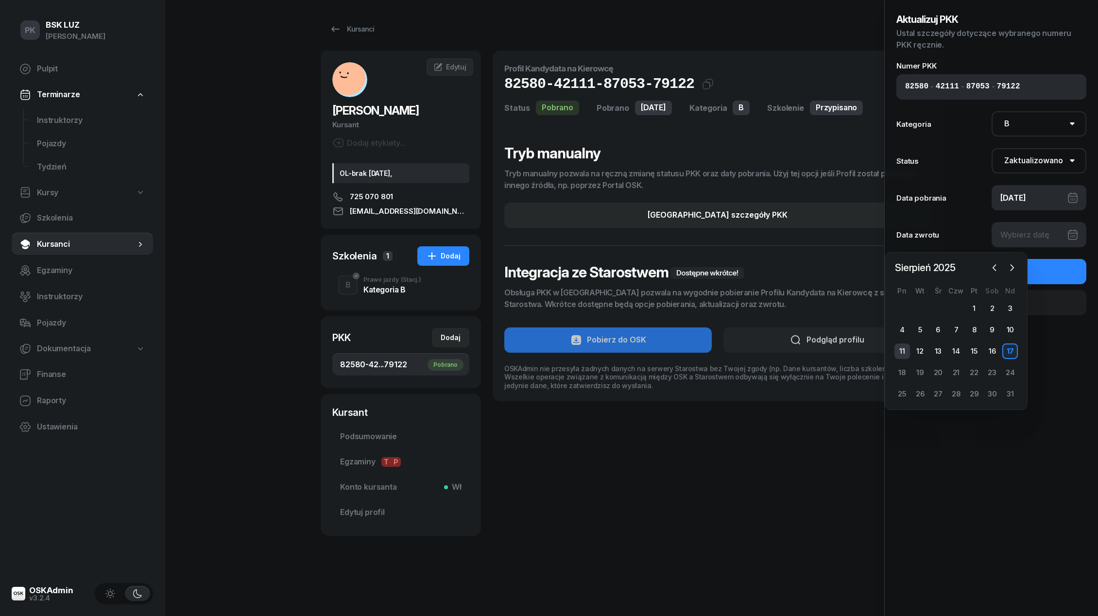
click at [907, 353] on div "11" at bounding box center [902, 352] width 16 height 16
type input "[DATE]"
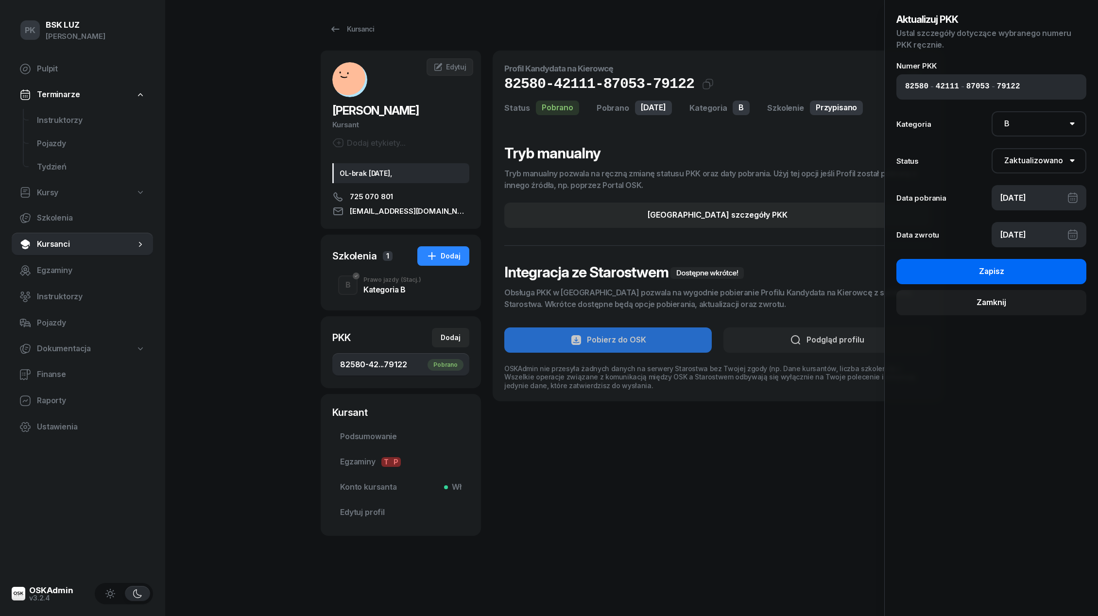
click at [1015, 276] on button "Zapisz" at bounding box center [991, 271] width 190 height 25
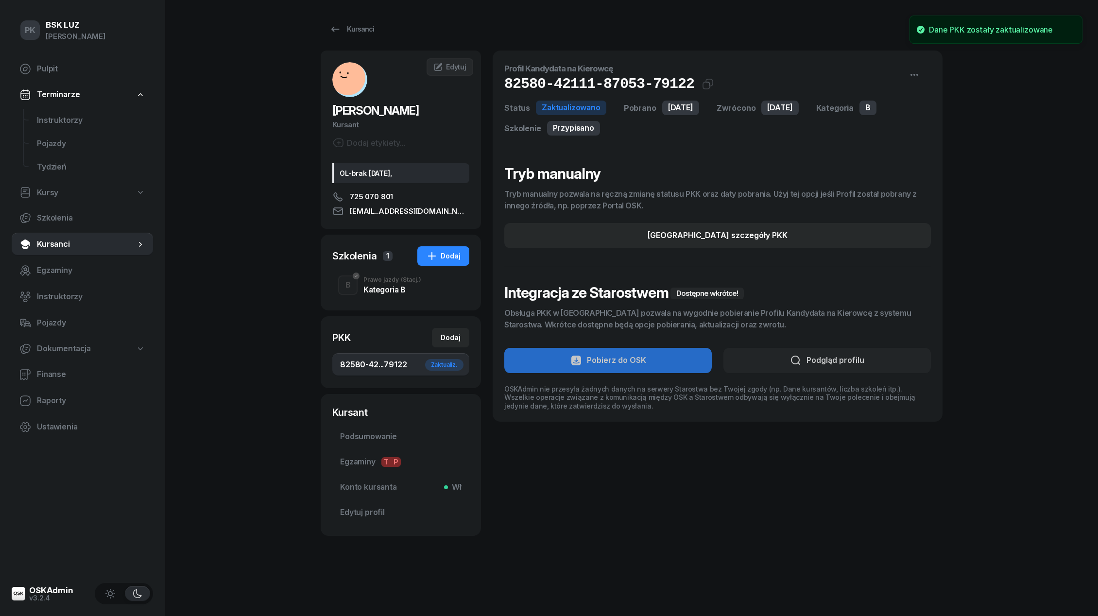
click at [392, 287] on div "Kategoria B" at bounding box center [392, 290] width 58 height 8
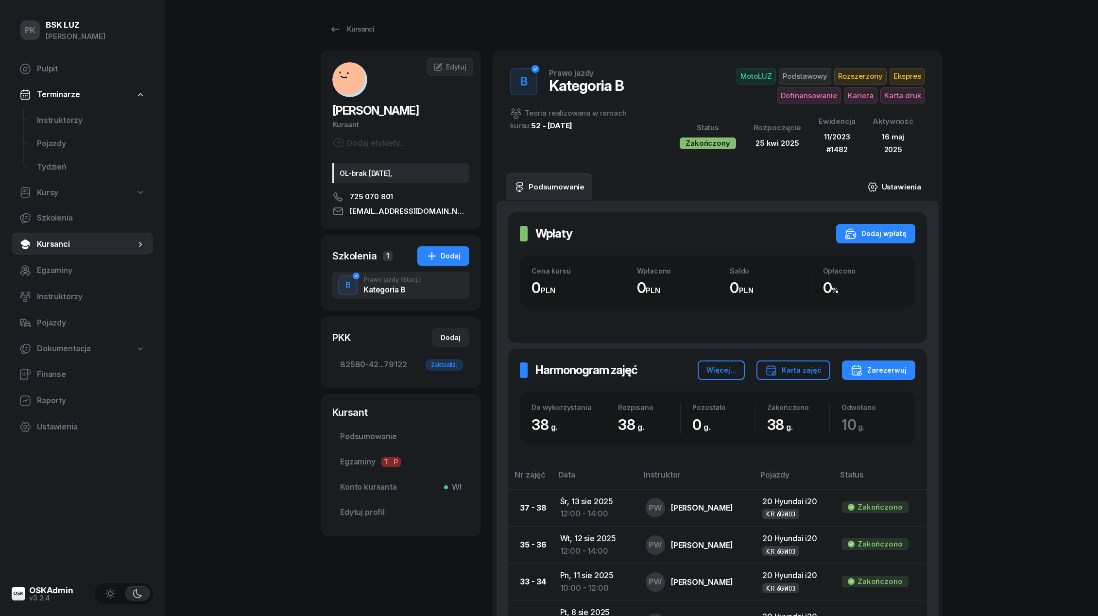
click at [906, 188] on link "Ustawienia" at bounding box center [894, 186] width 69 height 27
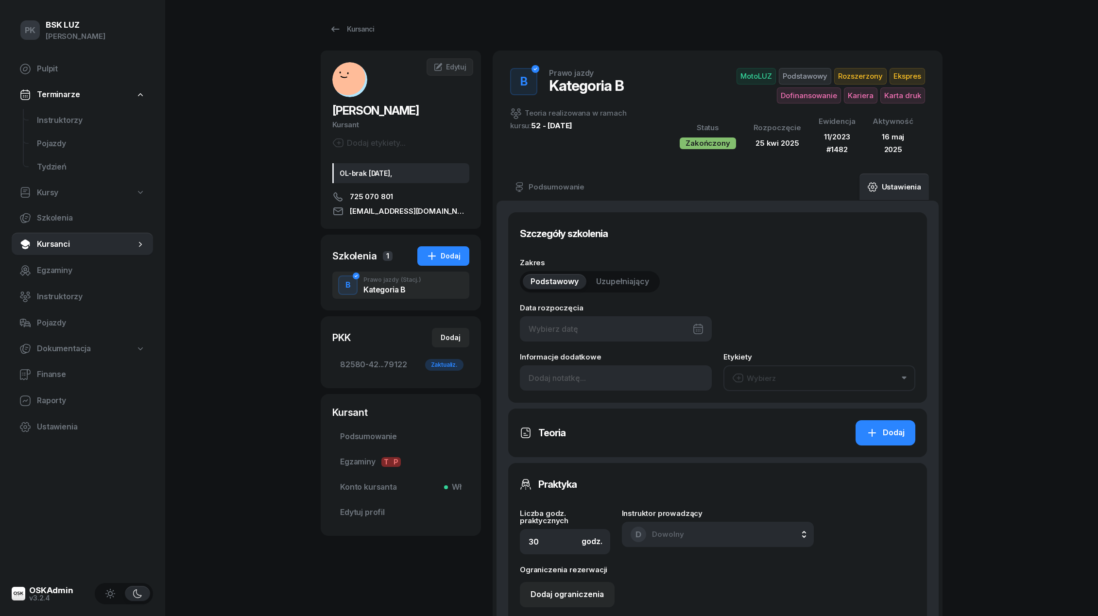
type input "[DATE]"
type input "38"
type input "82580"
type input "42111"
type input "87053"
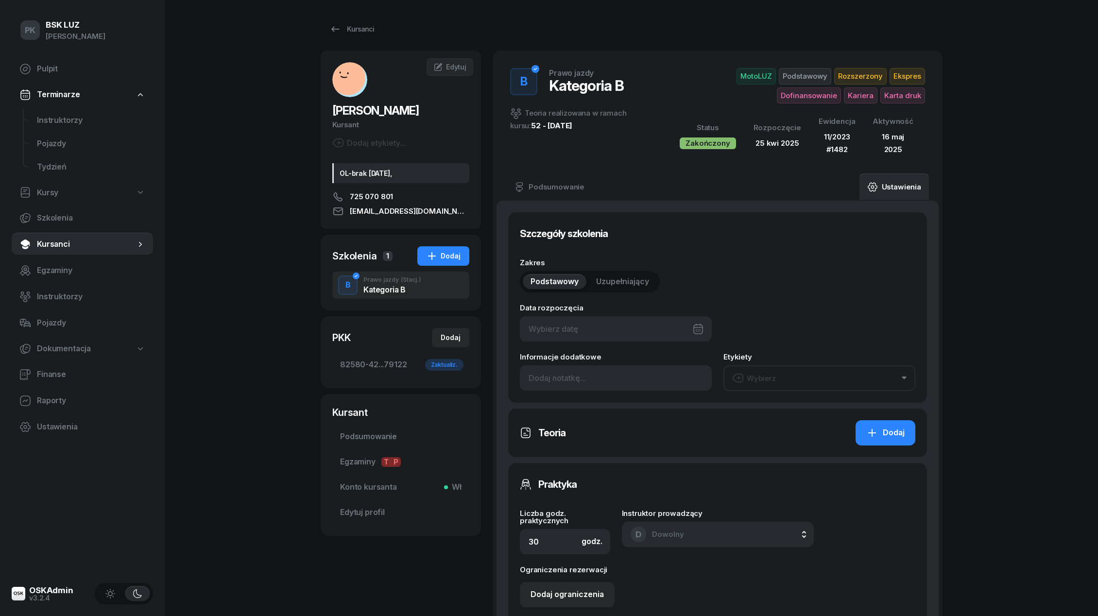
type input "79122"
type input "11/2023"
type input "1482"
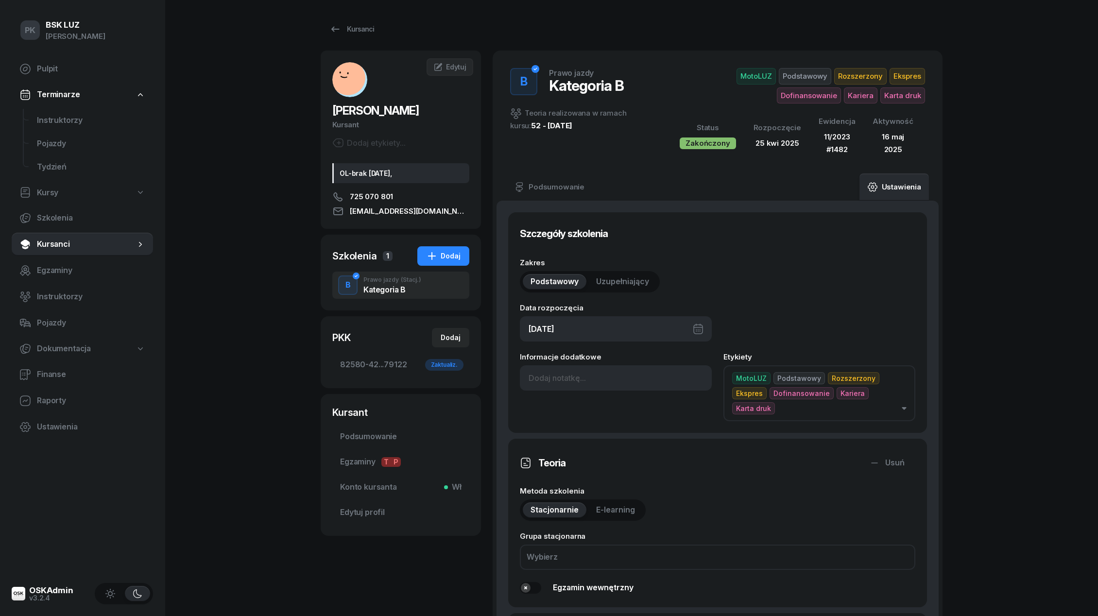
click at [599, 327] on div "[DATE]" at bounding box center [616, 328] width 192 height 25
click at [543, 372] on input at bounding box center [616, 377] width 192 height 25
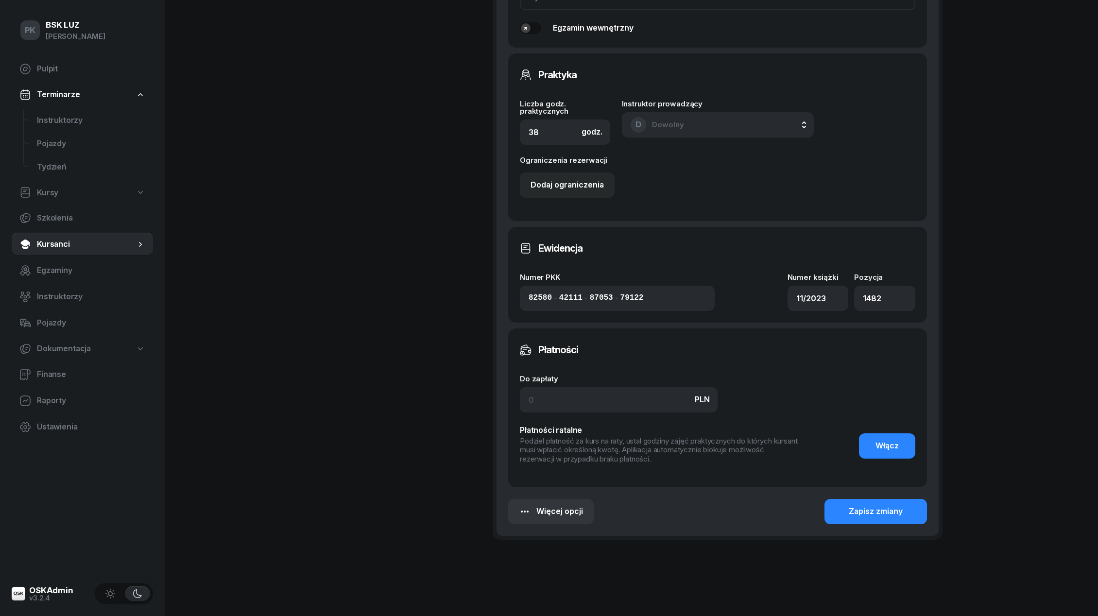
scroll to position [578, 0]
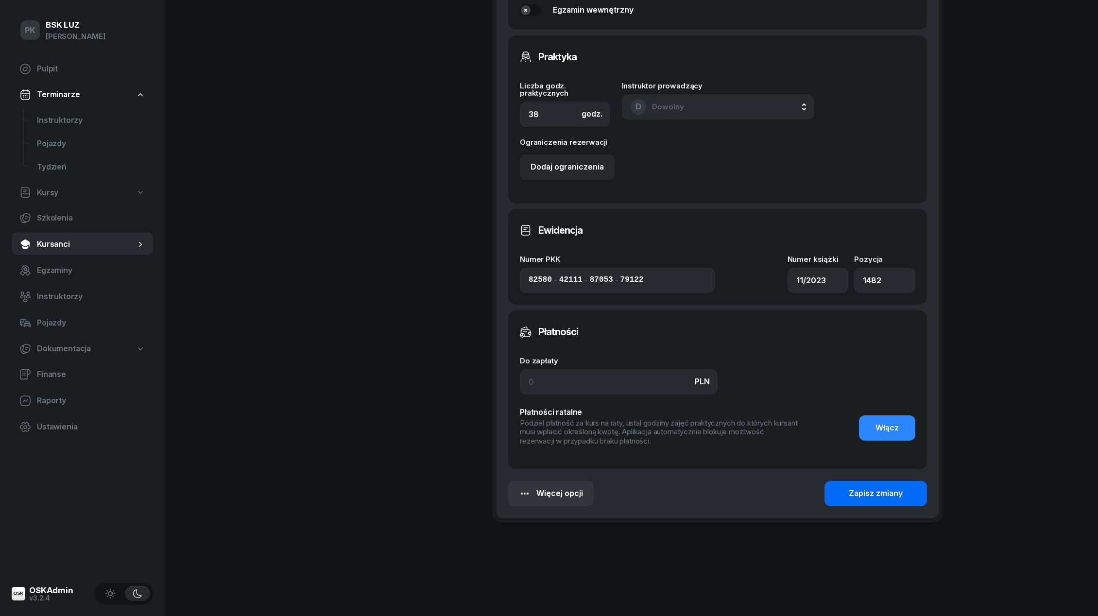
type input "Zaśw. nr 266/2025"
click at [852, 501] on button "Zapisz zmiany" at bounding box center [876, 493] width 103 height 25
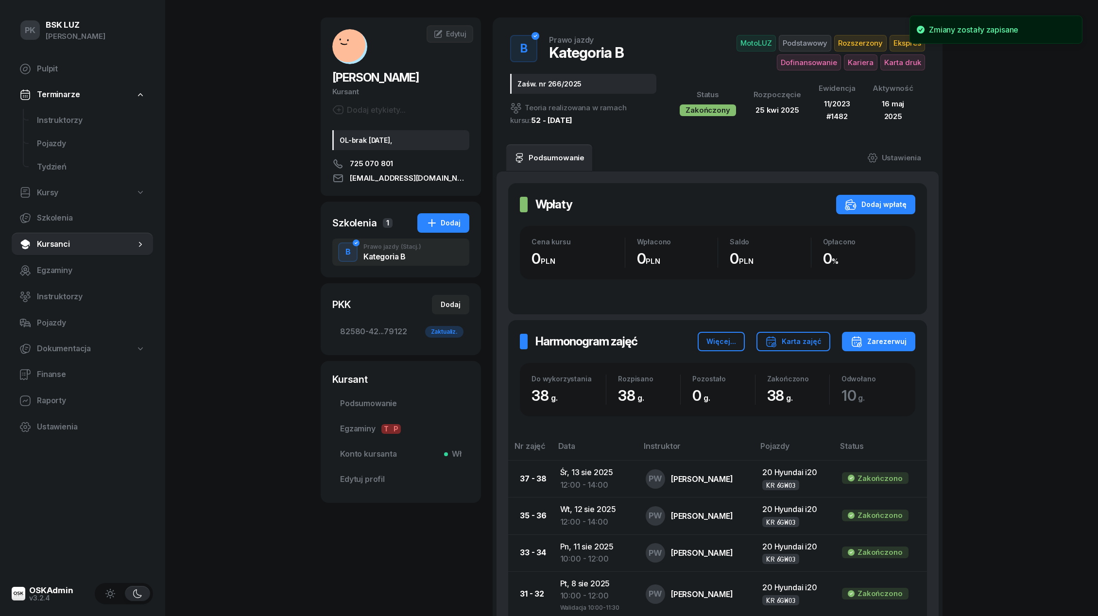
scroll to position [0, 0]
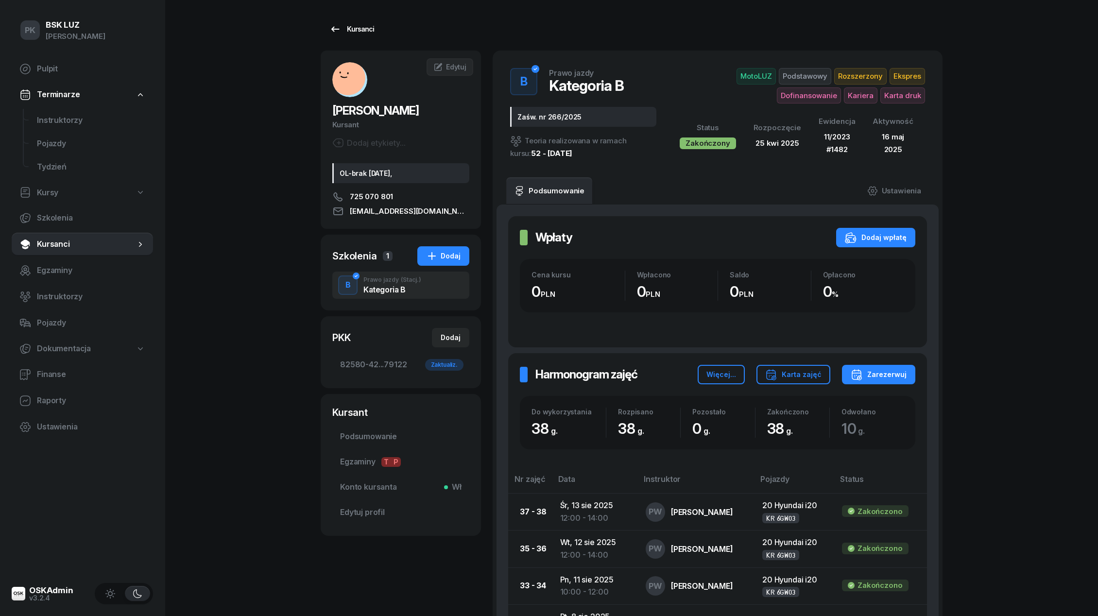
click at [365, 33] on div "Kursanci" at bounding box center [351, 29] width 45 height 12
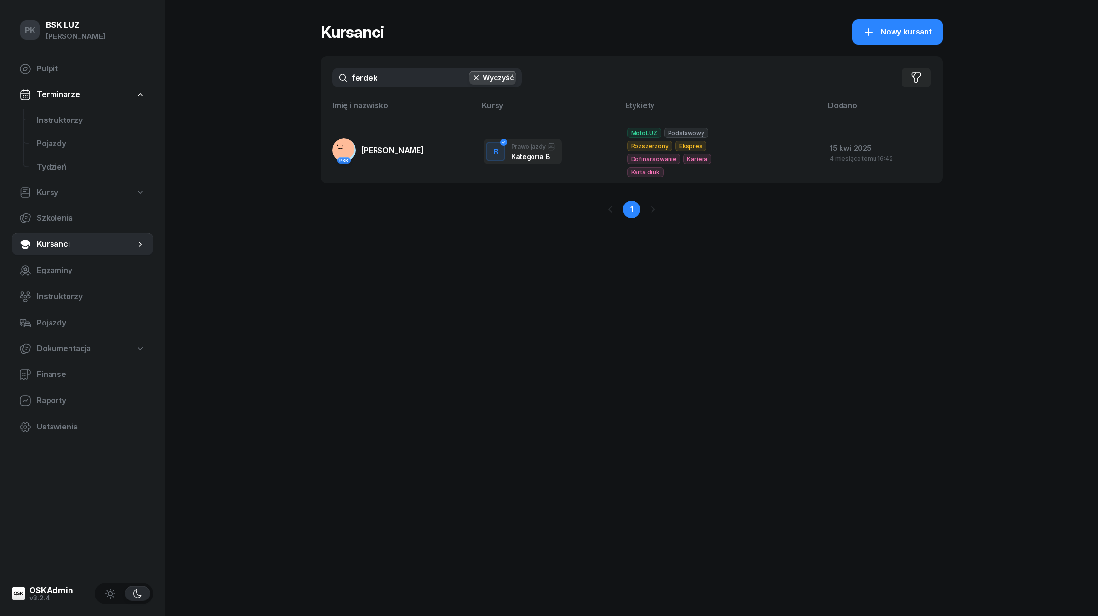
drag, startPoint x: 396, startPoint y: 78, endPoint x: 295, endPoint y: 74, distance: 100.7
click at [295, 74] on div "PK BSK [PERSON_NAME] Pulpit Terminarze Instruktorzy Pojazdy Tydzień Kursy Szkol…" at bounding box center [549, 308] width 1098 height 616
type input "świer"
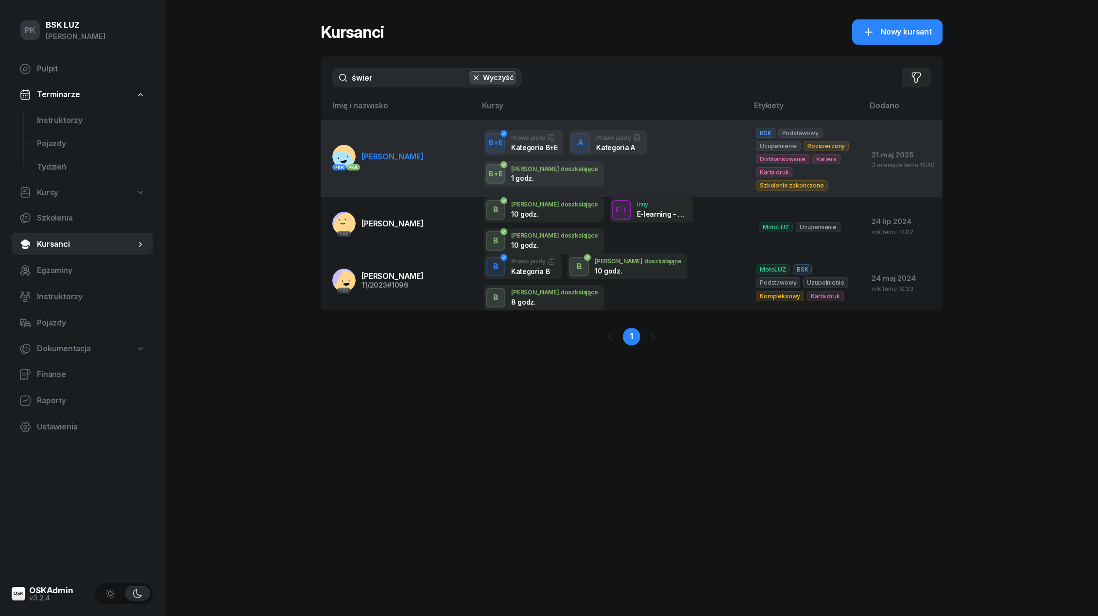
click at [392, 152] on span "[PERSON_NAME]" at bounding box center [392, 157] width 62 height 10
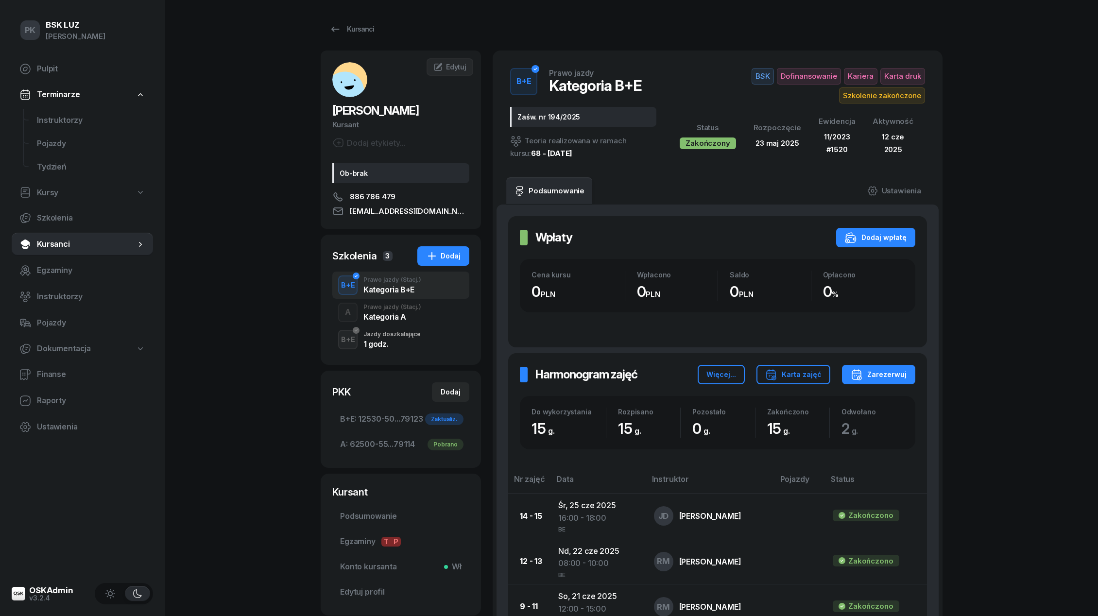
click at [395, 321] on div "A Prawo jazdy (Stacj.) Kategoria A" at bounding box center [400, 312] width 137 height 27
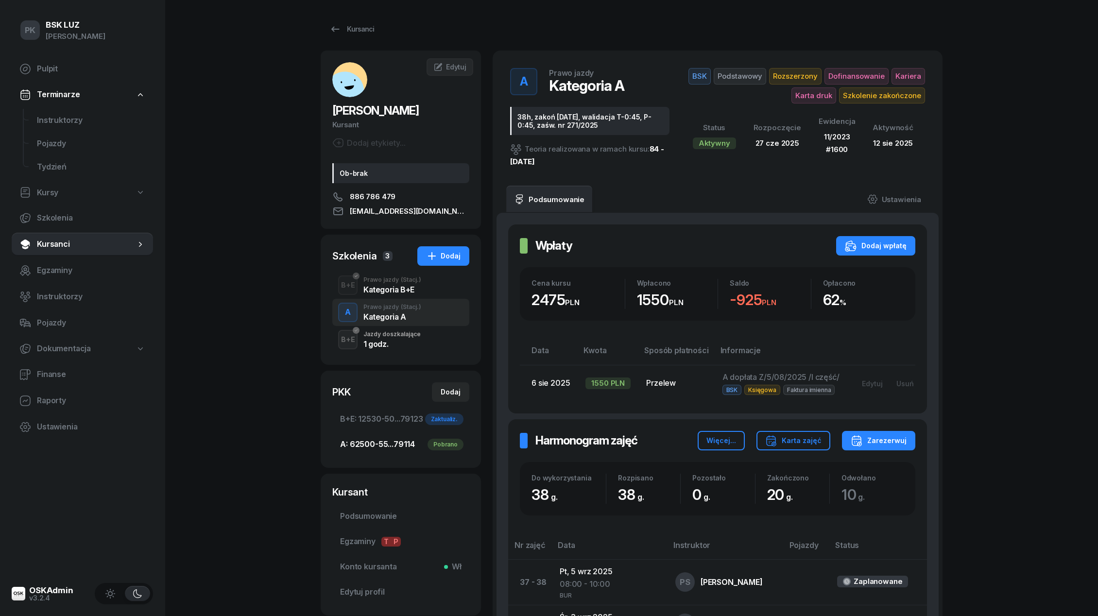
click at [397, 445] on span "A: 62500-55...79114 Pobrano" at bounding box center [400, 444] width 121 height 13
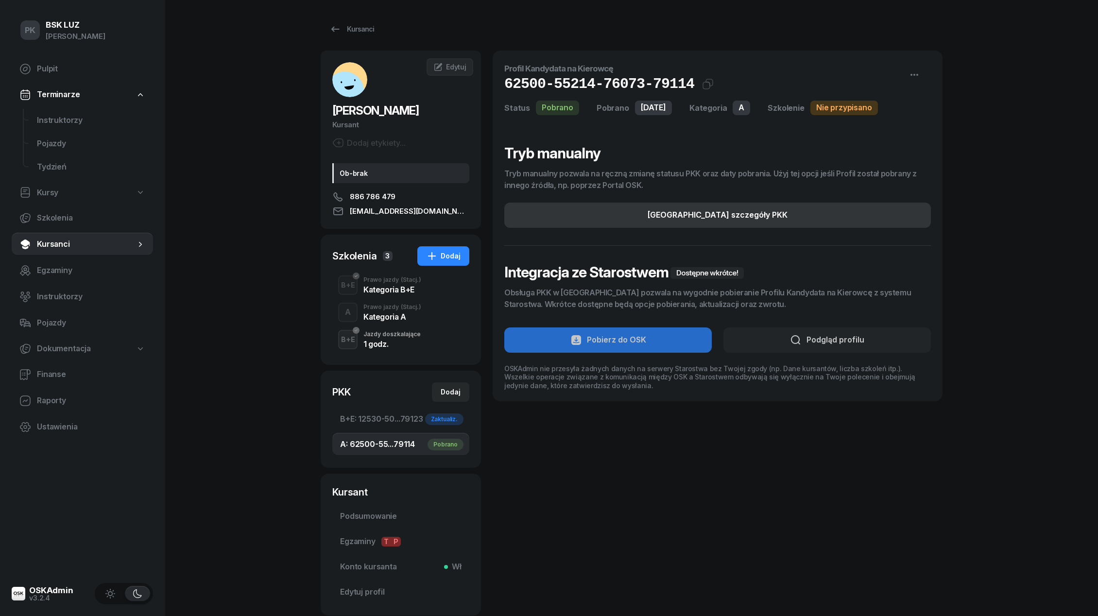
click at [762, 215] on button "[GEOGRAPHIC_DATA] szczegóły PKK" at bounding box center [717, 215] width 427 height 25
select select "A"
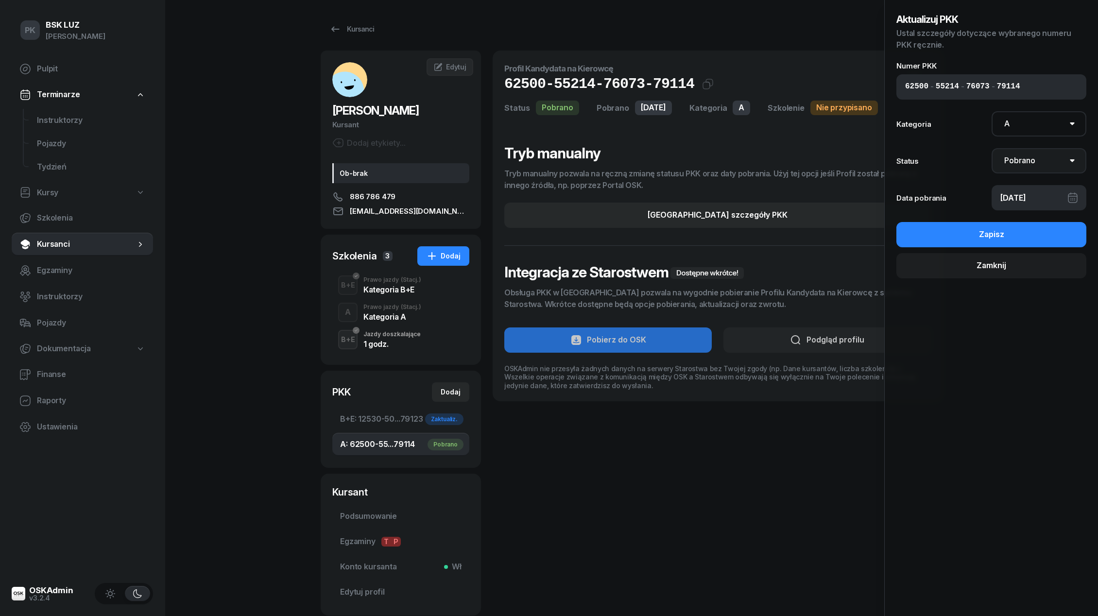
click at [1038, 161] on select "Nie pobrano Pobrano Zwrócono Zaktualizowano" at bounding box center [1039, 160] width 95 height 25
select select "UpdateAndReturn"
click at [992, 148] on select "Nie pobrano Pobrano Zwrócono Zaktualizowano" at bounding box center [1039, 160] width 95 height 25
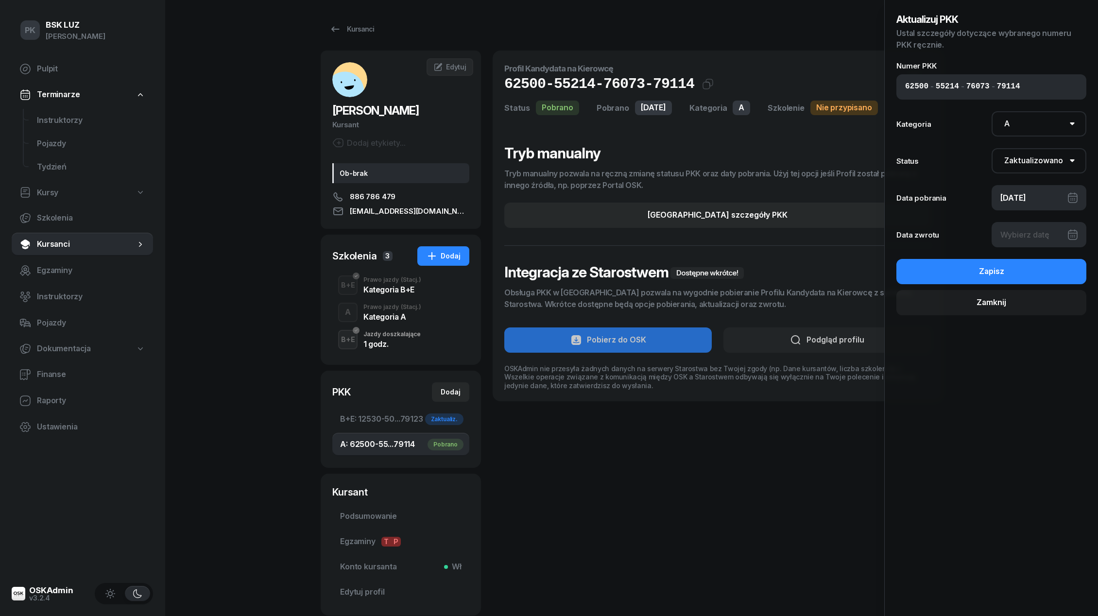
click at [1025, 235] on div at bounding box center [1039, 234] width 95 height 25
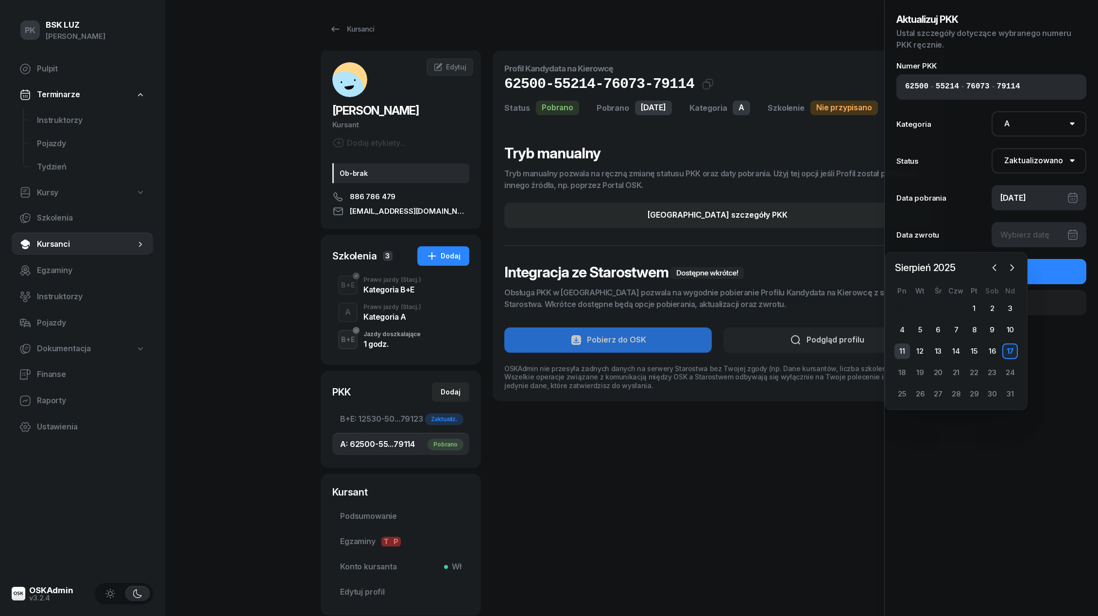
click at [895, 354] on div "11" at bounding box center [902, 352] width 16 height 16
type input "[DATE]"
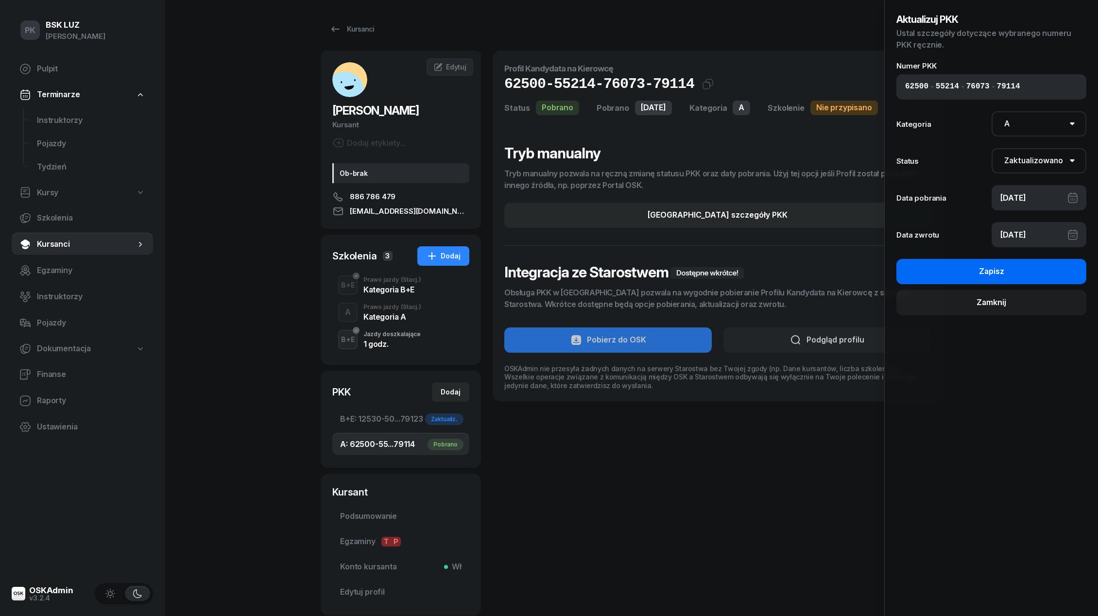
click at [959, 283] on button "Zapisz" at bounding box center [991, 271] width 190 height 25
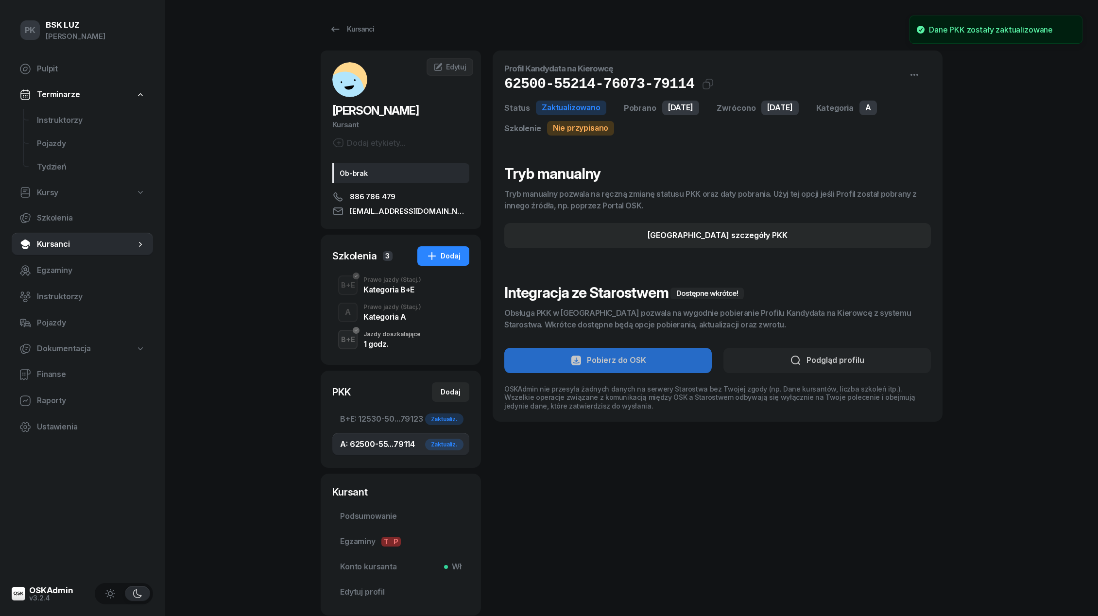
click at [395, 317] on div "Kategoria A" at bounding box center [392, 317] width 58 height 8
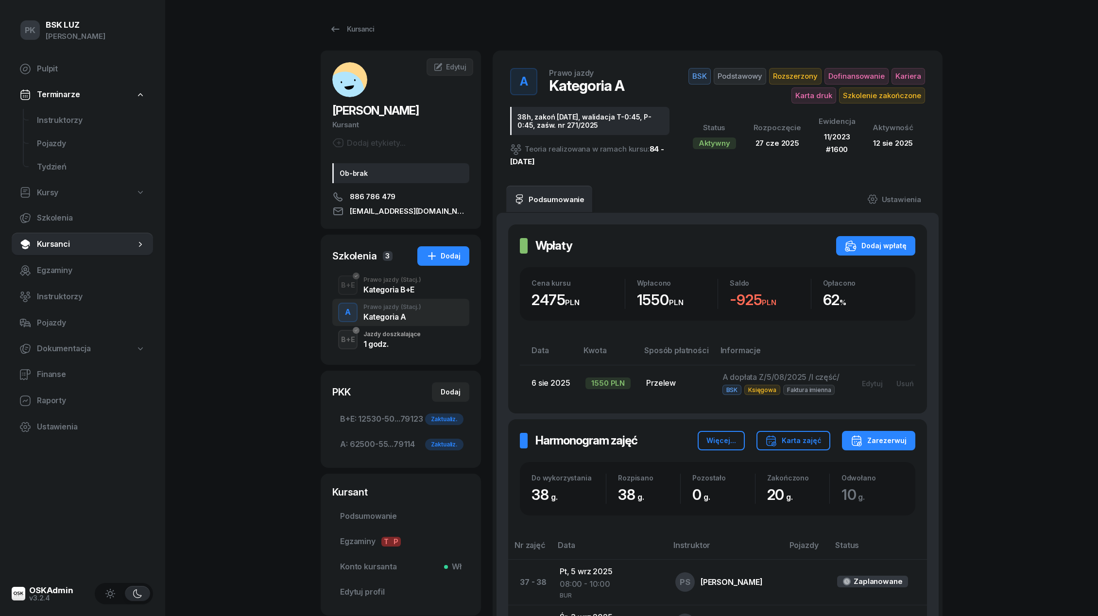
click at [402, 335] on div "Jazdy doszkalające" at bounding box center [391, 334] width 57 height 6
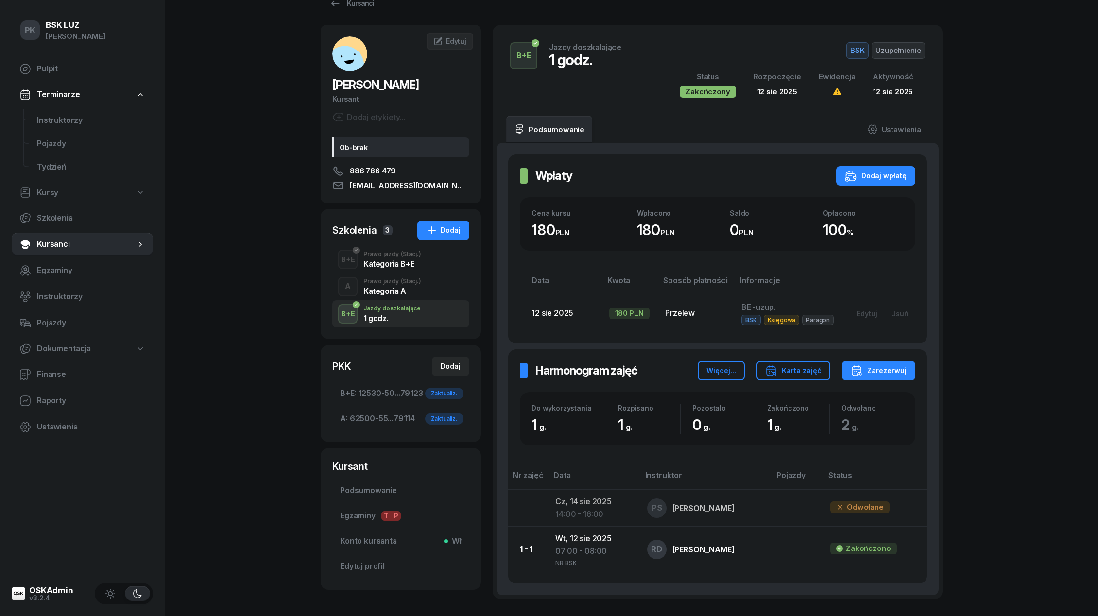
scroll to position [22, 0]
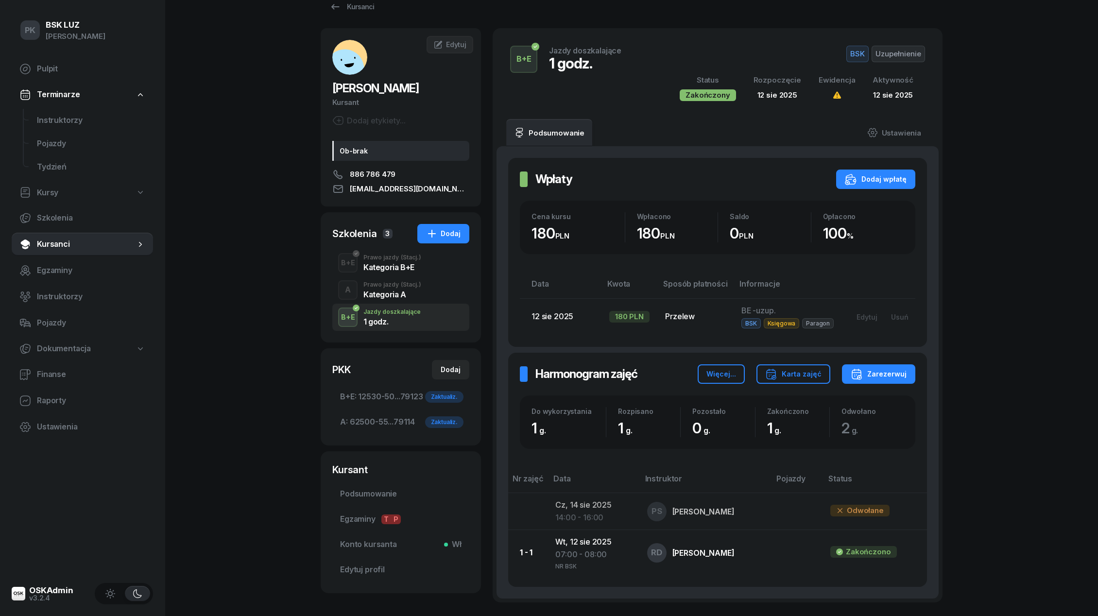
click at [397, 283] on div "Prawo jazdy (Stacj.)" at bounding box center [392, 285] width 58 height 6
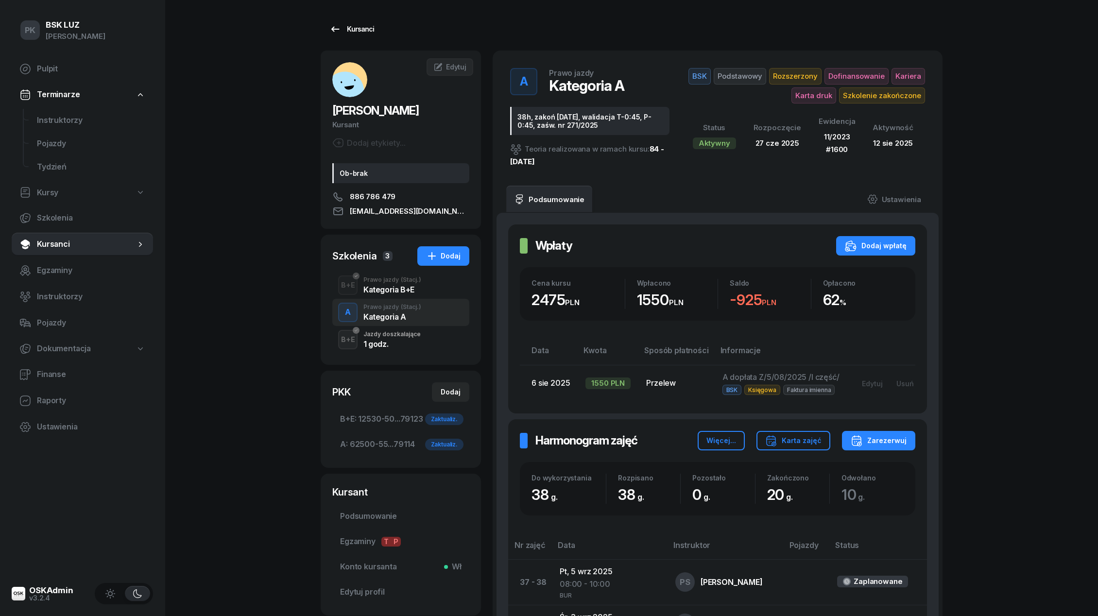
click at [370, 30] on div "Kursanci" at bounding box center [351, 29] width 45 height 12
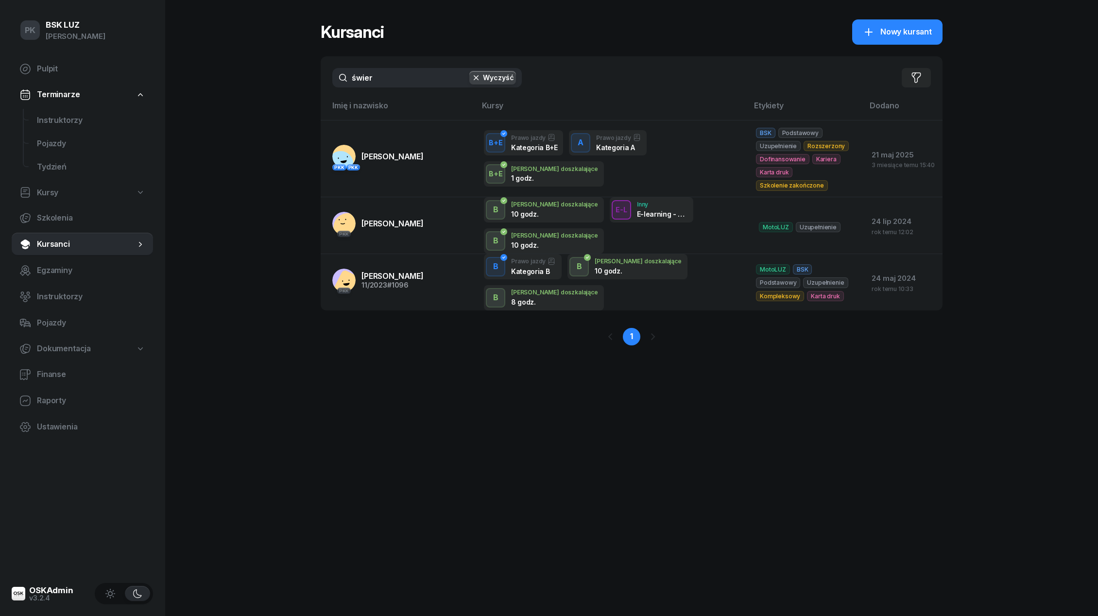
drag, startPoint x: 346, startPoint y: 80, endPoint x: 326, endPoint y: 80, distance: 20.4
click at [327, 80] on div "świer Wyczyść Filtruj" at bounding box center [632, 77] width 622 height 43
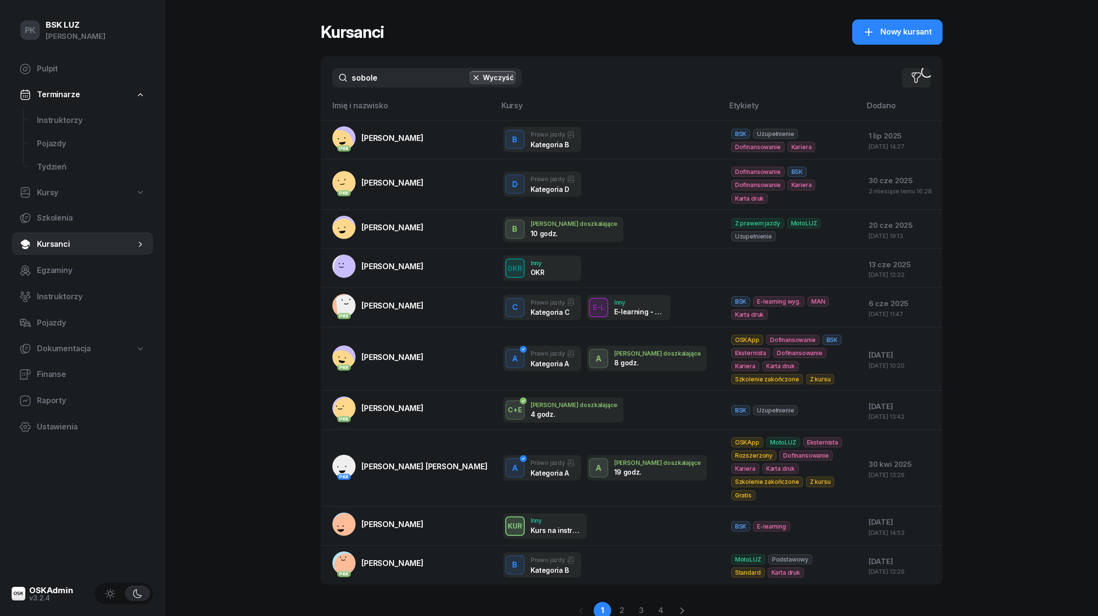
type input "sobolew"
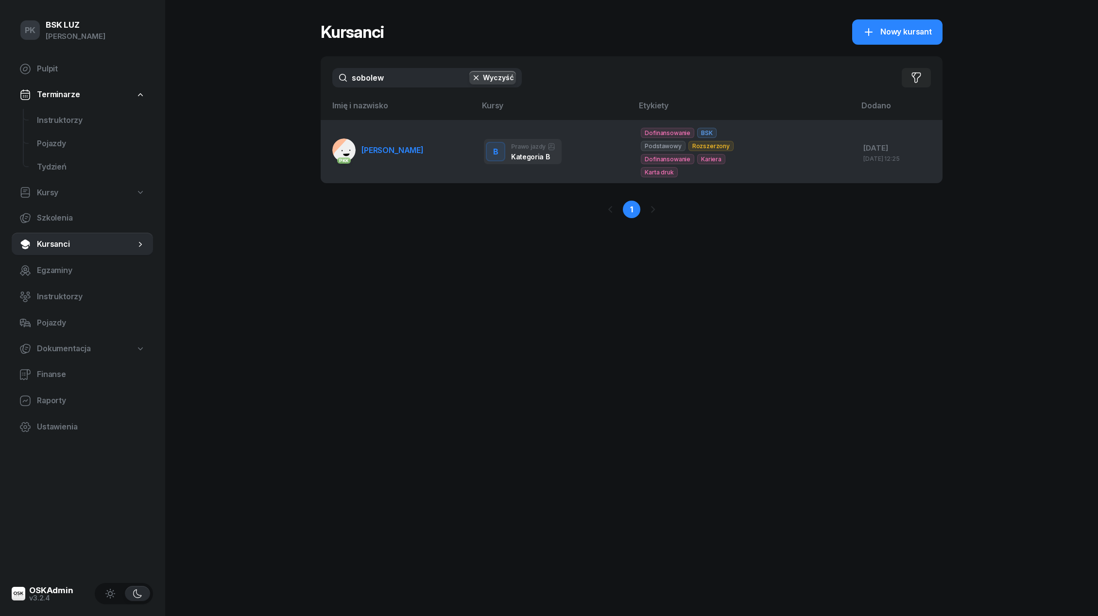
click at [386, 145] on span "[PERSON_NAME]" at bounding box center [392, 150] width 62 height 10
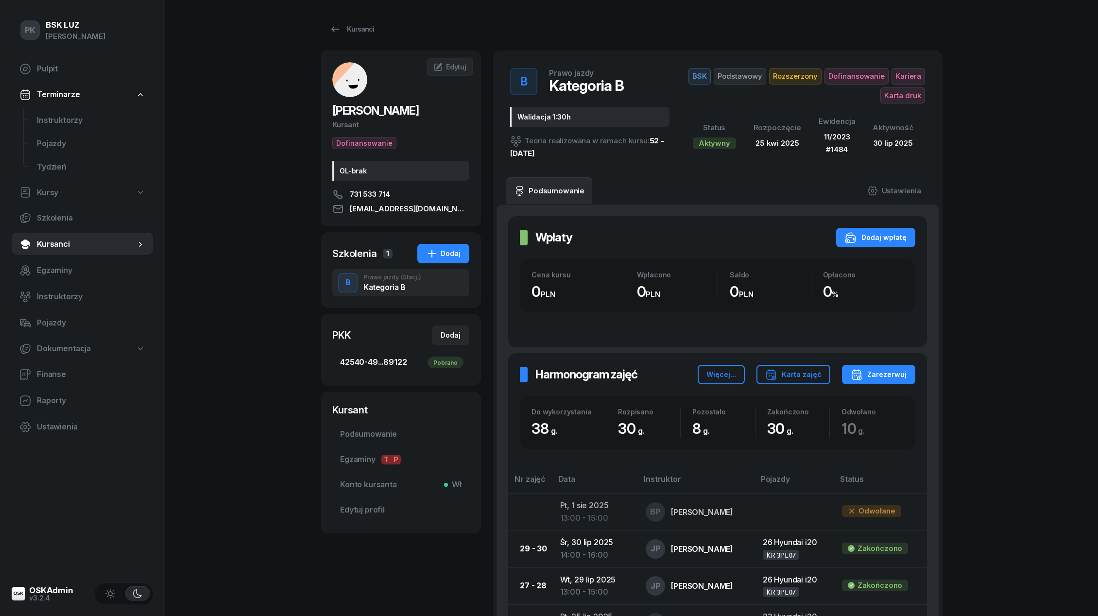
click at [391, 364] on span "42540-49...89122 Pobrano" at bounding box center [400, 362] width 121 height 13
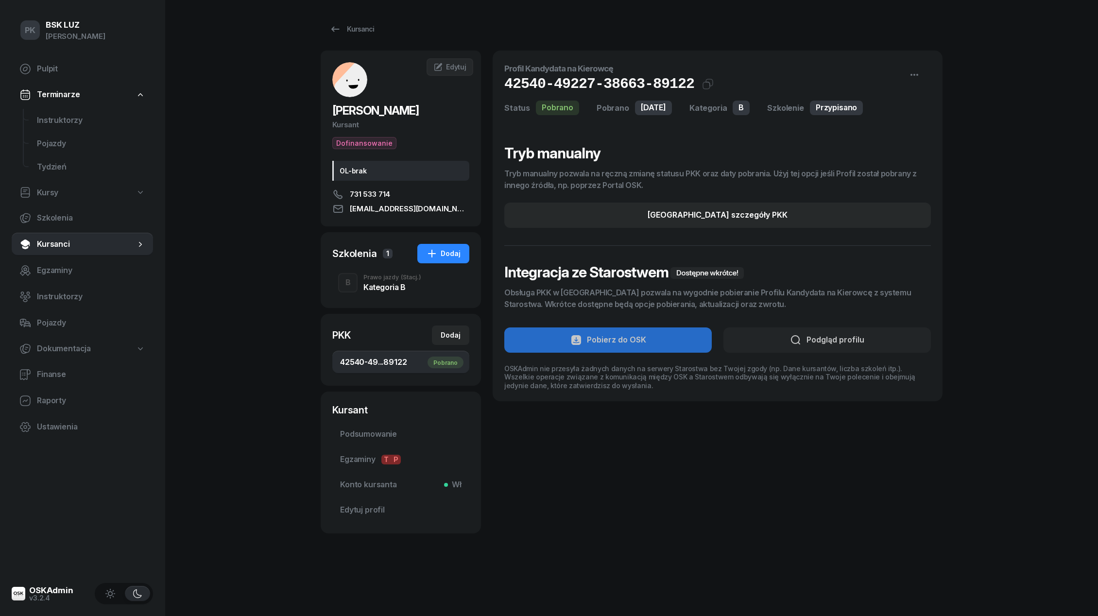
click at [258, 267] on div "PK BSK [PERSON_NAME] Pulpit Terminarze Instruktorzy Pojazdy Tydzień Kursy Szkol…" at bounding box center [549, 308] width 1098 height 616
click at [354, 20] on link "Kursanci" at bounding box center [352, 28] width 62 height 19
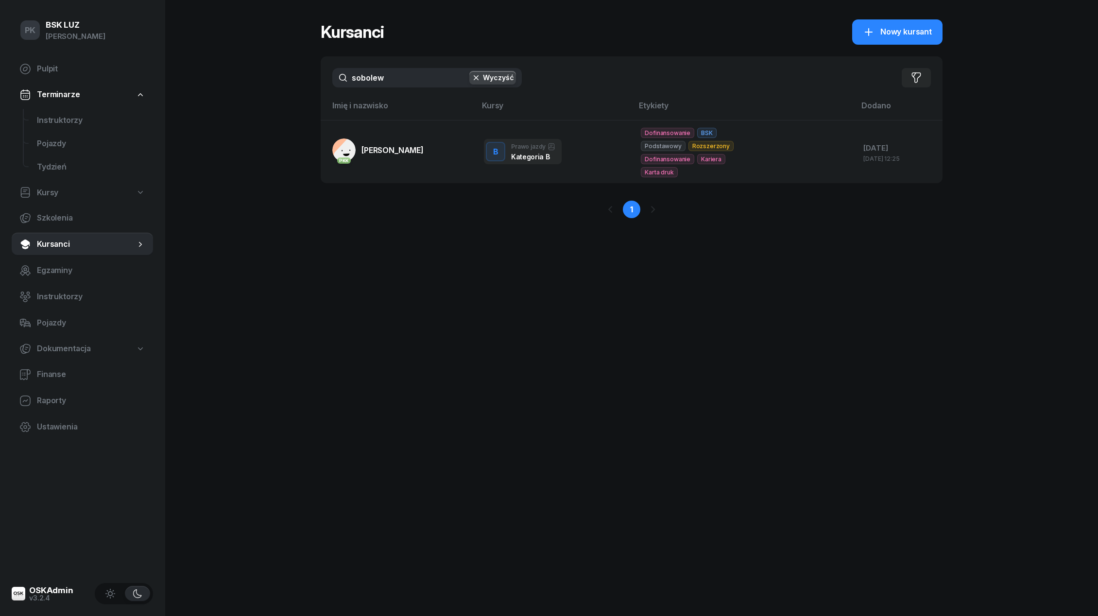
drag, startPoint x: 399, startPoint y: 86, endPoint x: 267, endPoint y: 81, distance: 132.7
click at [267, 81] on div "PK BSK [PERSON_NAME] Pulpit Terminarze Instruktorzy Pojazdy Tydzień Kursy Szkol…" at bounding box center [549, 308] width 1098 height 616
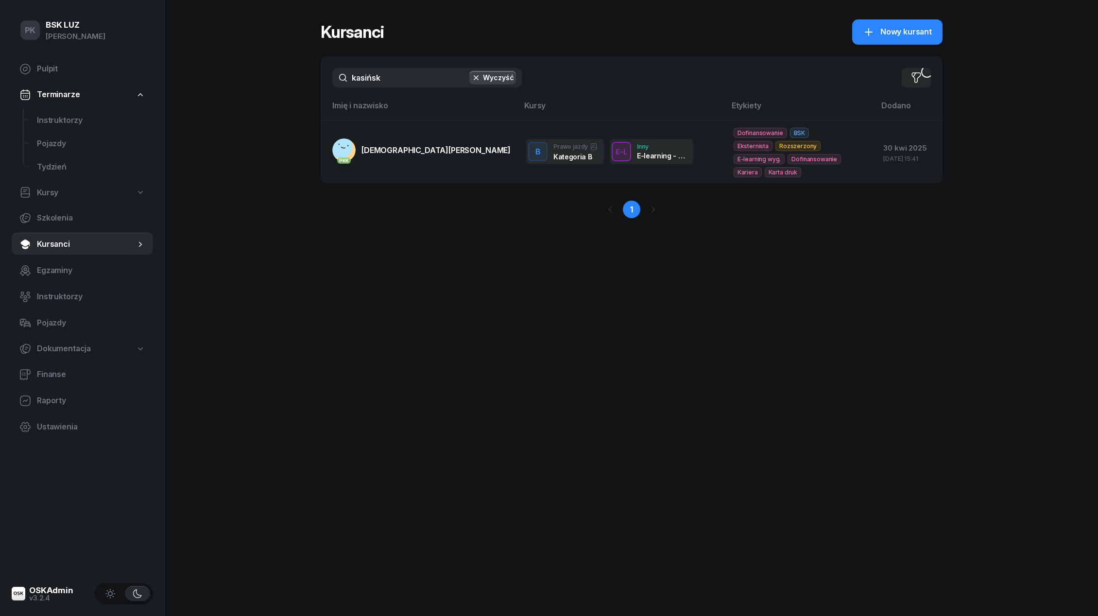
type input "kasińska"
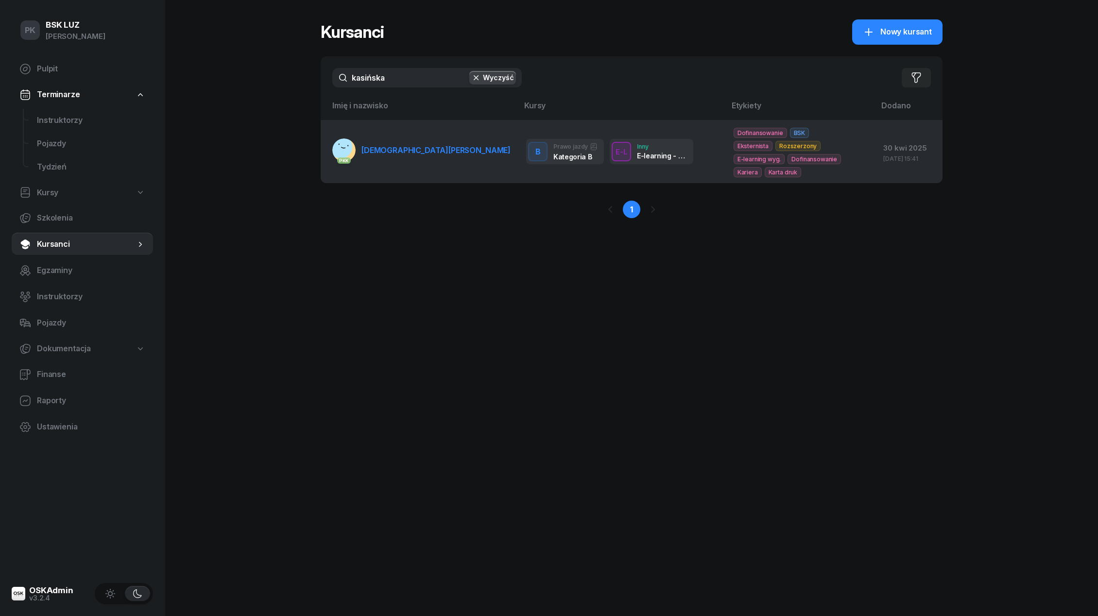
click at [386, 149] on span "[DEMOGRAPHIC_DATA][PERSON_NAME]" at bounding box center [435, 150] width 149 height 10
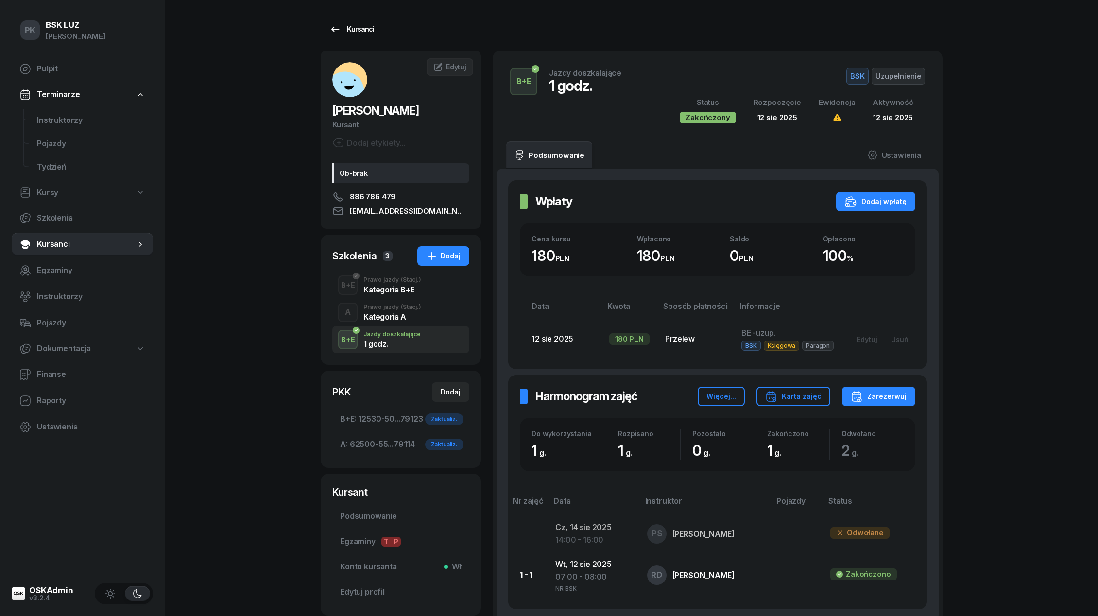
click at [363, 29] on div "Kursanci" at bounding box center [351, 29] width 45 height 12
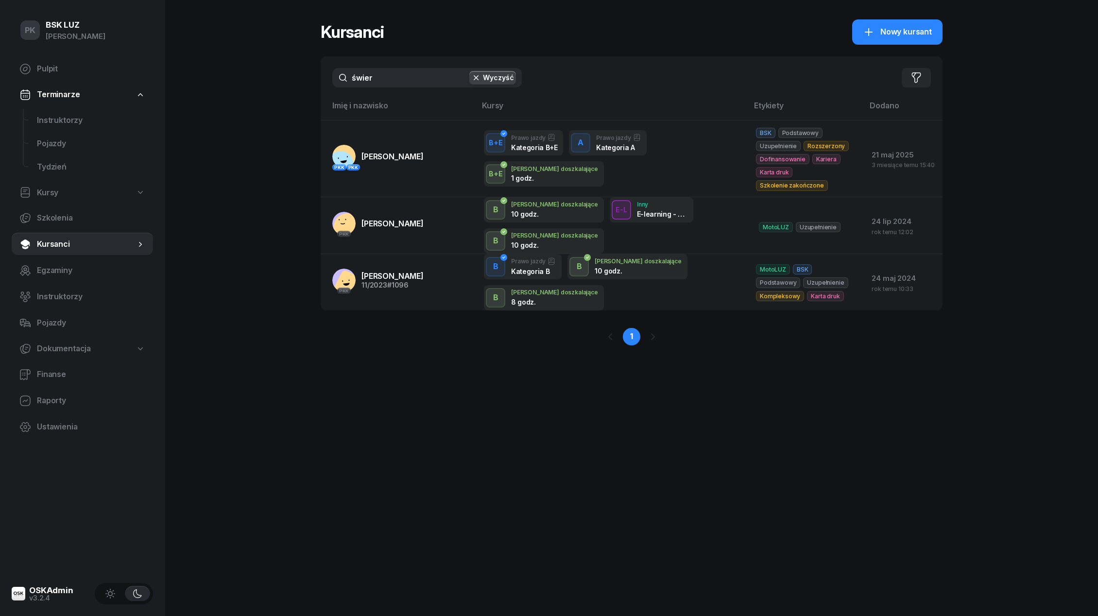
drag, startPoint x: 383, startPoint y: 77, endPoint x: 307, endPoint y: 77, distance: 76.8
click at [307, 77] on div "PK BSK LUZ Piotr Klimek Pulpit Terminarze Instruktorzy Pojazdy Tydzień Kursy Sz…" at bounding box center [549, 308] width 1098 height 616
